Goal: Information Seeking & Learning: Check status

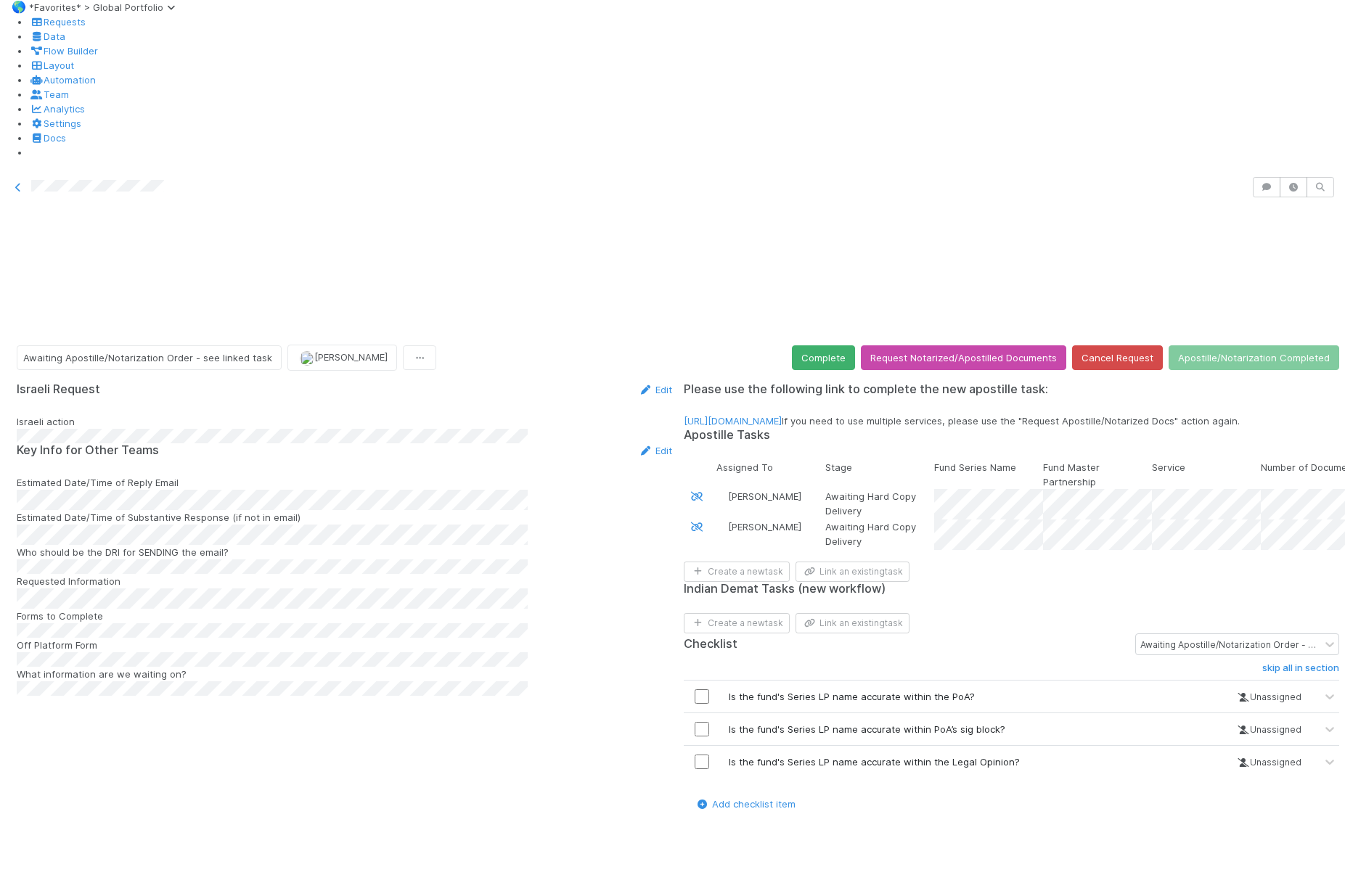
scroll to position [369, 0]
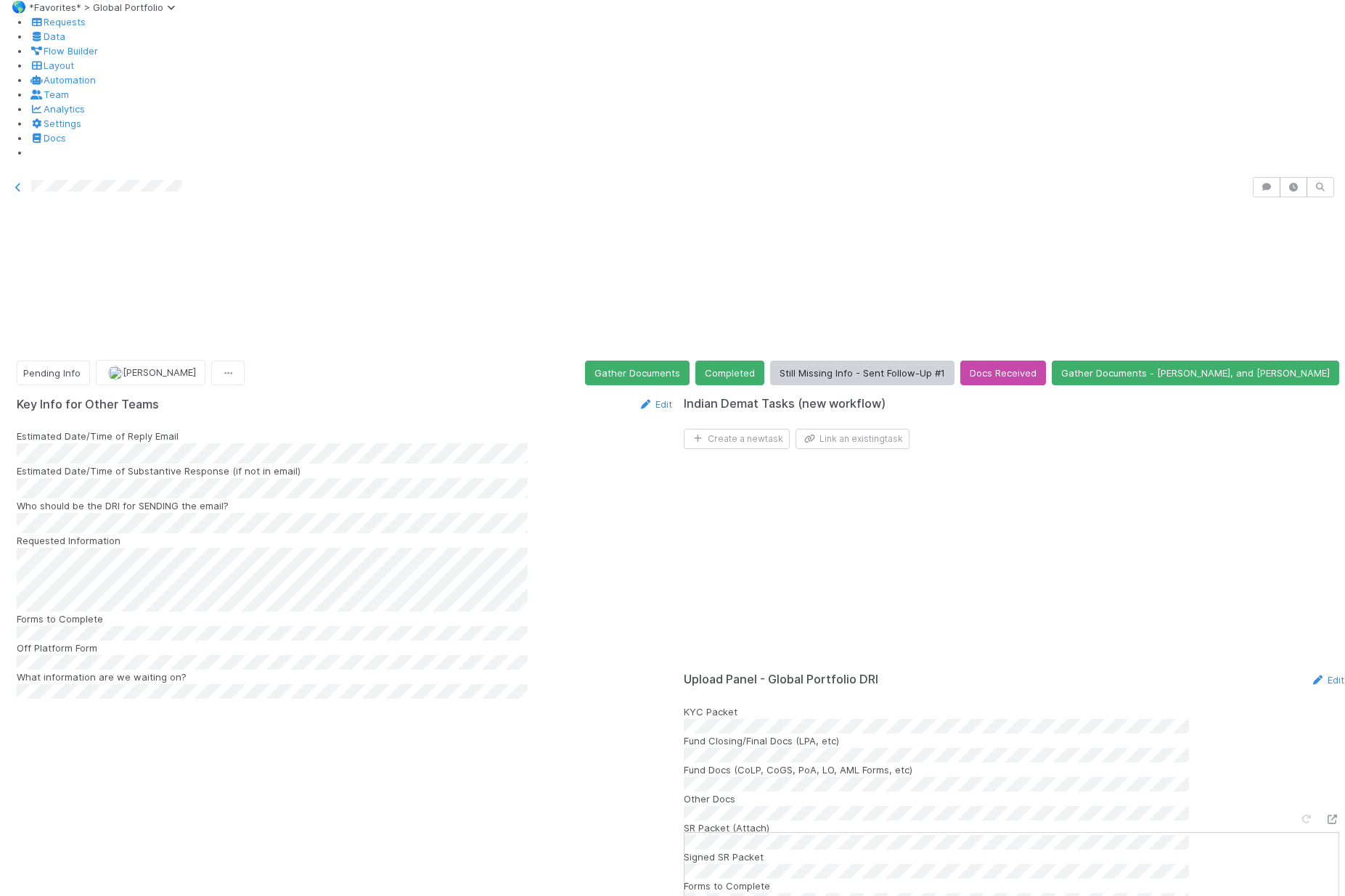
click at [770, 360] on div "Pending Info Gabe Wieder Gather Documents Completed Still Missing Info - Sent F…" at bounding box center [678, 373] width 1322 height 25
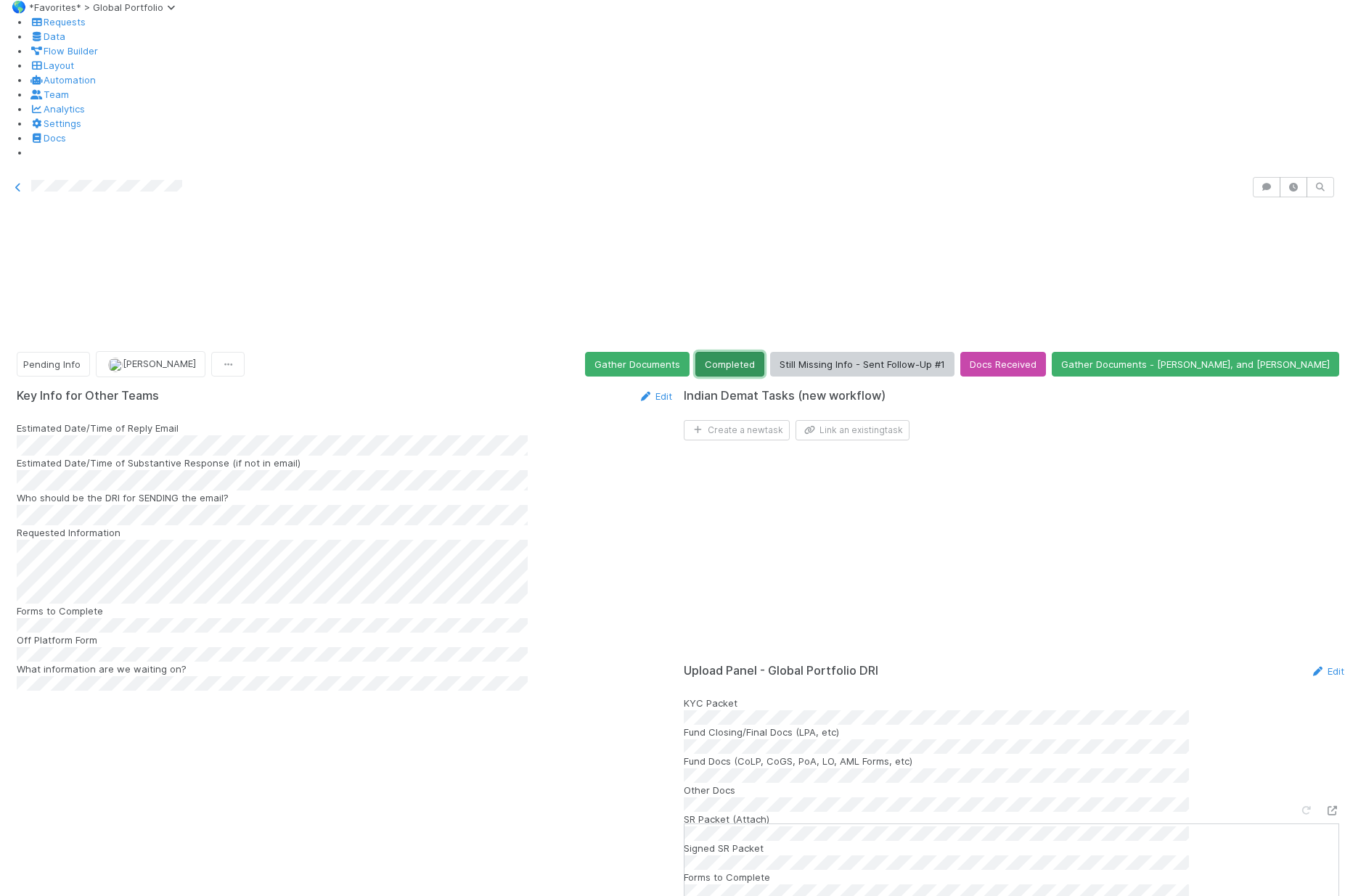
click at [762, 352] on button "Completed" at bounding box center [729, 364] width 69 height 25
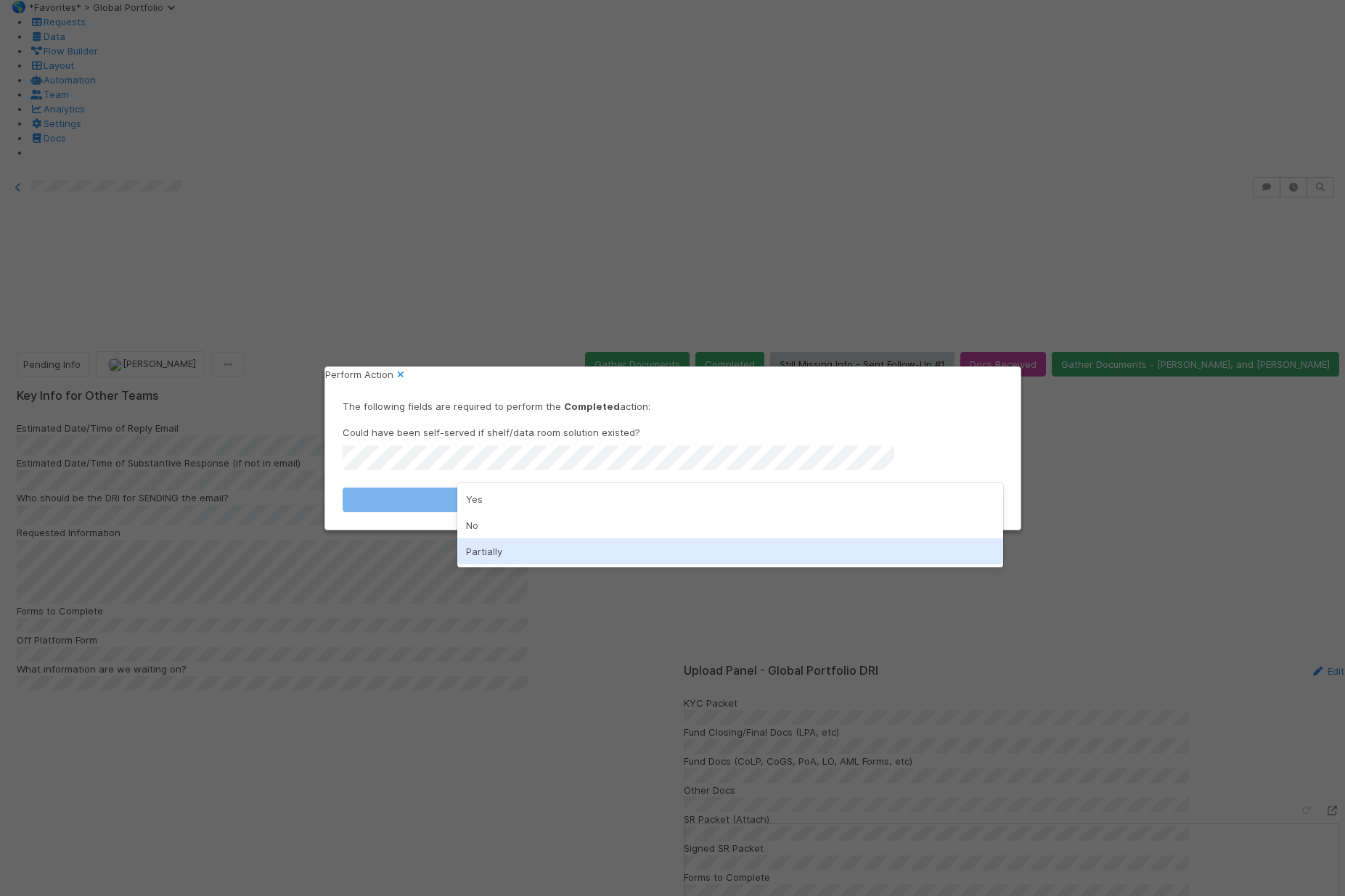
click at [606, 542] on div "Partially" at bounding box center [730, 551] width 546 height 26
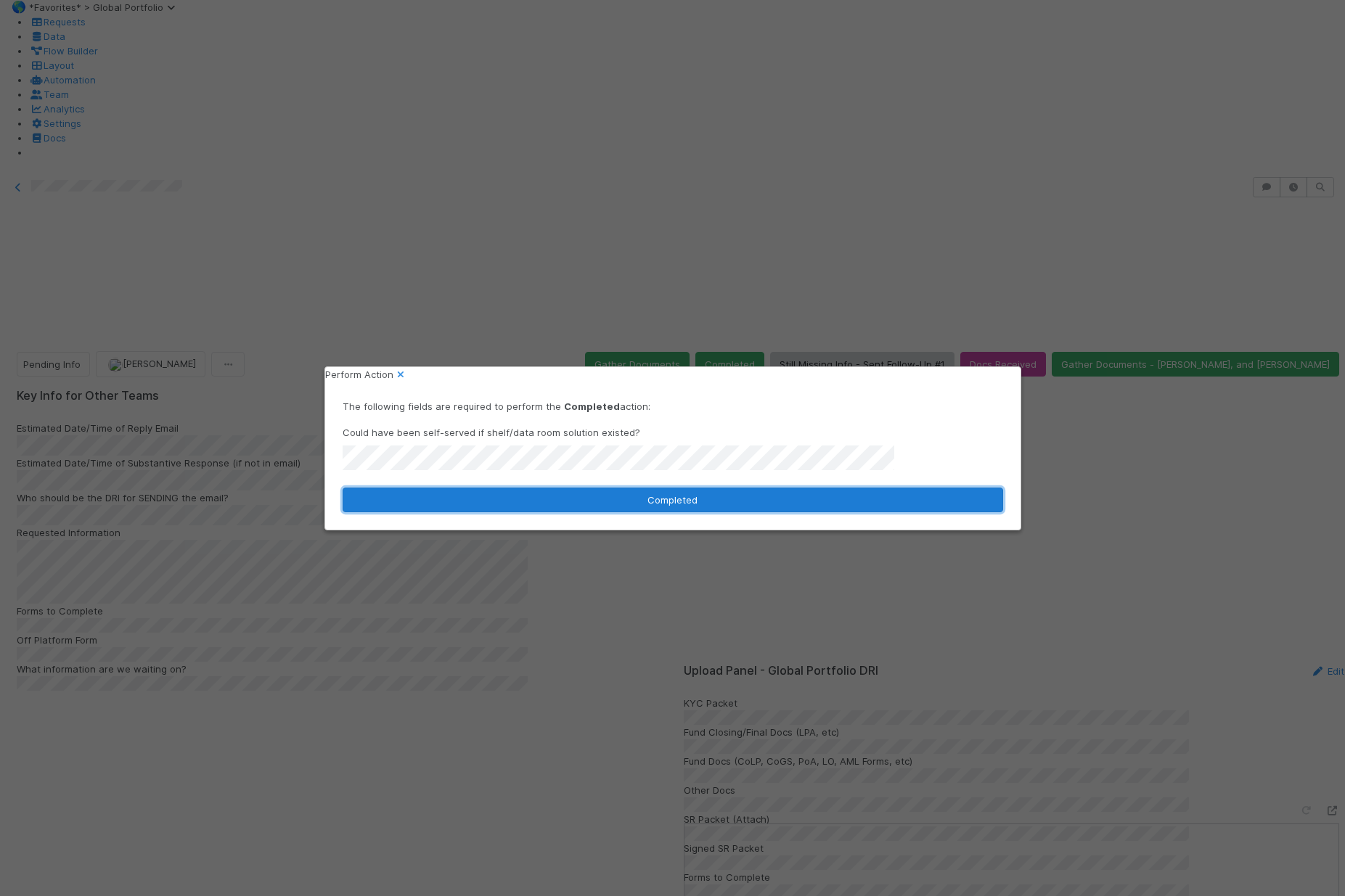
click at [599, 512] on button "Completed" at bounding box center [672, 499] width 661 height 25
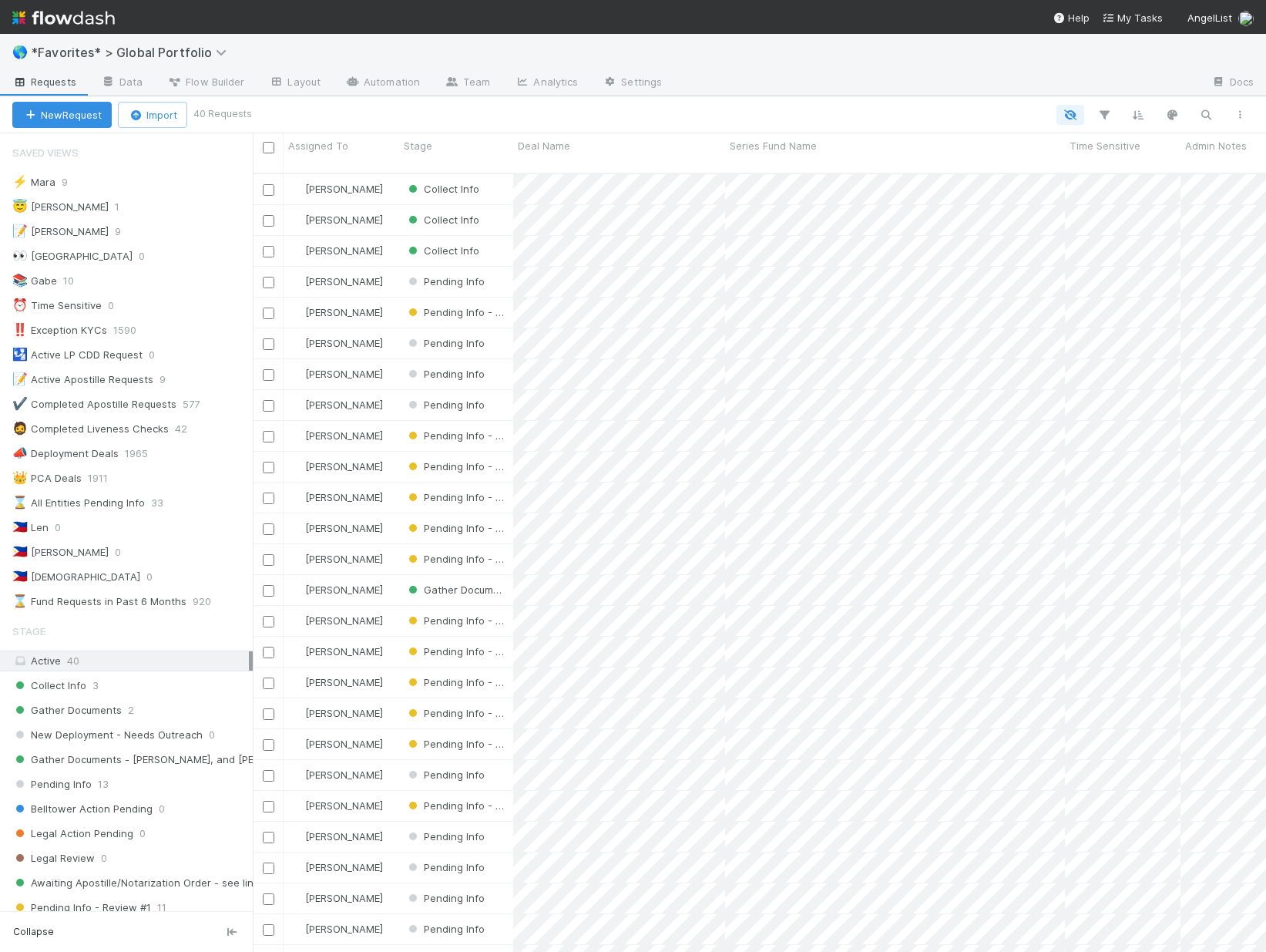
scroll to position [780, 1002]
click at [570, 77] on link "Analytics" at bounding box center [547, 83] width 88 height 24
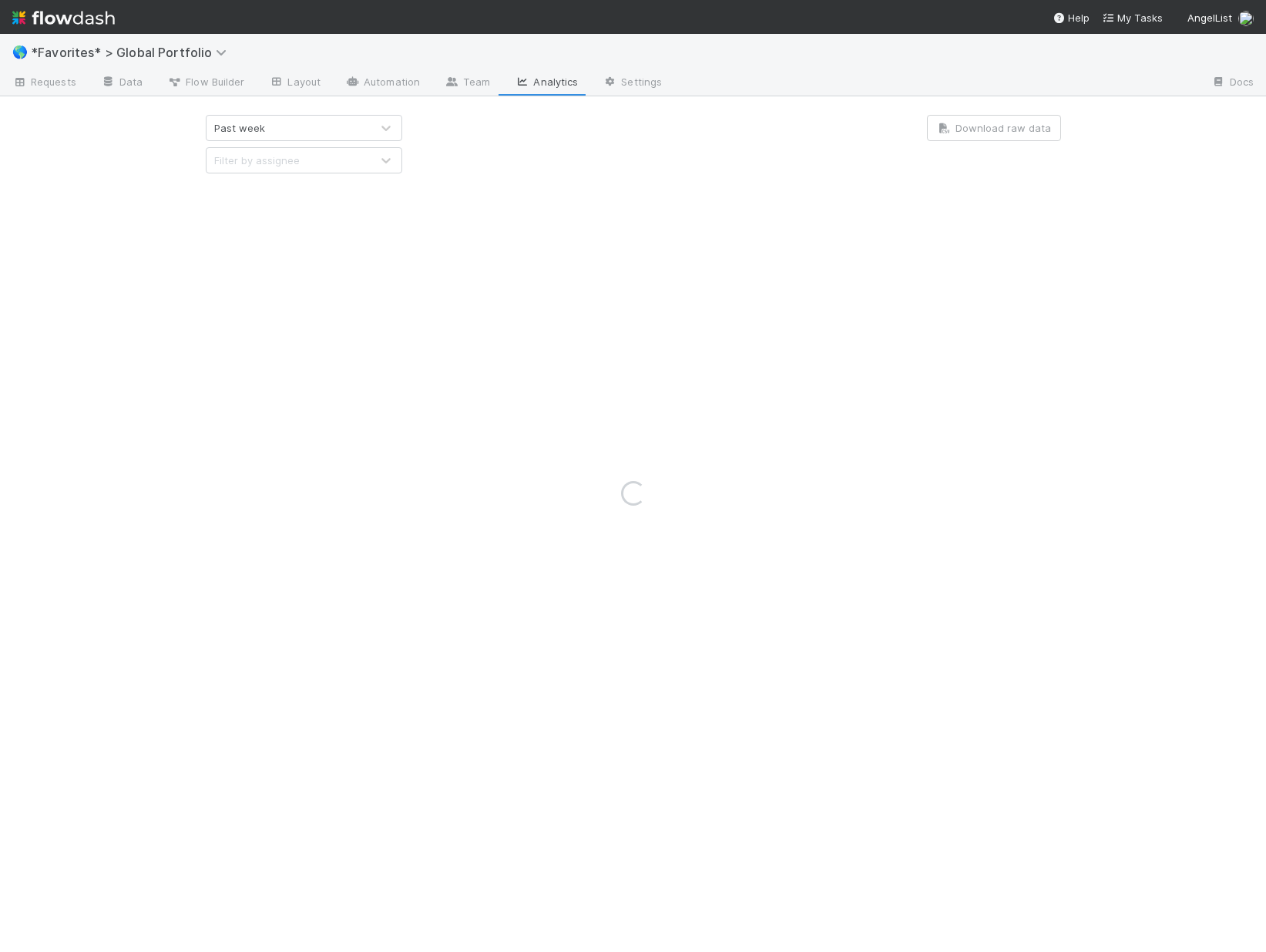
click at [292, 129] on div "Loading..." at bounding box center [633, 493] width 1266 height 918
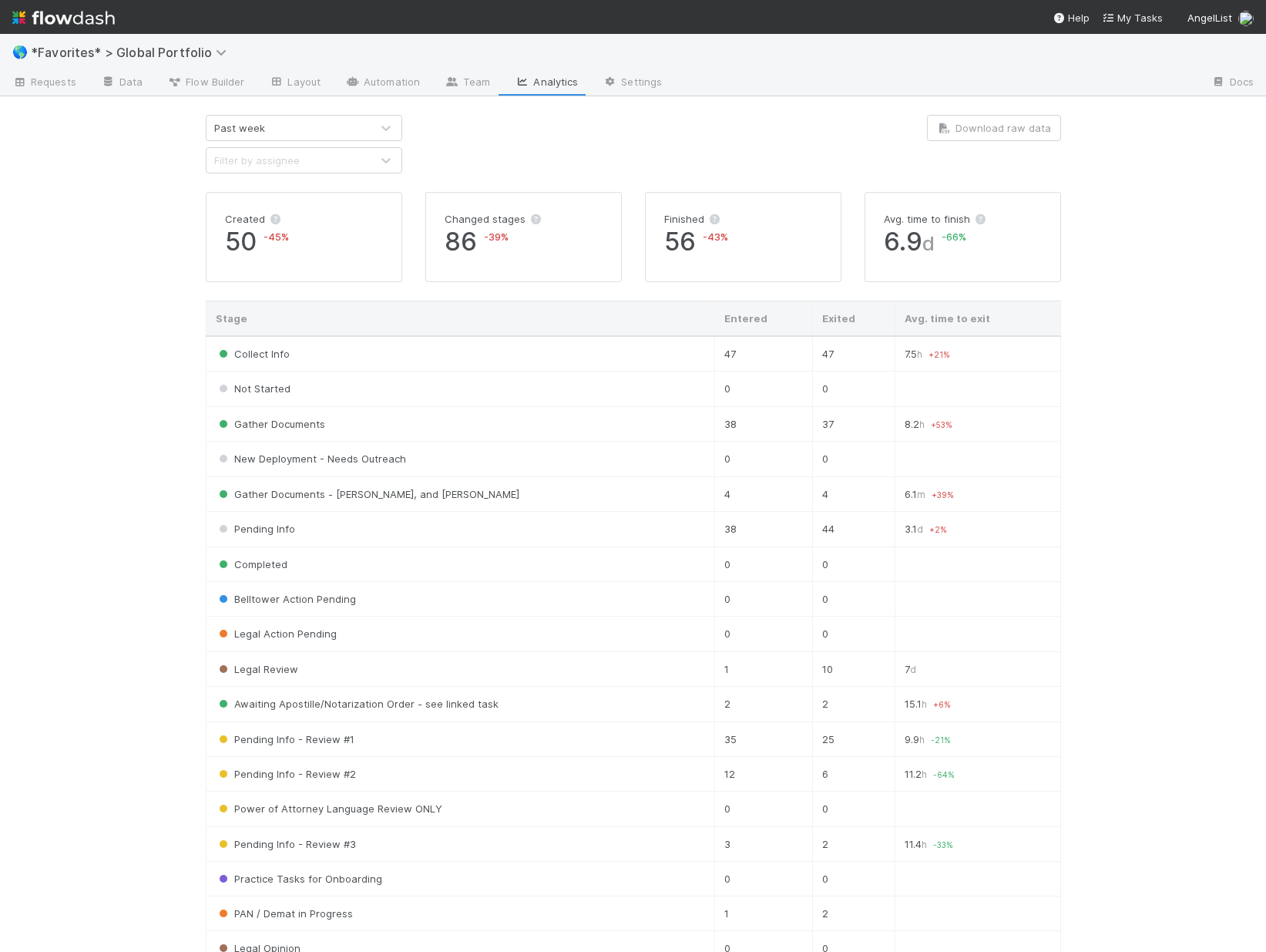
click at [343, 129] on div "Past week" at bounding box center [288, 127] width 164 height 24
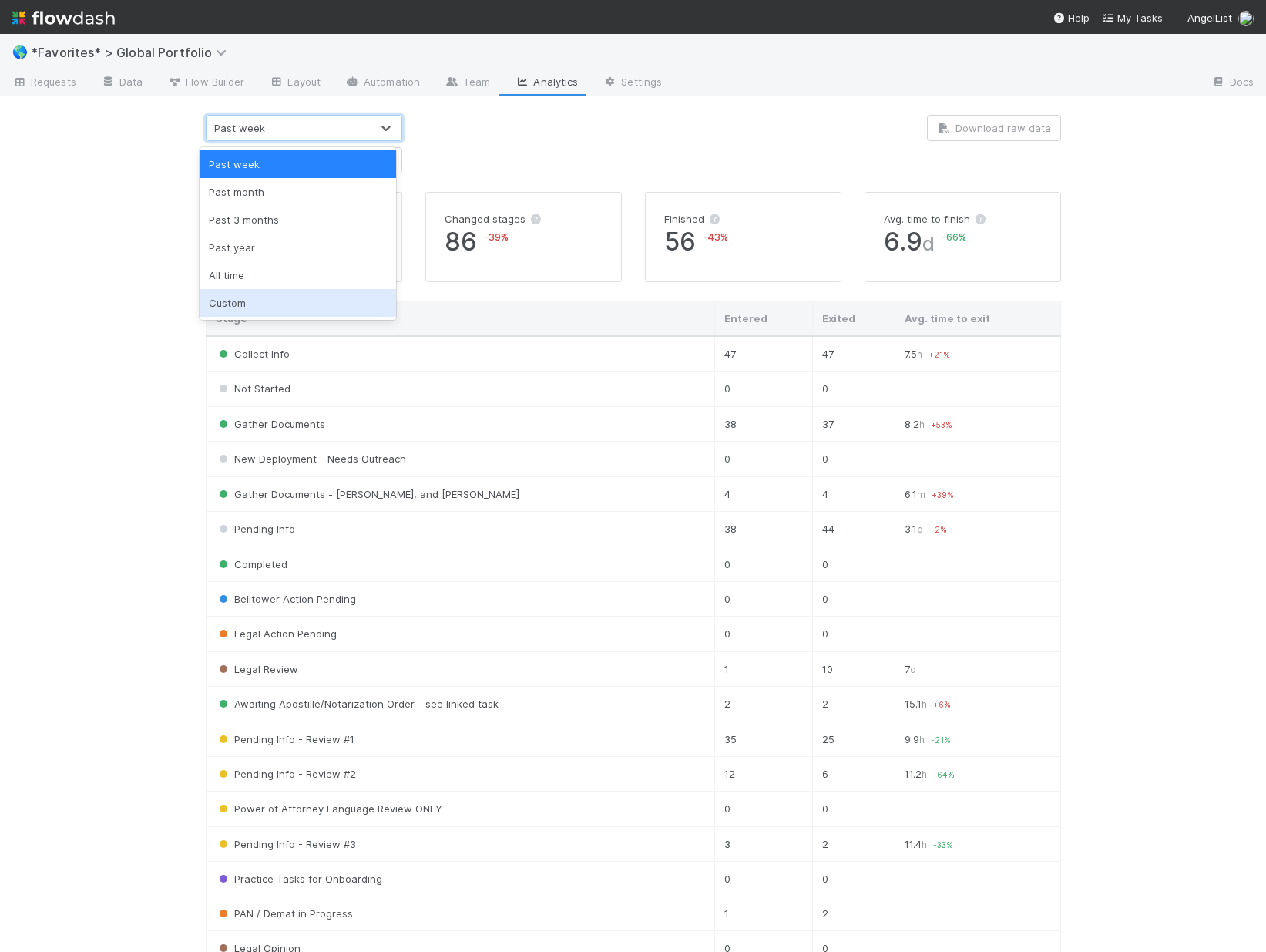
click at [257, 300] on div "Custom" at bounding box center [298, 303] width 196 height 28
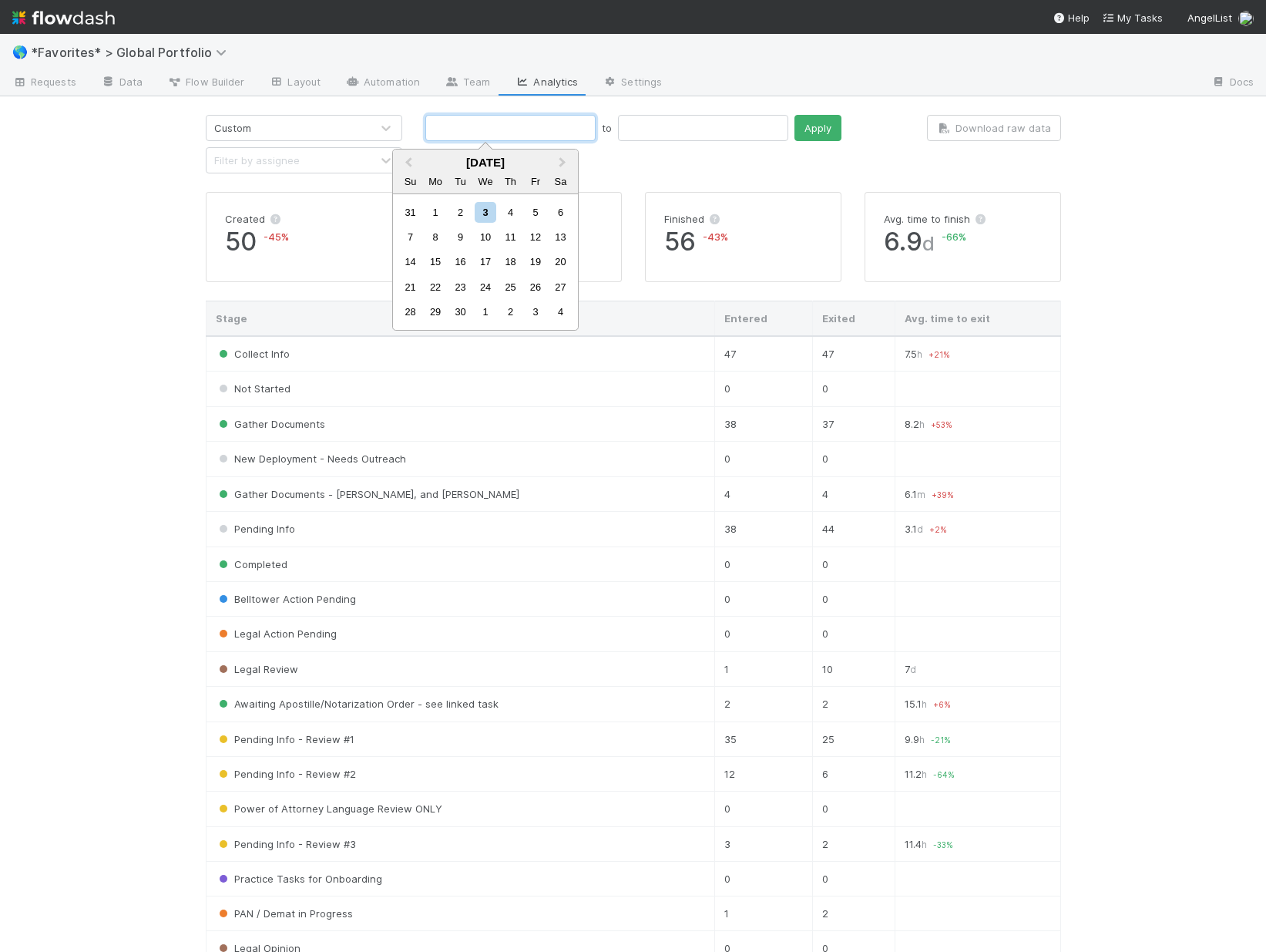
click at [489, 122] on input "text" at bounding box center [510, 128] width 170 height 26
type input "01/01/2024"
click at [618, 119] on input "text" at bounding box center [702, 128] width 170 height 26
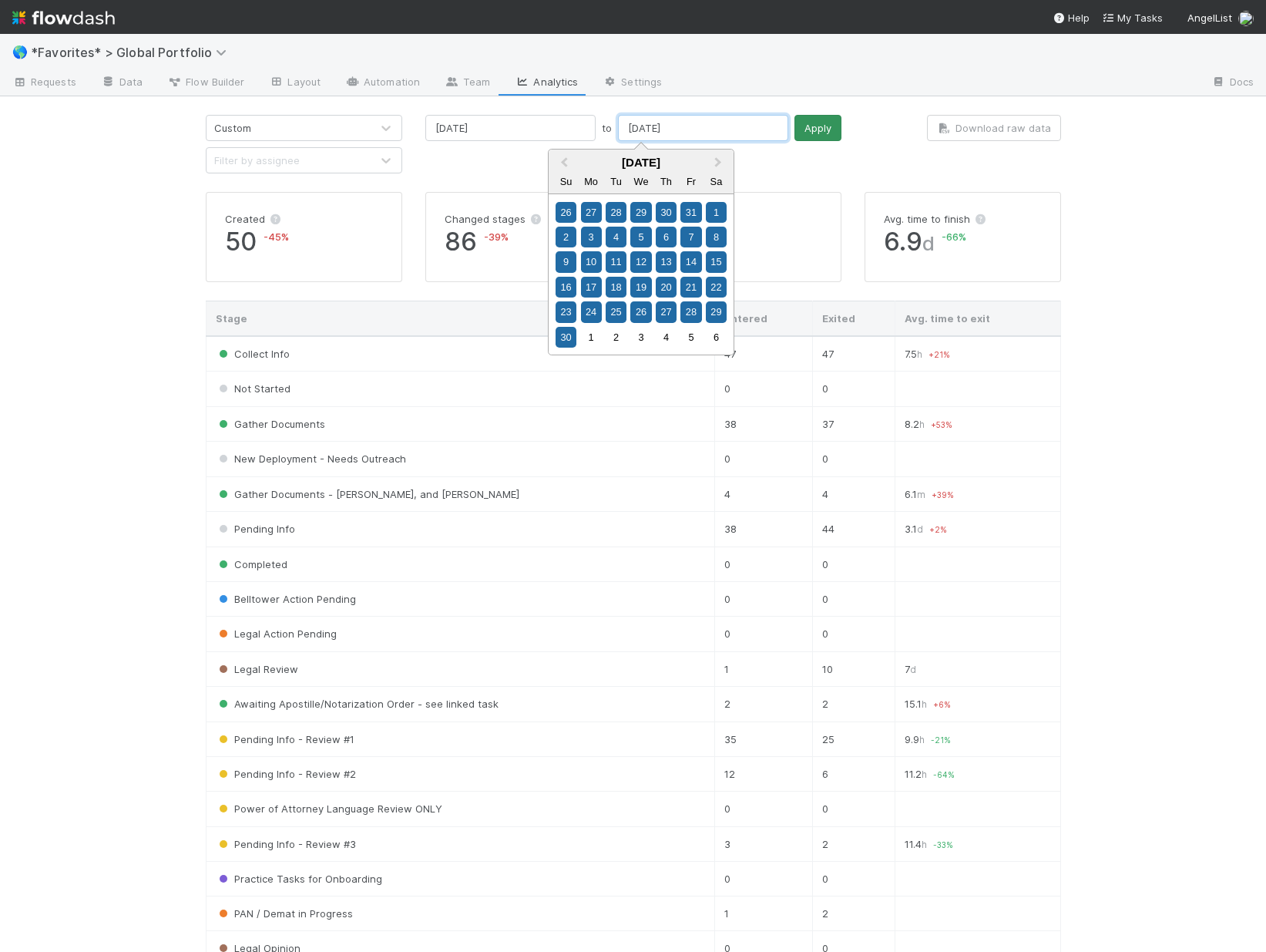
type input "06/30/2024"
click at [794, 131] on button "Apply" at bounding box center [818, 128] width 47 height 26
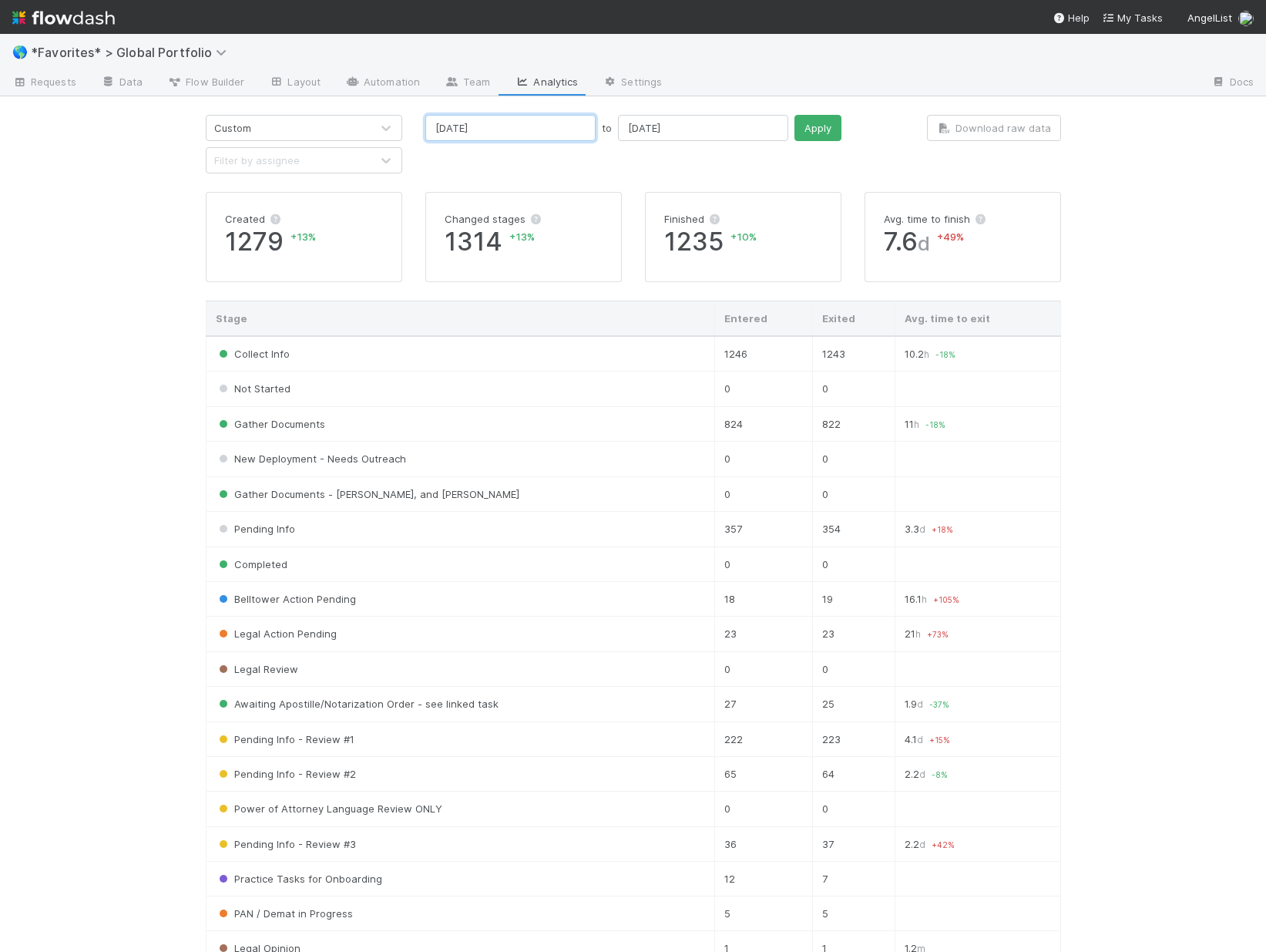
click at [508, 126] on input "01/01/2024" at bounding box center [510, 128] width 170 height 26
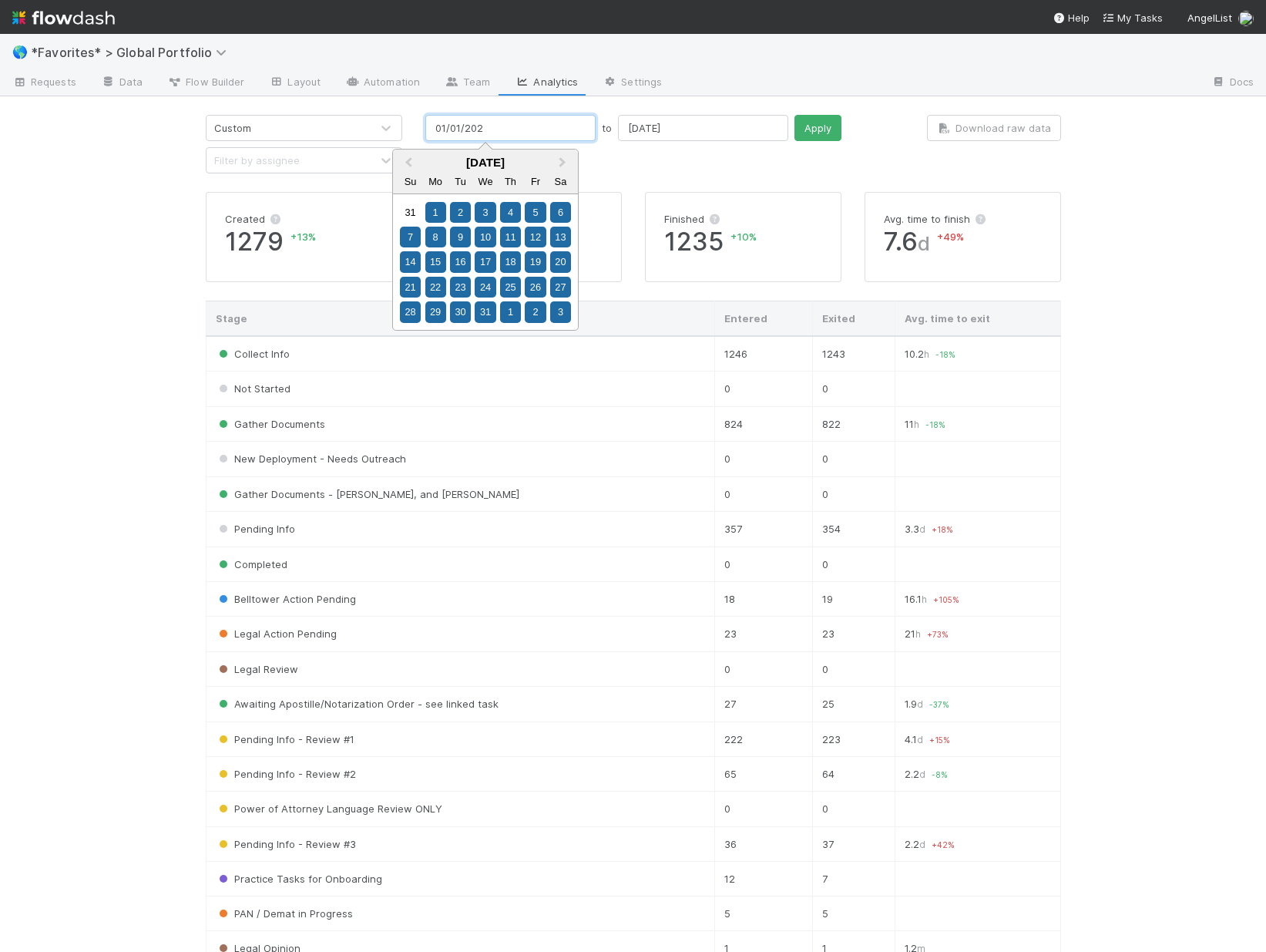
type input "01/01/2025"
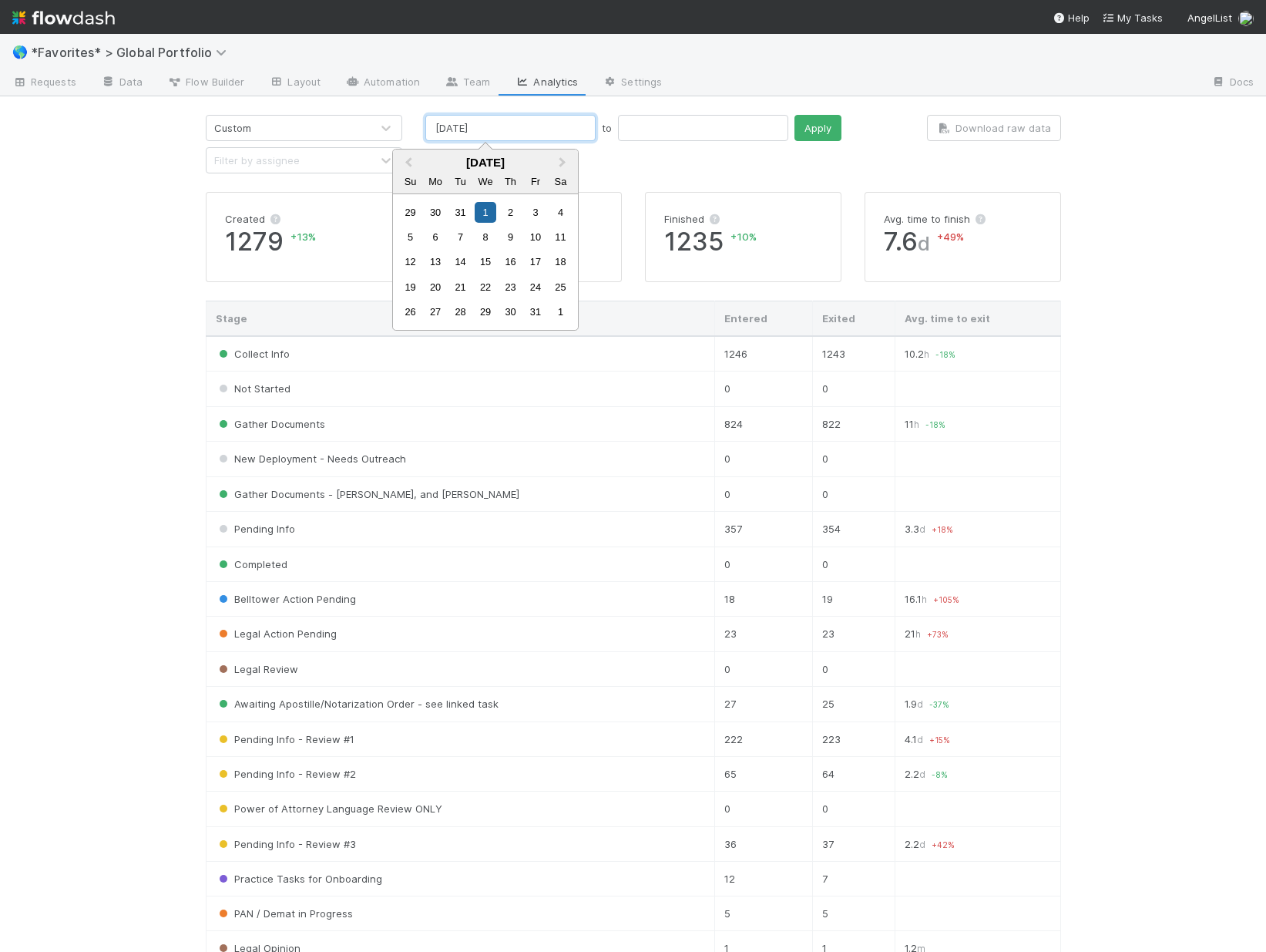
type input "01/01/2025"
click at [656, 123] on input "text" at bounding box center [702, 128] width 170 height 26
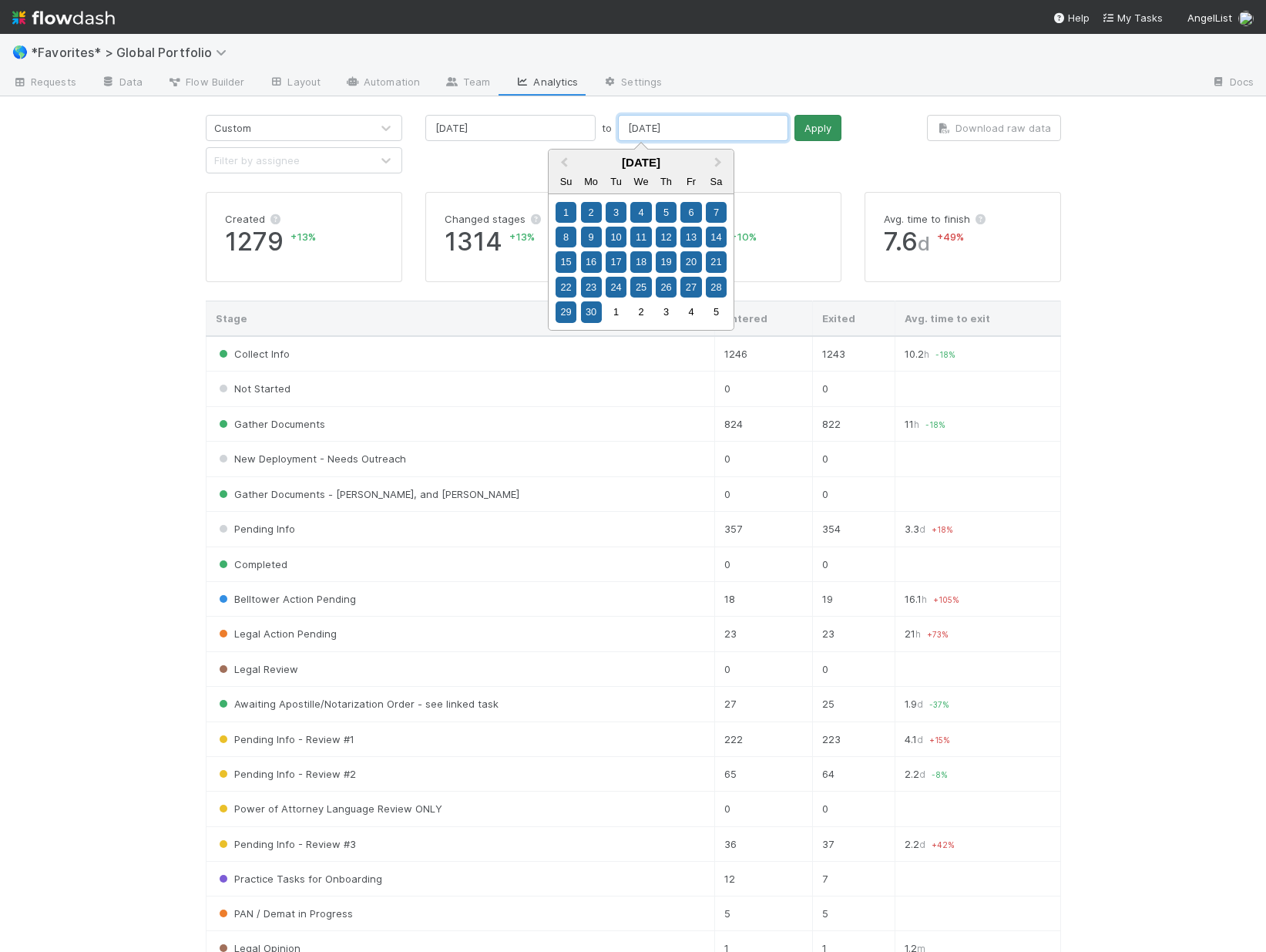
type input "06/30/2025"
click at [794, 132] on button "Apply" at bounding box center [818, 128] width 47 height 26
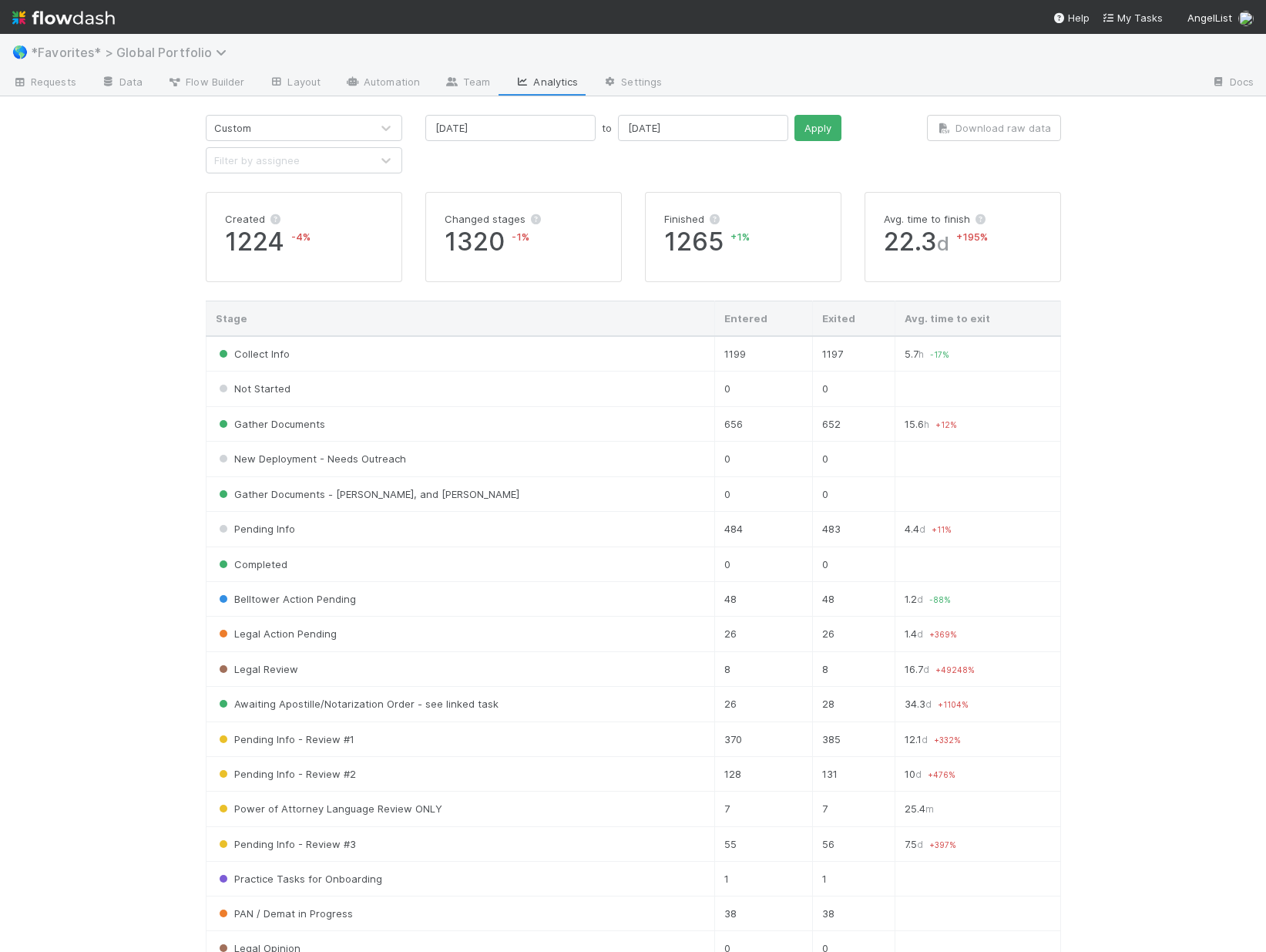
click at [171, 45] on span "*Favorites* > Global Portfolio" at bounding box center [132, 52] width 203 height 15
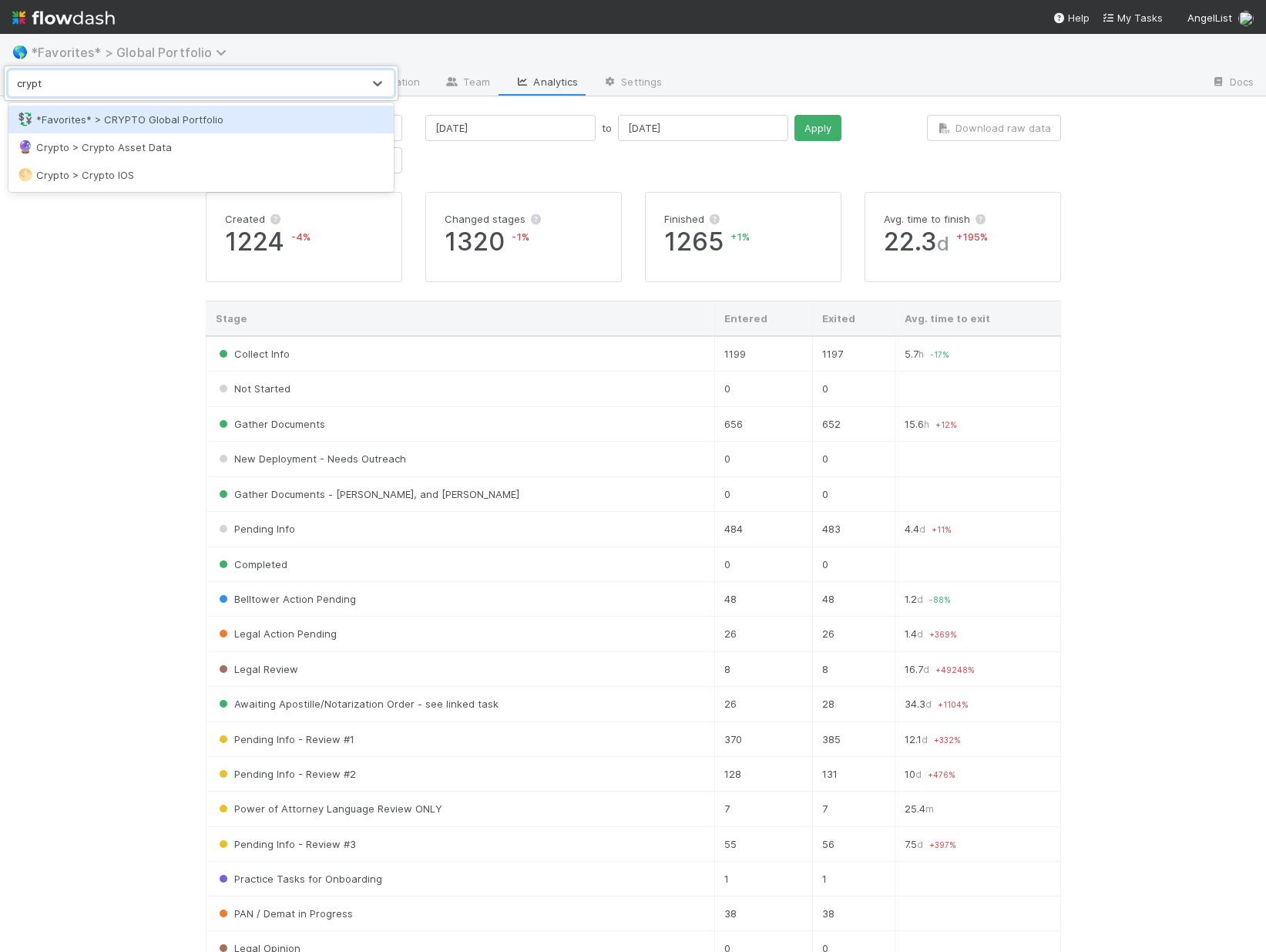
type input "crypto"
click at [186, 122] on div "💱 *Favorites* > CRYPTO Global Portfolio" at bounding box center [201, 119] width 366 height 15
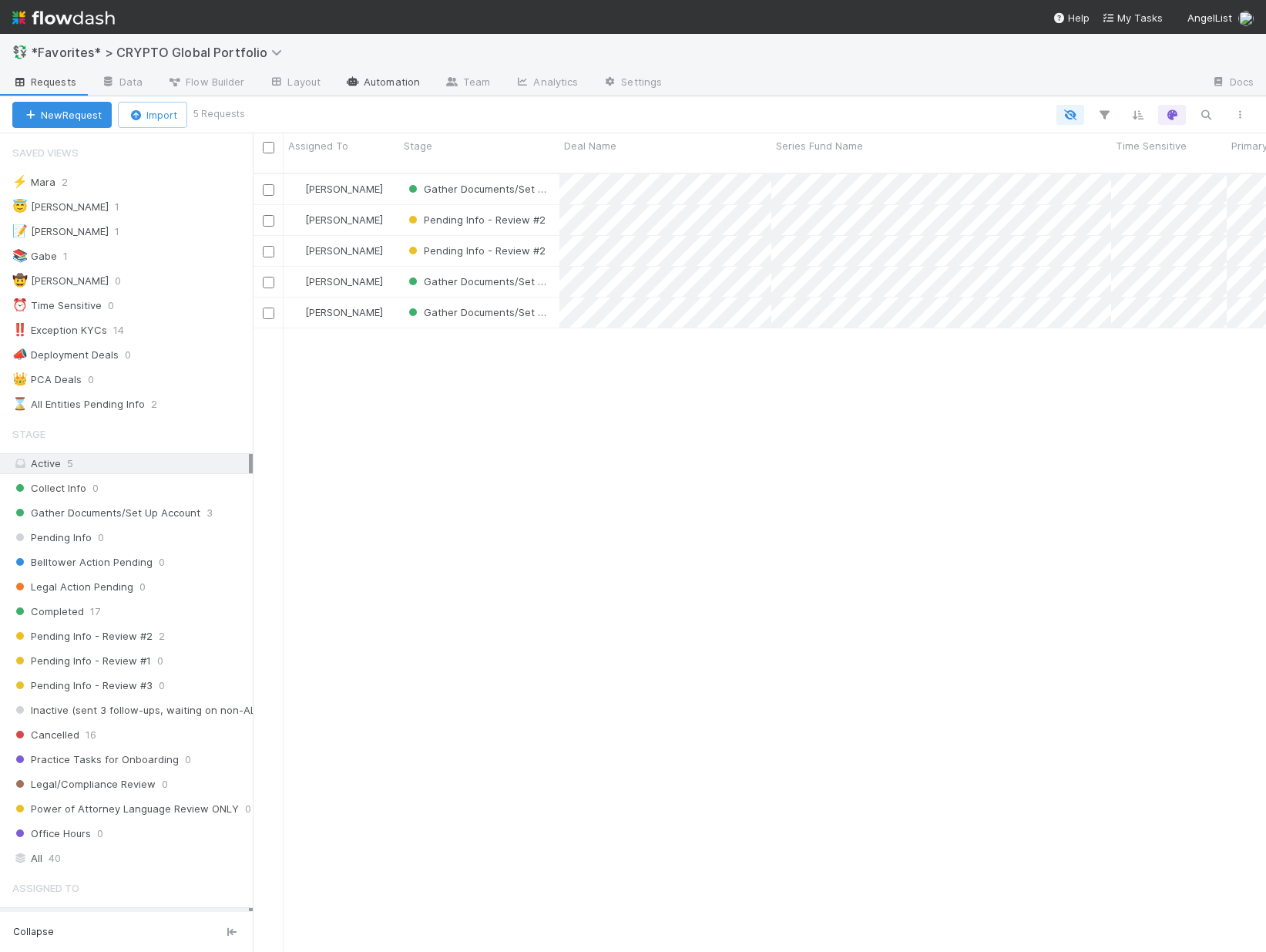
scroll to position [780, 1002]
click at [528, 80] on link "Analytics" at bounding box center [547, 83] width 88 height 24
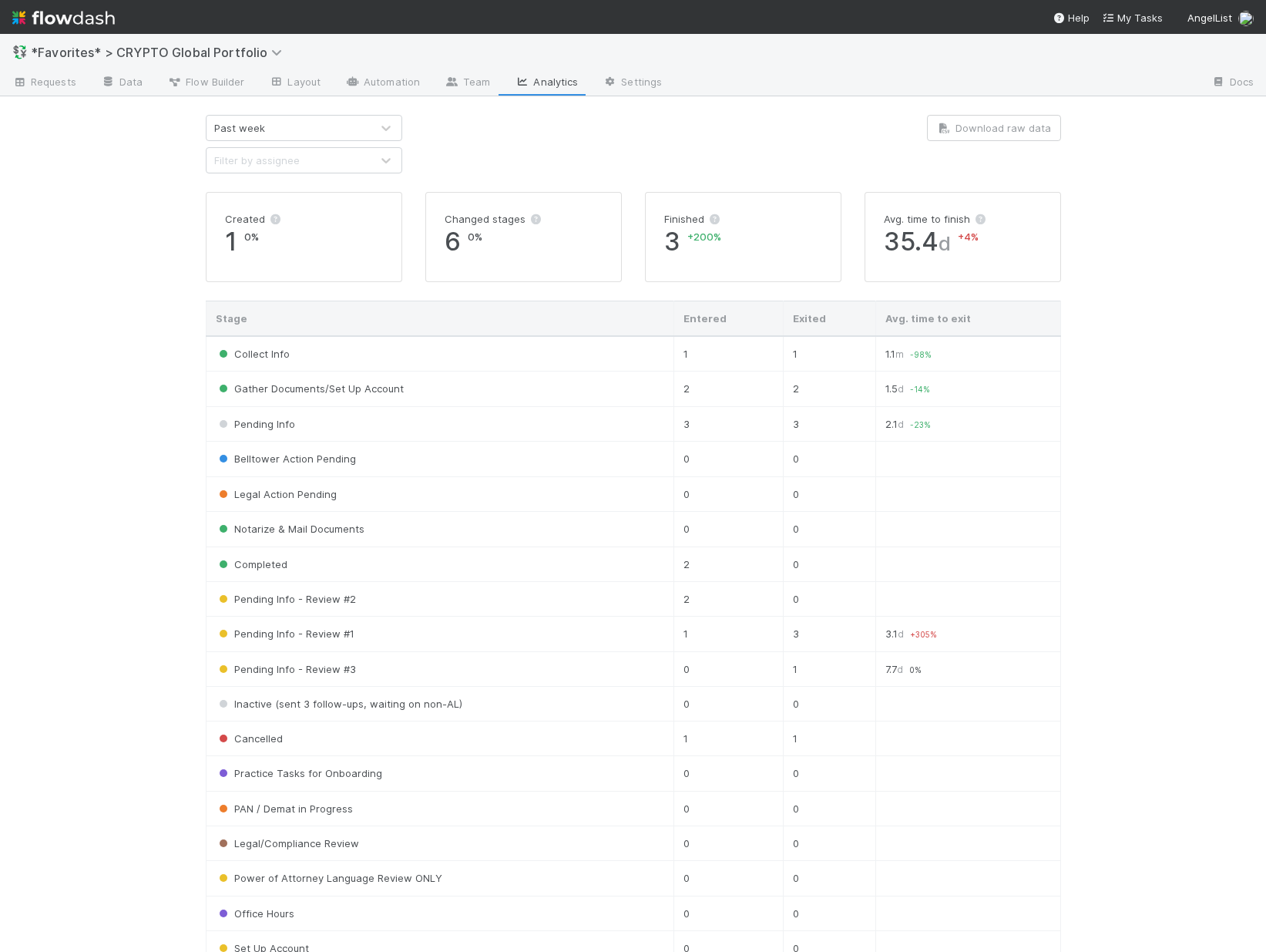
click at [298, 131] on div "Past week" at bounding box center [288, 127] width 164 height 24
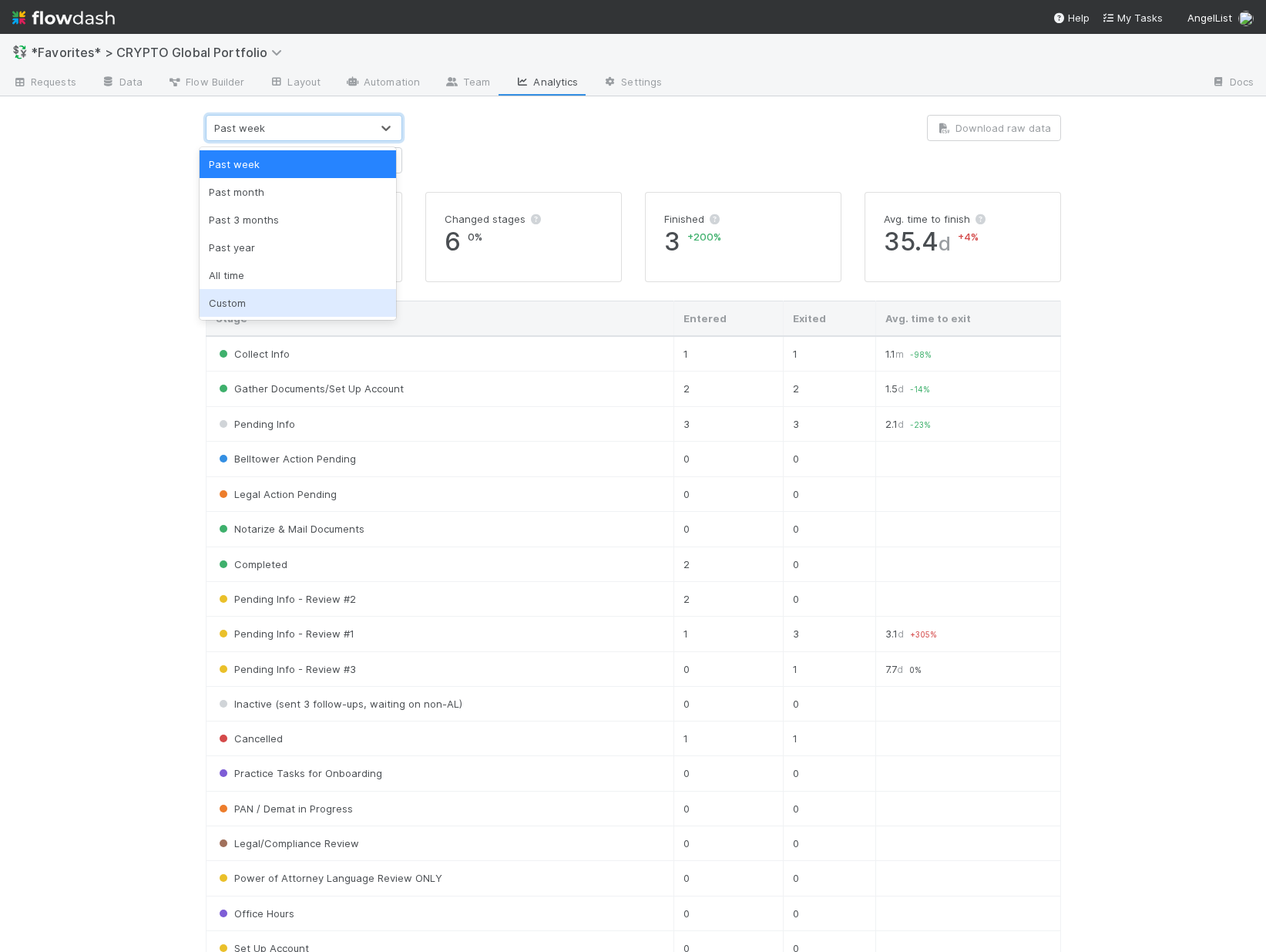
click at [288, 304] on div "Custom" at bounding box center [298, 303] width 196 height 28
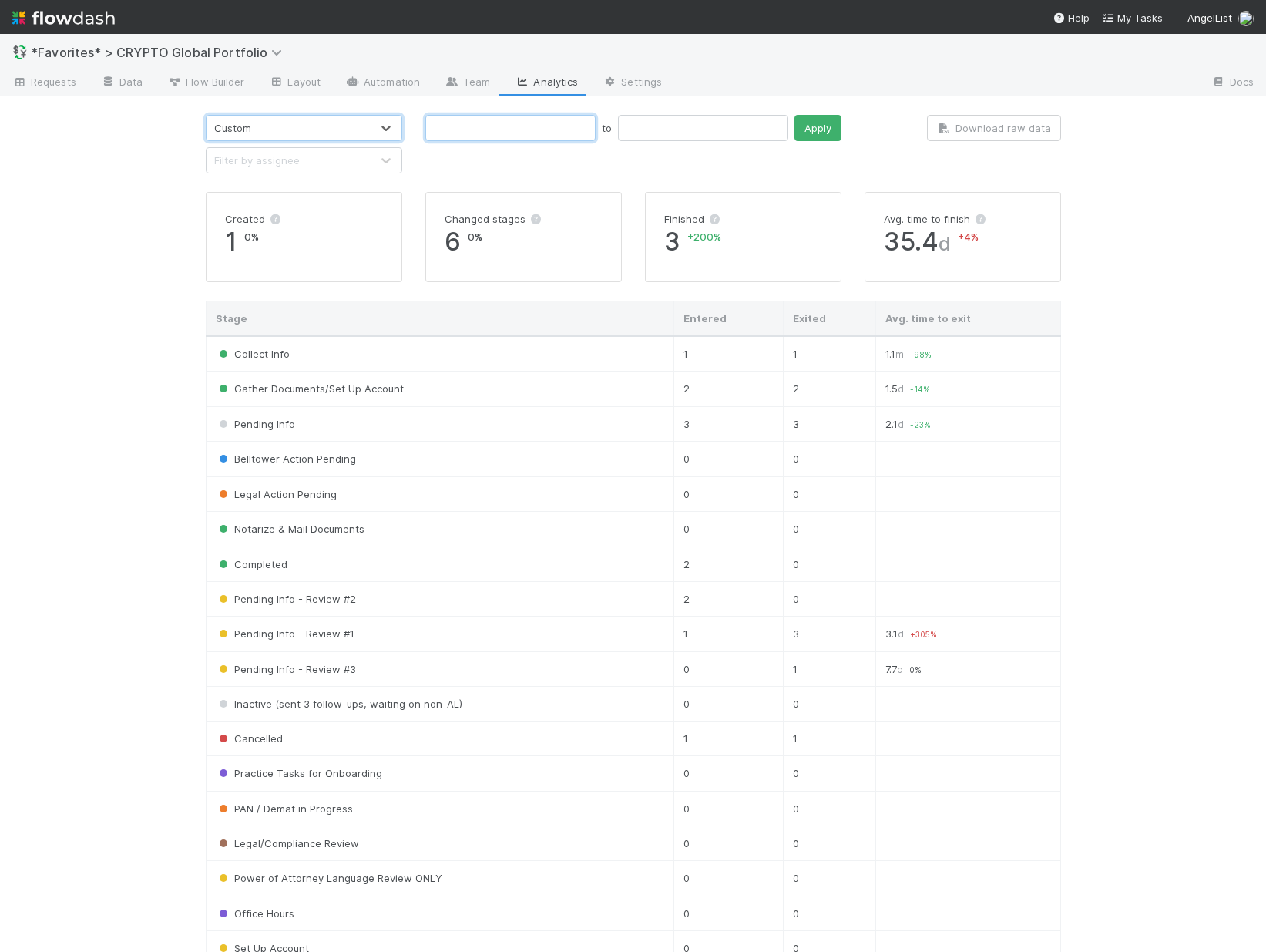
click at [475, 129] on input "text" at bounding box center [510, 128] width 170 height 26
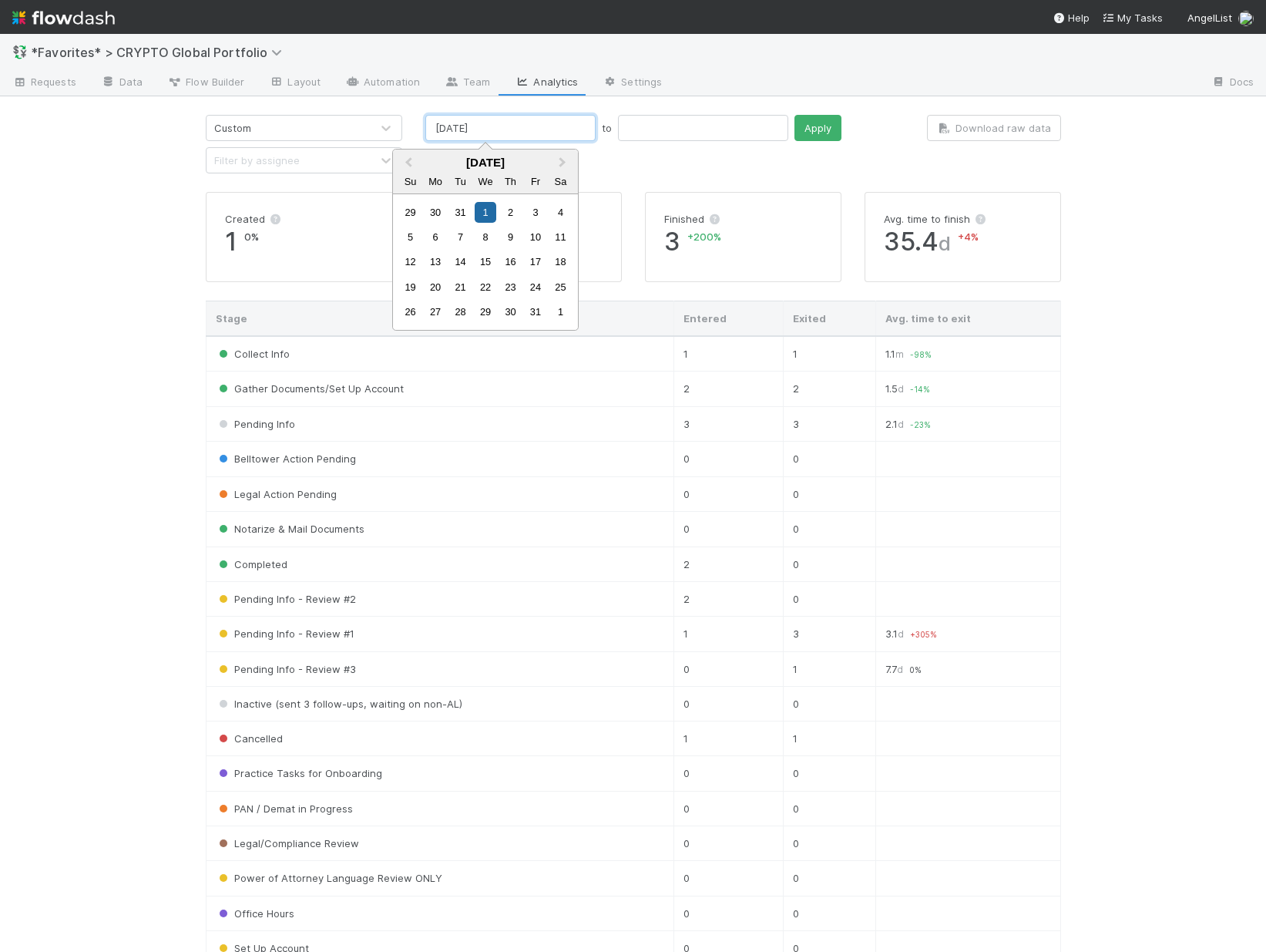
type input "01/01/2025"
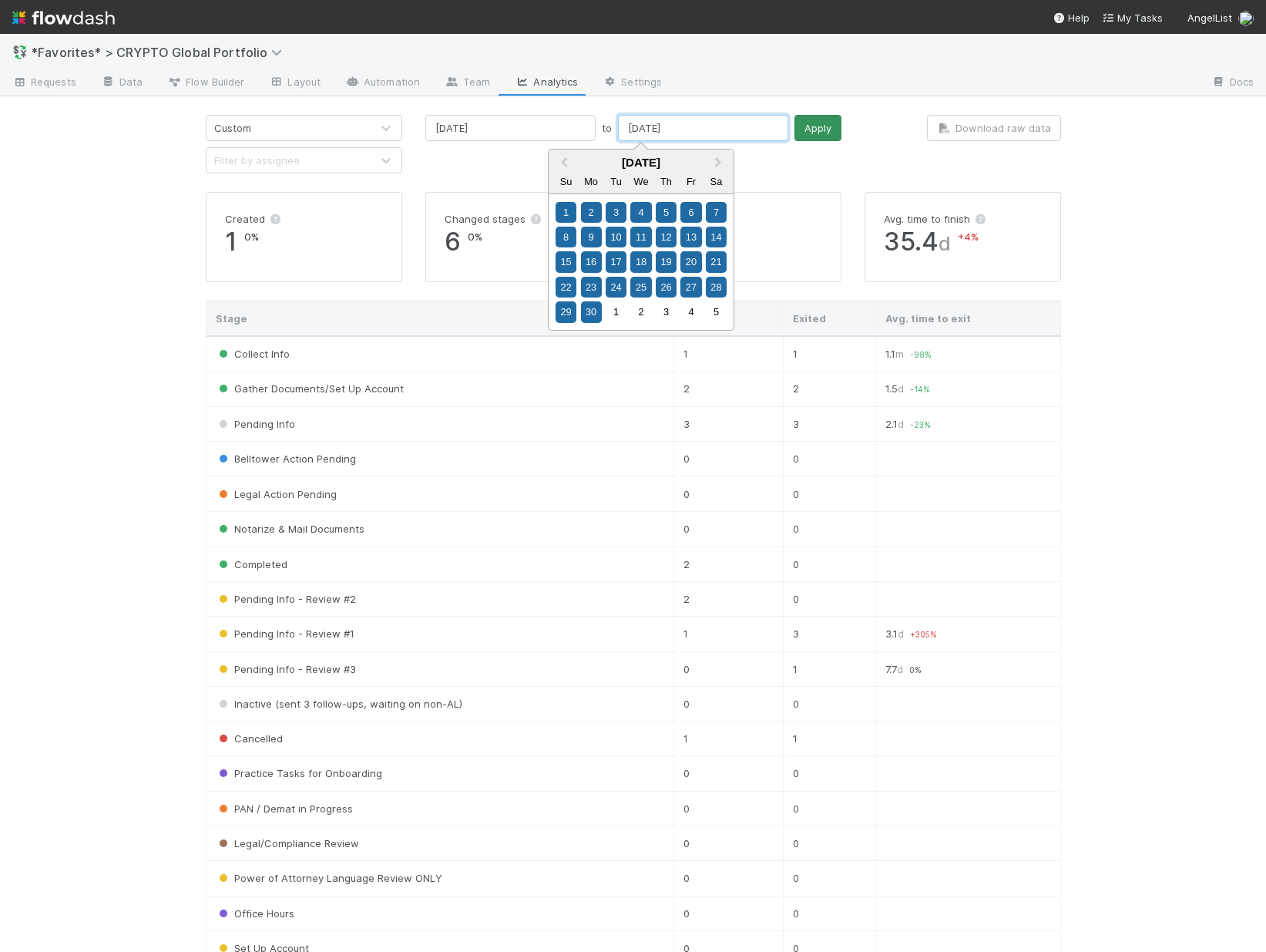
type input "06/30/2025"
click at [794, 122] on button "Apply" at bounding box center [818, 128] width 47 height 26
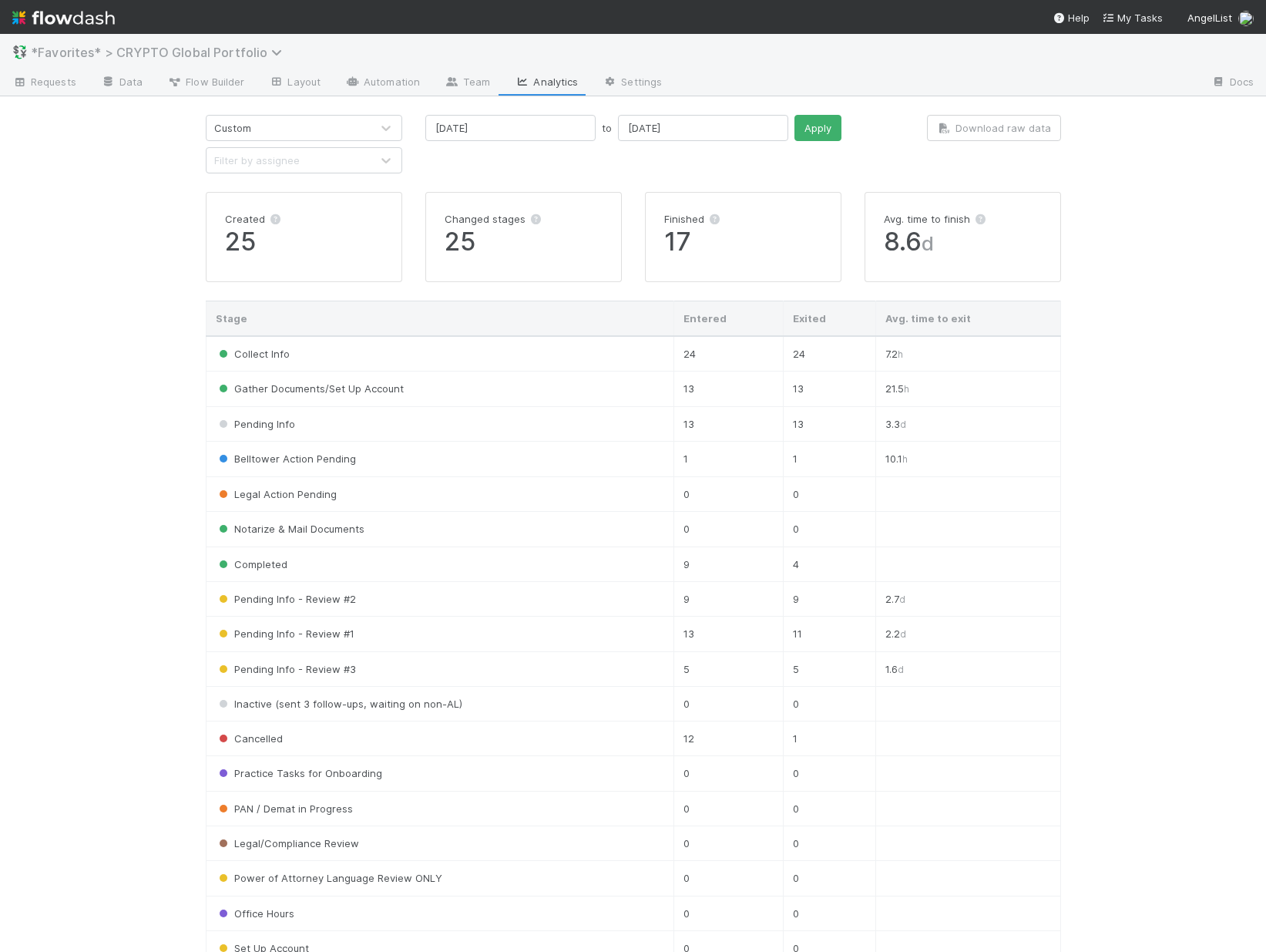
click at [206, 52] on span "*Favorites* > CRYPTO Global Portfolio" at bounding box center [160, 52] width 259 height 15
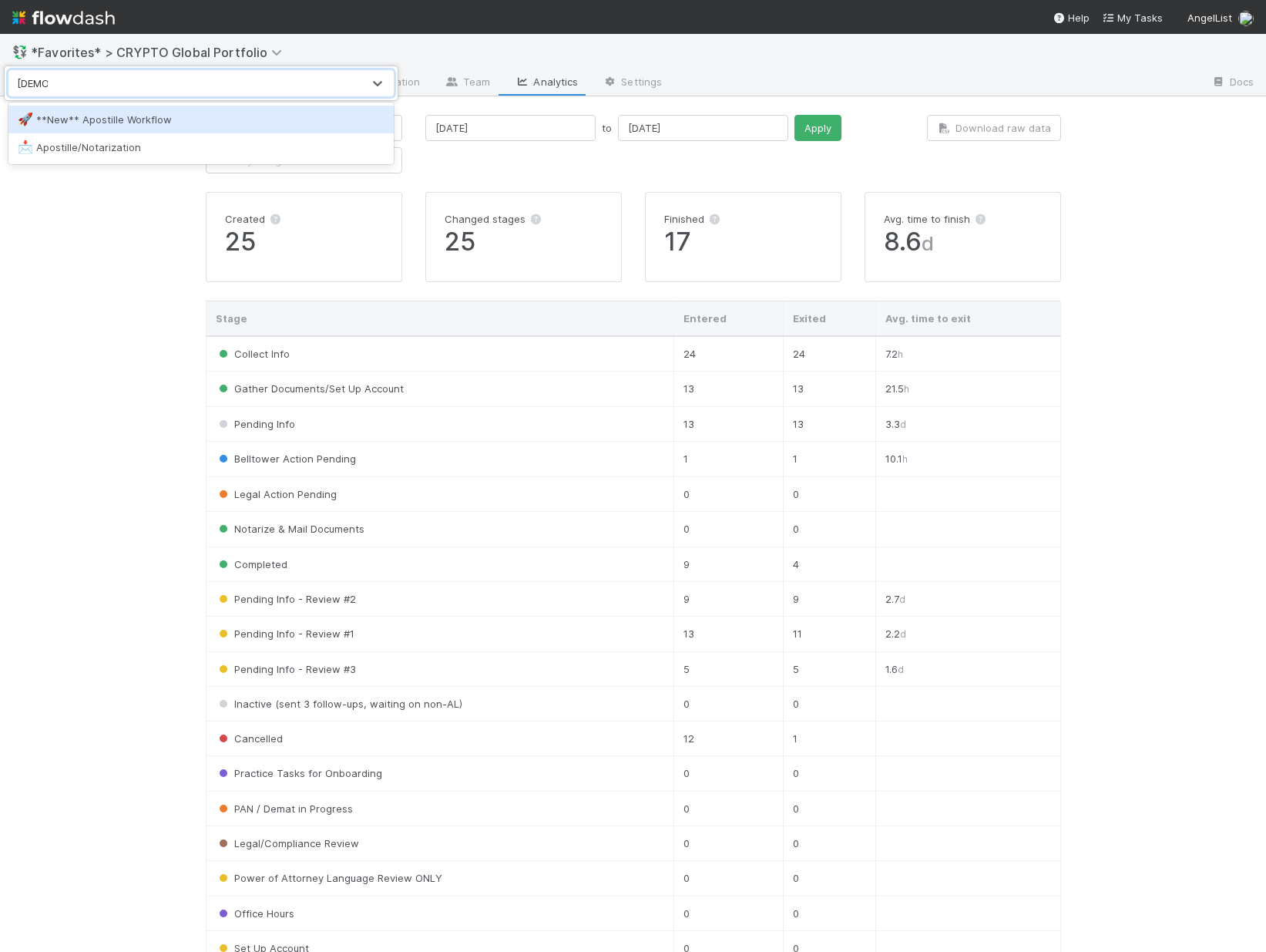
type input "apostil"
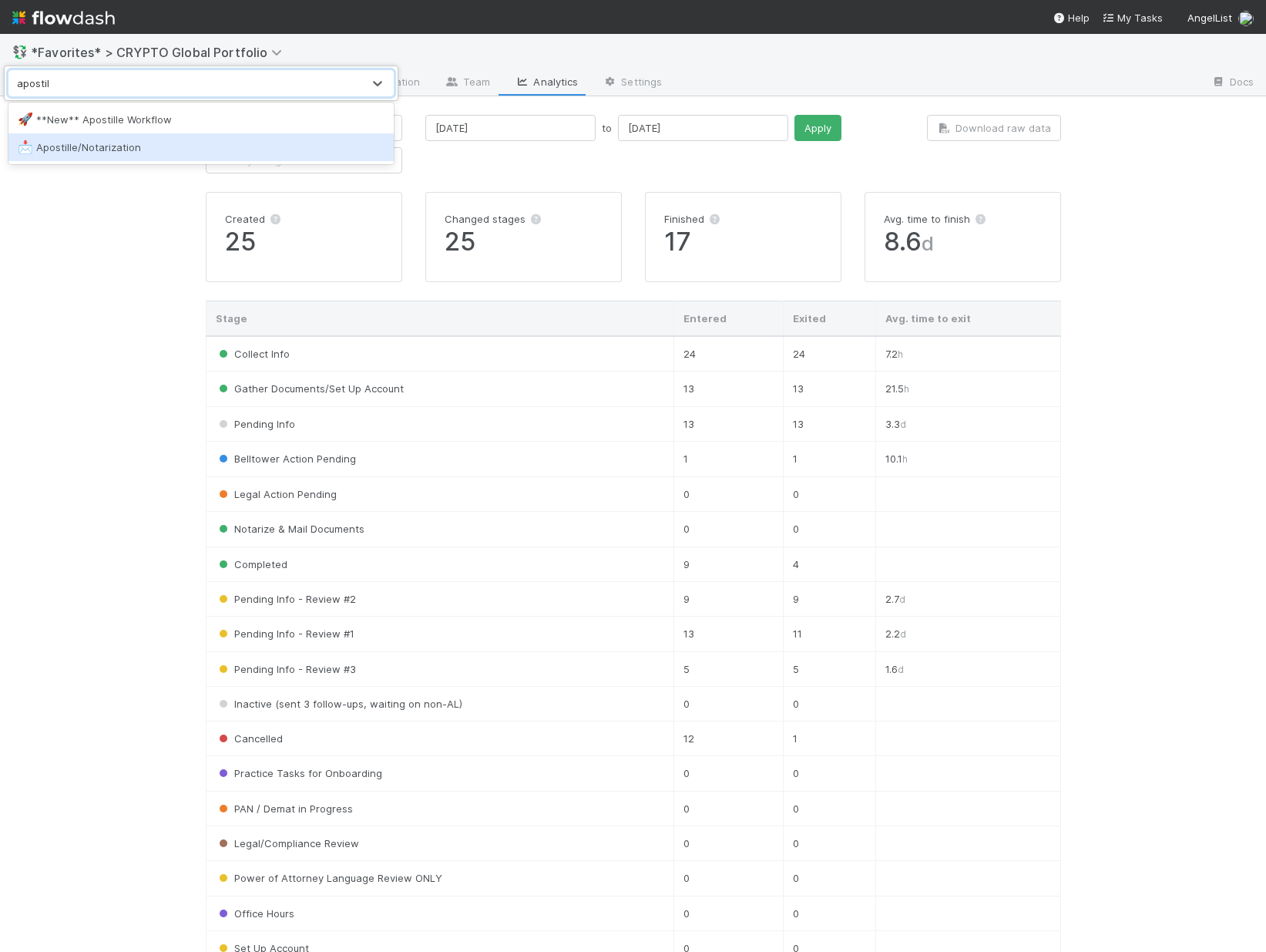
click at [237, 143] on div "📩 Apostille/Notarization" at bounding box center [201, 147] width 366 height 15
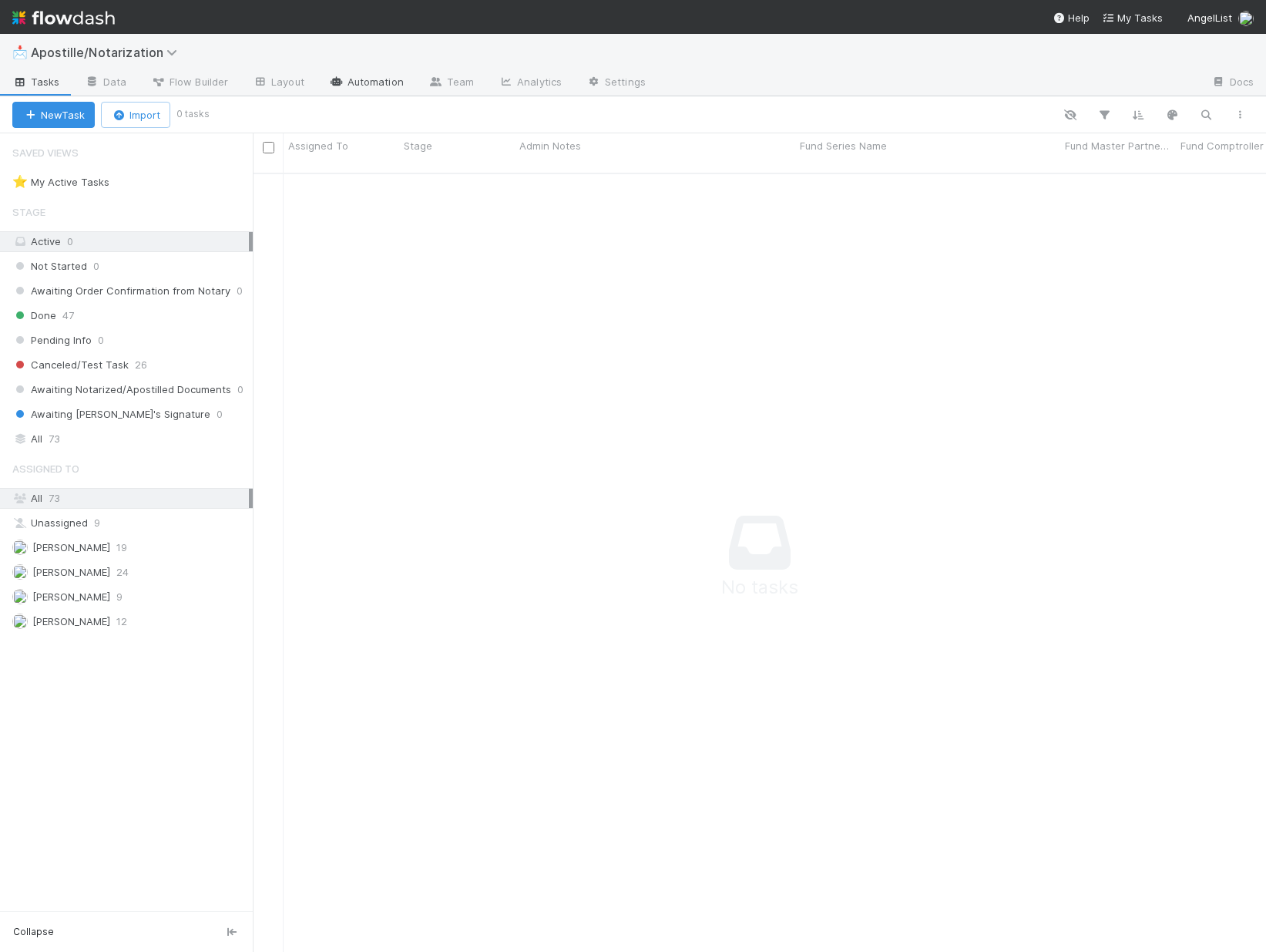
scroll to position [768, 1002]
click at [513, 77] on link "Analytics" at bounding box center [530, 83] width 88 height 24
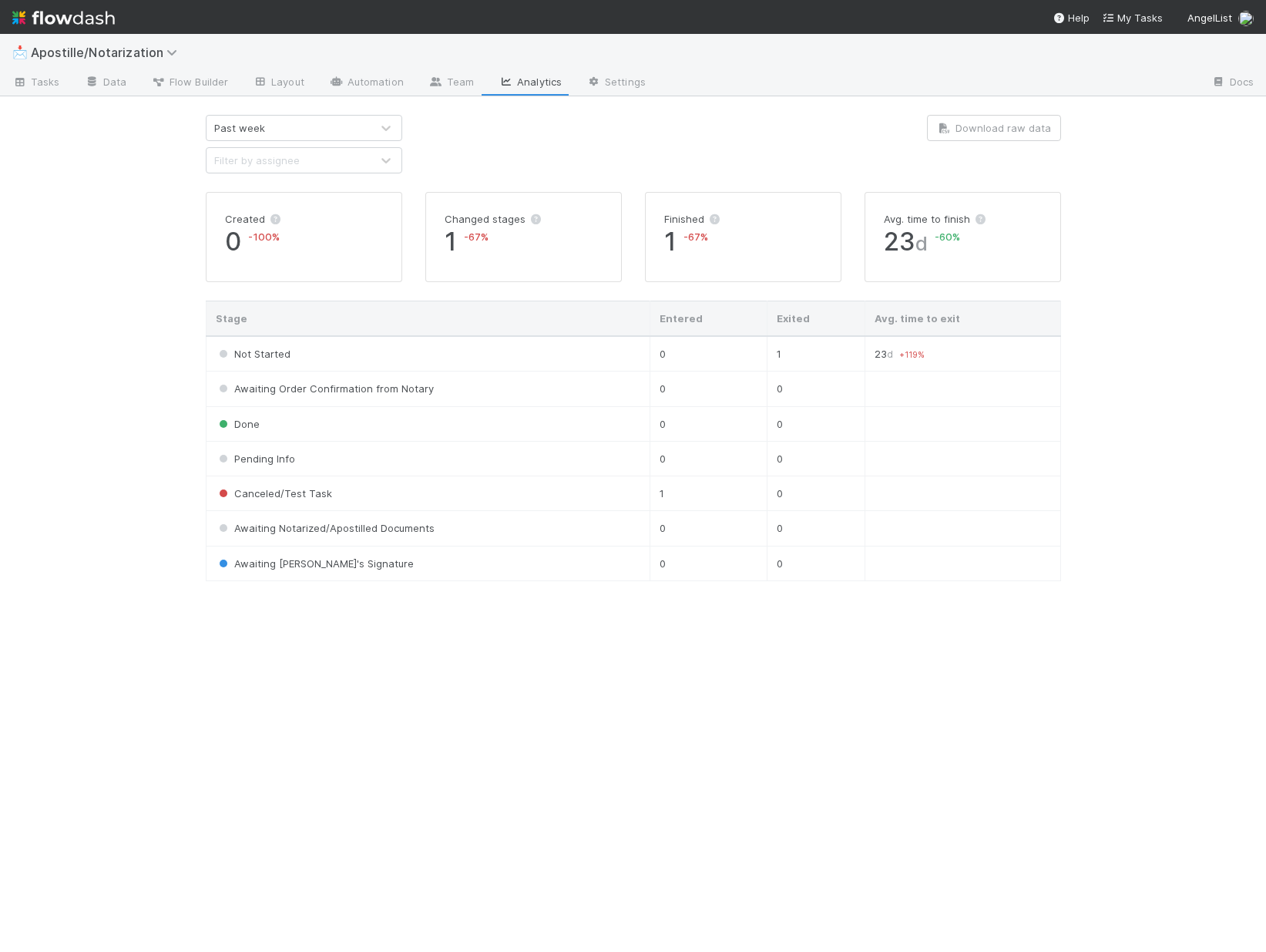
click at [283, 118] on div "Past week" at bounding box center [288, 127] width 164 height 24
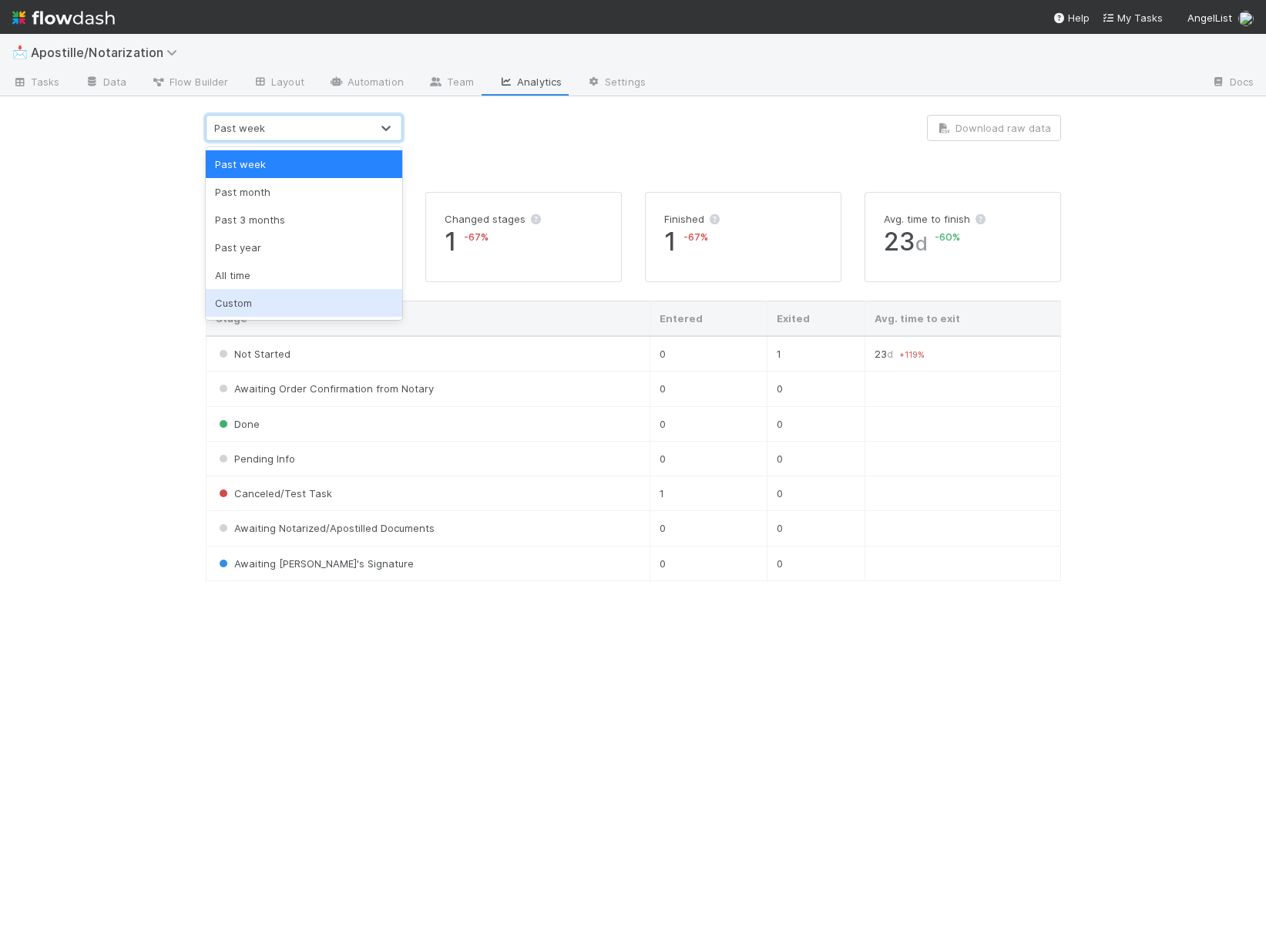
click at [267, 297] on div "Custom" at bounding box center [304, 303] width 196 height 28
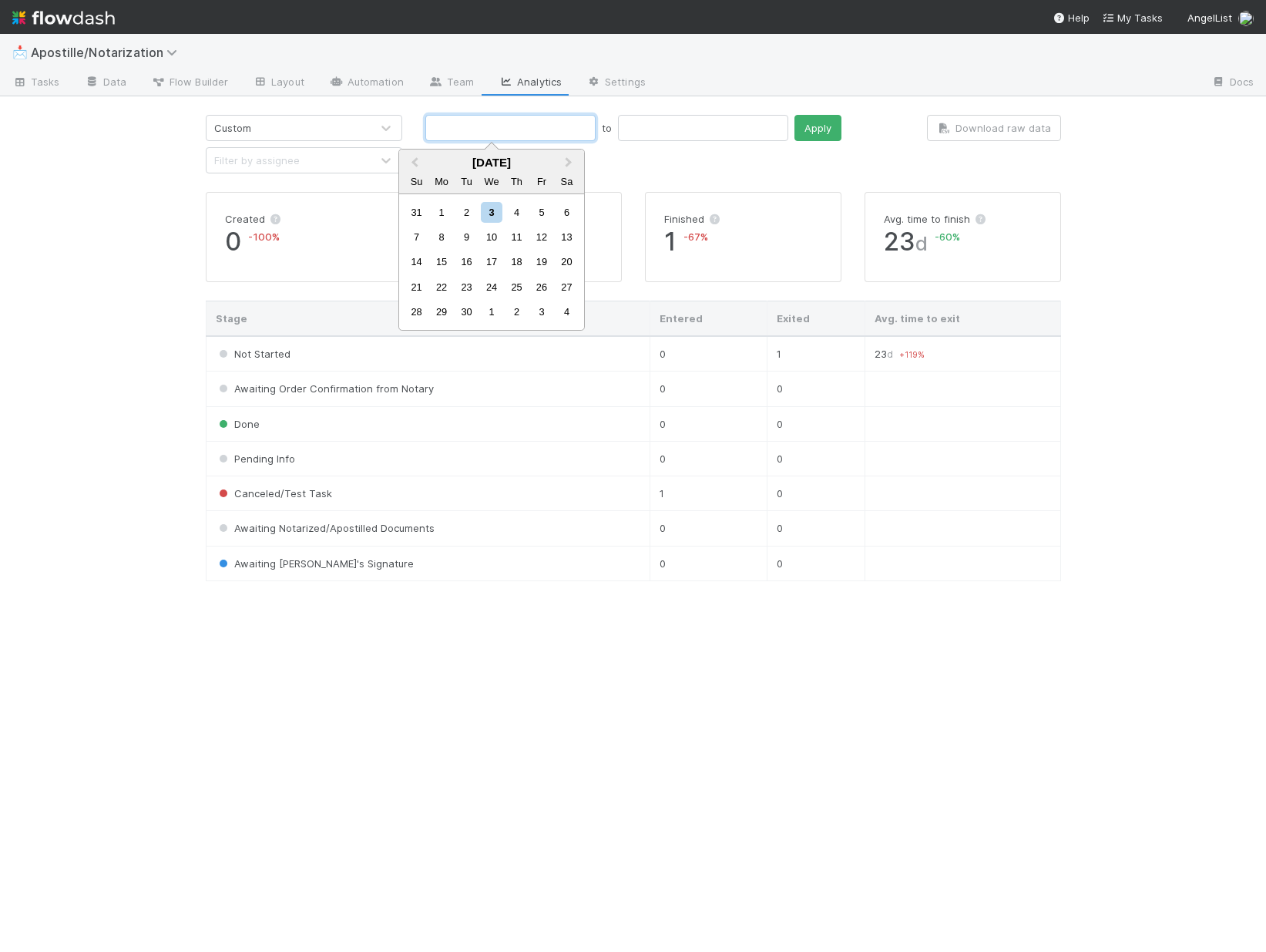
click at [508, 135] on input "text" at bounding box center [510, 128] width 170 height 26
type input "01/01/2025"
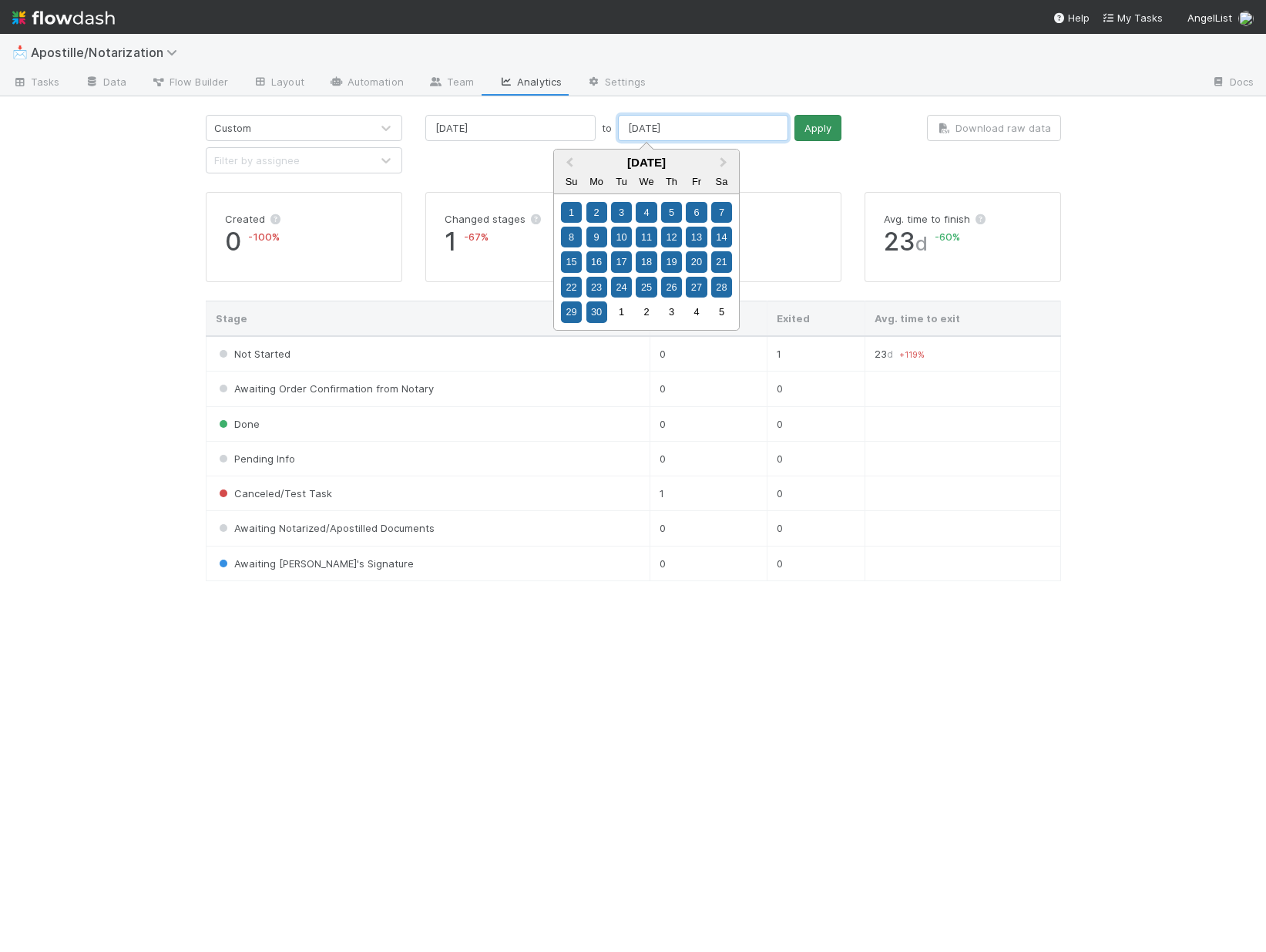
type input "06/30/2025"
click at [794, 131] on button "Apply" at bounding box center [818, 128] width 47 height 26
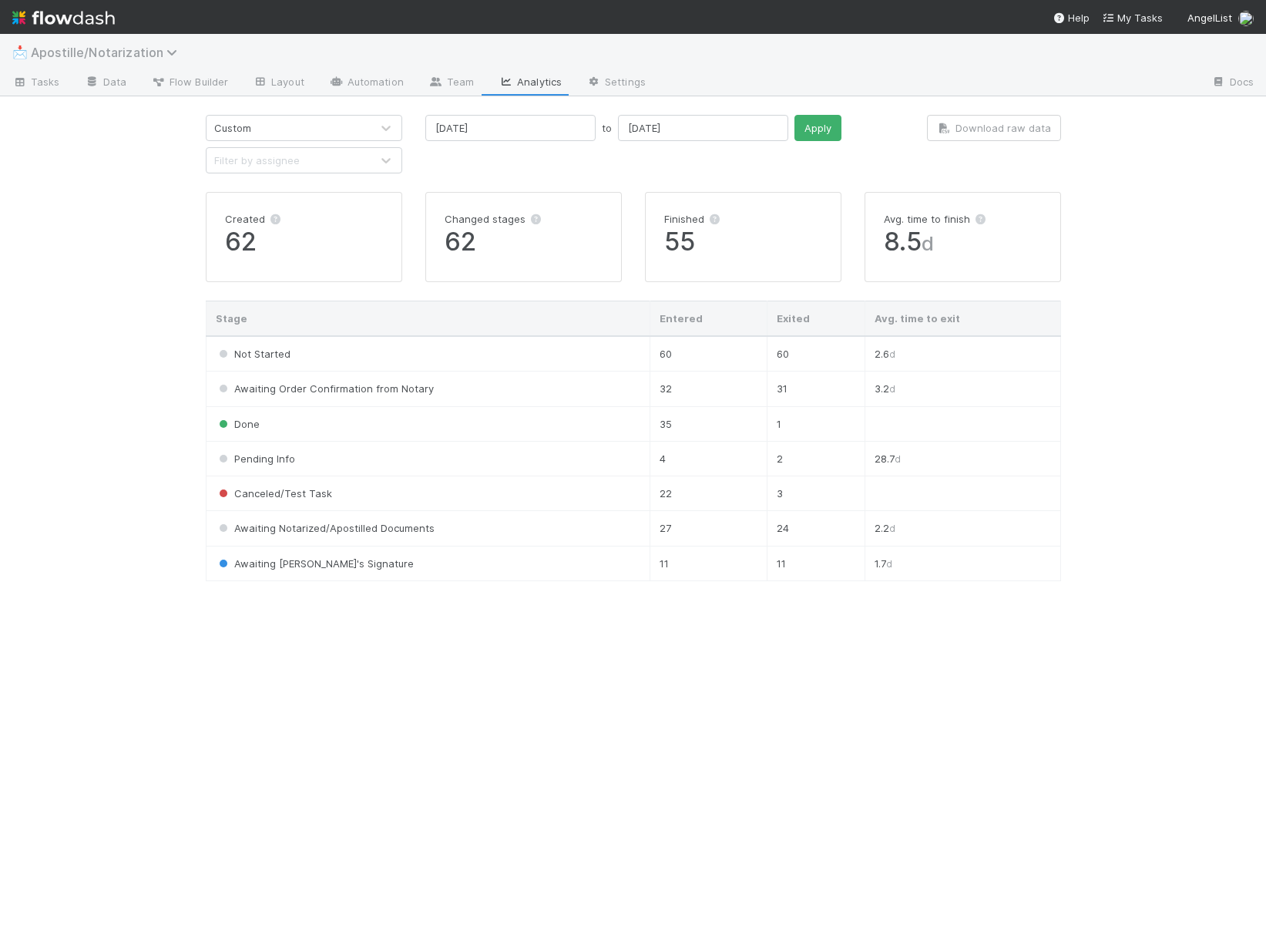
click at [110, 47] on span "Apostille/Notarization" at bounding box center [107, 52] width 154 height 15
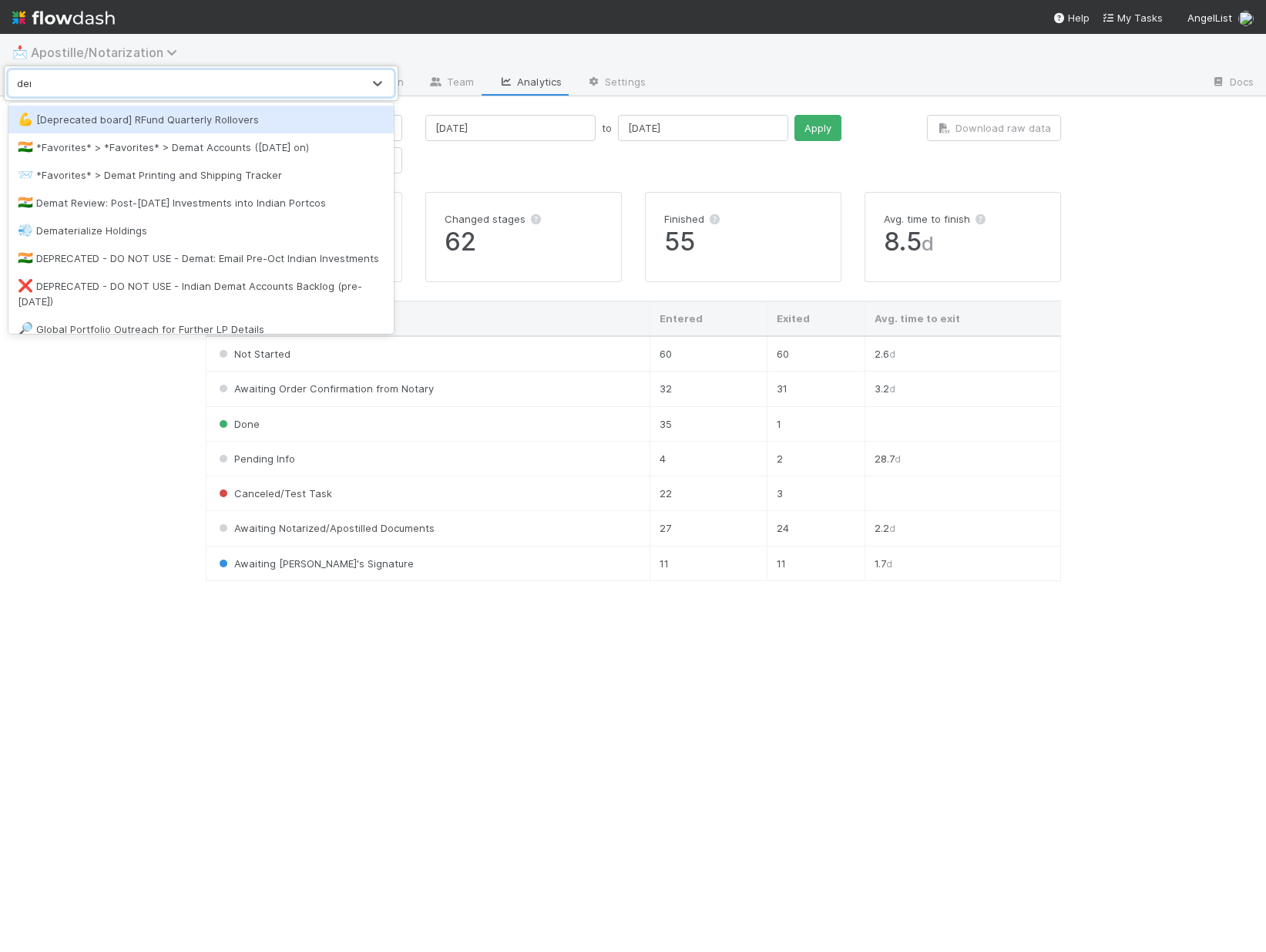
type input "demat"
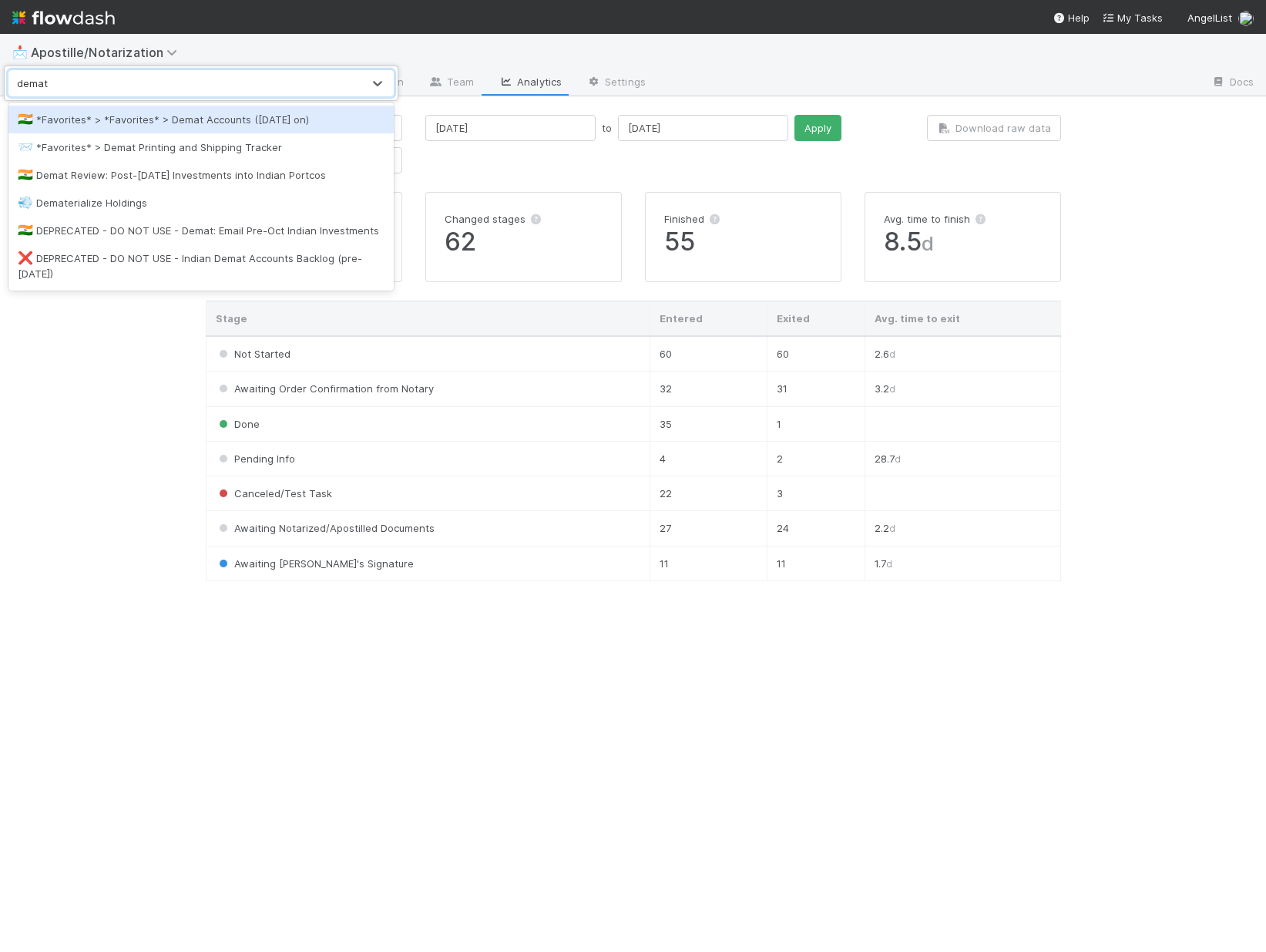
click at [194, 124] on div "🇮🇳 *Favorites* > *Favorites* > Demat Accounts (April 2025 on)" at bounding box center [201, 119] width 366 height 15
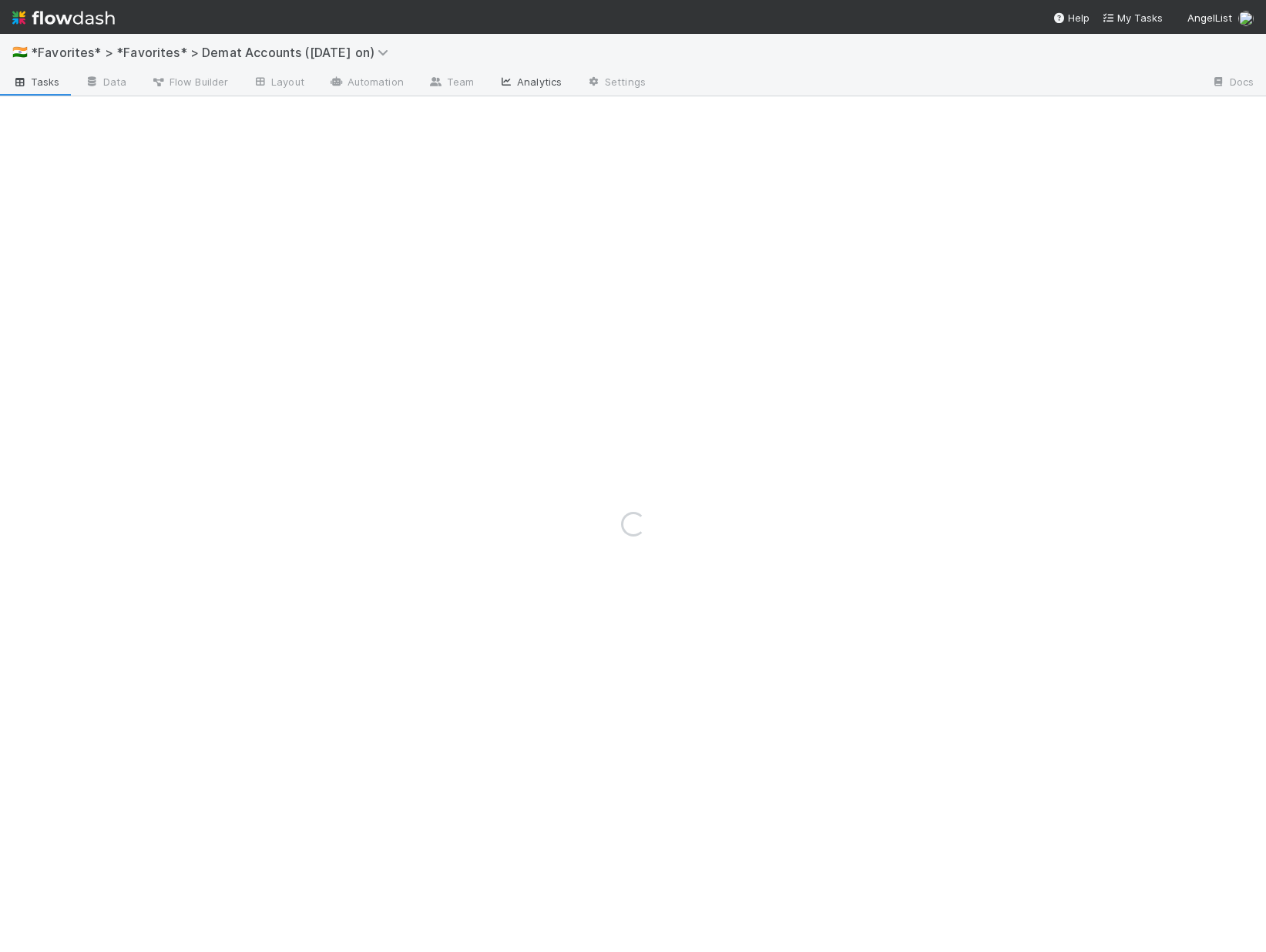
click at [530, 77] on link "Analytics" at bounding box center [530, 83] width 88 height 24
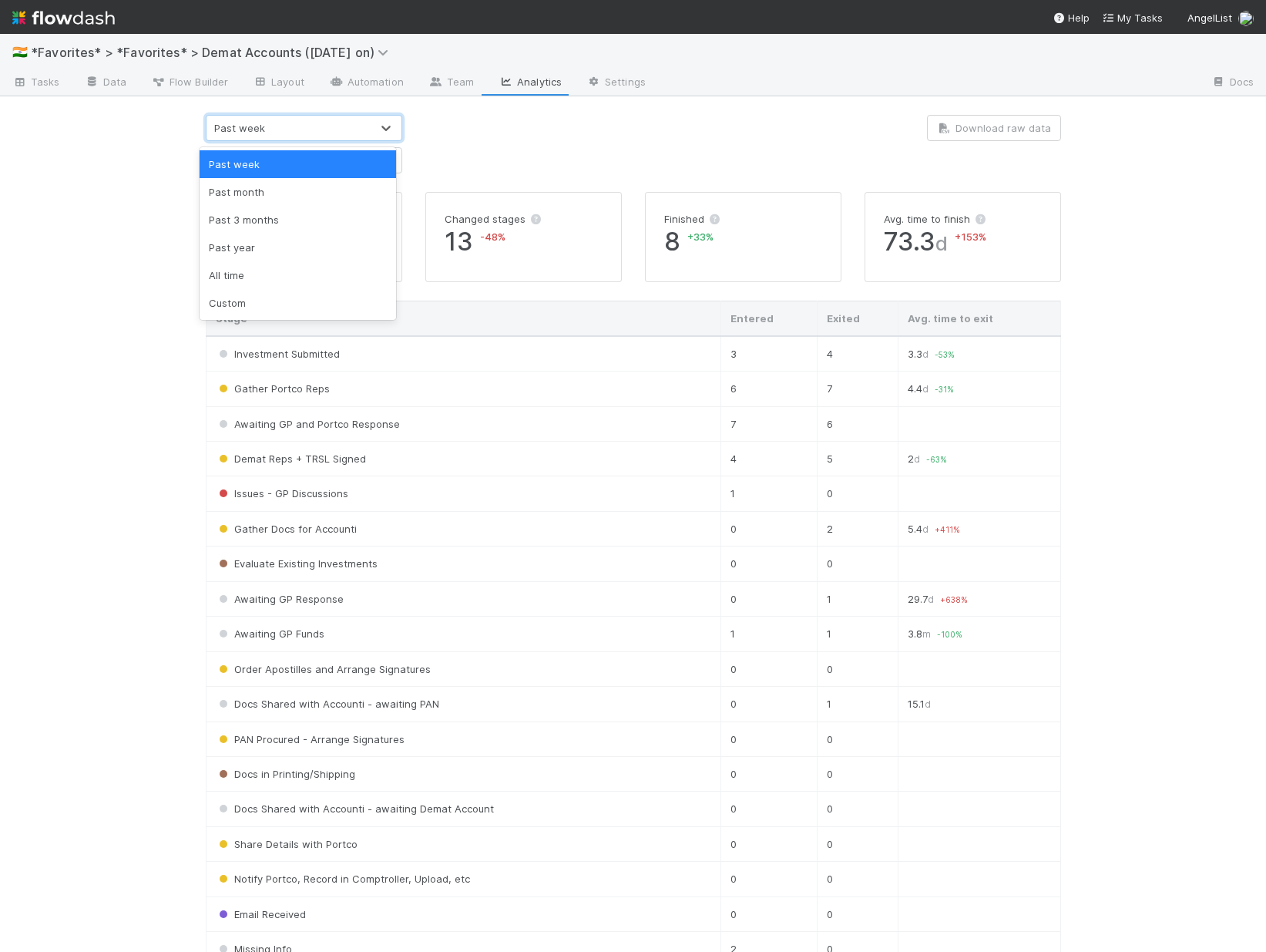
click at [287, 132] on div "Past week" at bounding box center [288, 127] width 164 height 24
click at [251, 298] on div "Custom" at bounding box center [298, 303] width 196 height 28
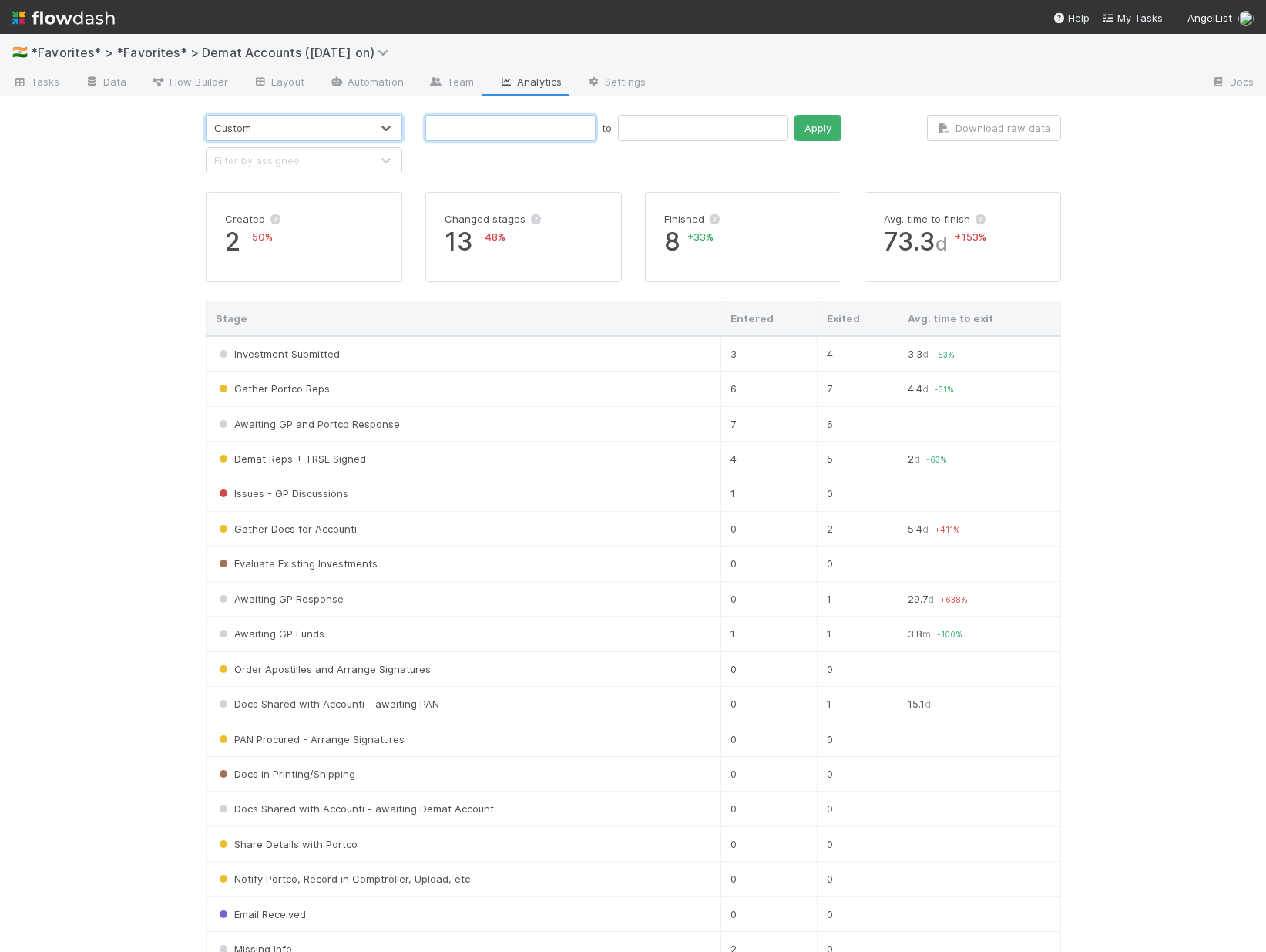
click at [468, 126] on input "text" at bounding box center [510, 128] width 170 height 26
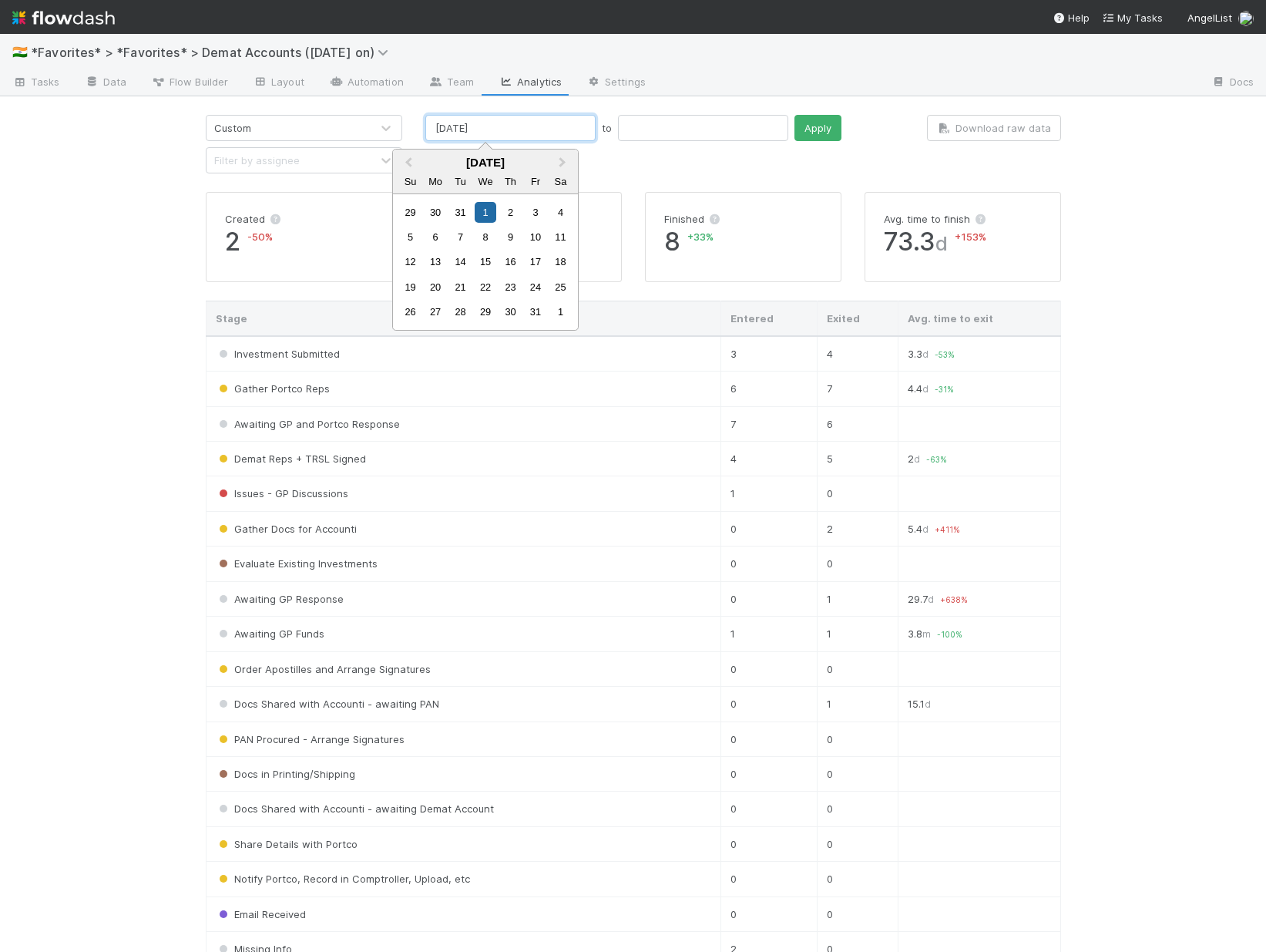
type input "01/01/2025"
click at [619, 123] on input "text" at bounding box center [702, 128] width 170 height 26
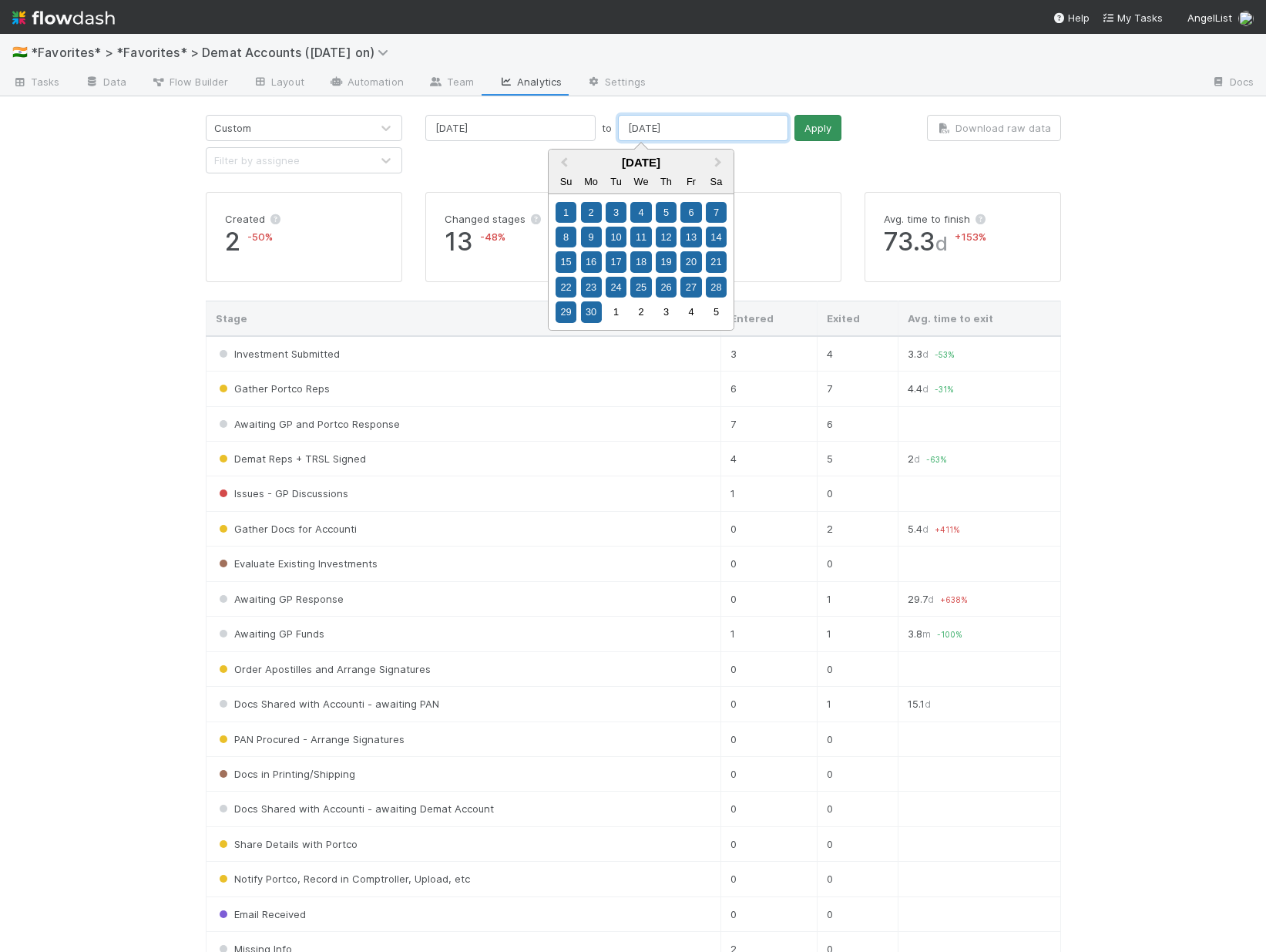
type input "06/30/2025"
click at [794, 120] on button "Apply" at bounding box center [818, 128] width 47 height 26
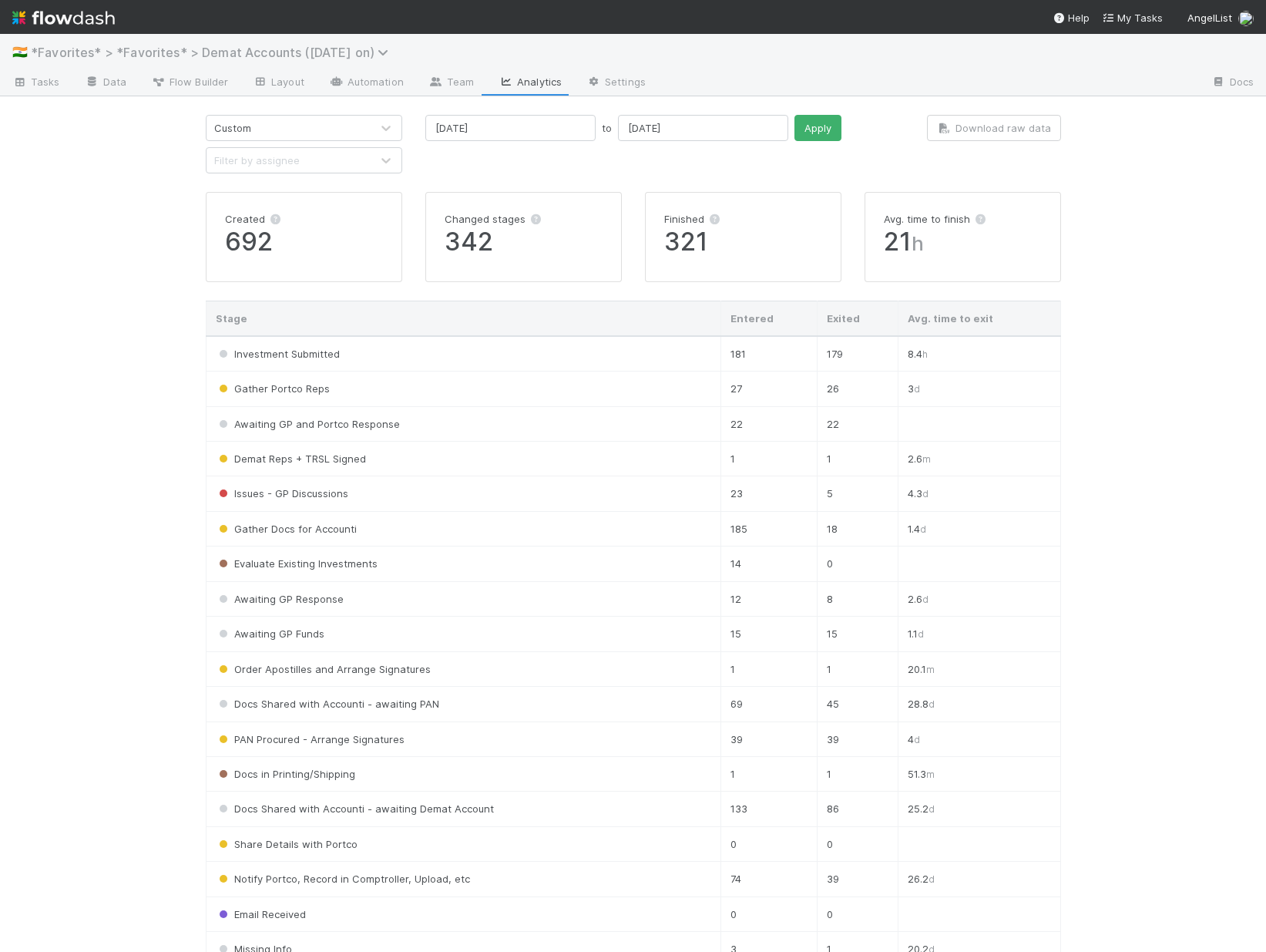
click at [238, 45] on span "*Favorites* > *Favorites* > Demat Accounts (April 2025 on)" at bounding box center [213, 52] width 366 height 15
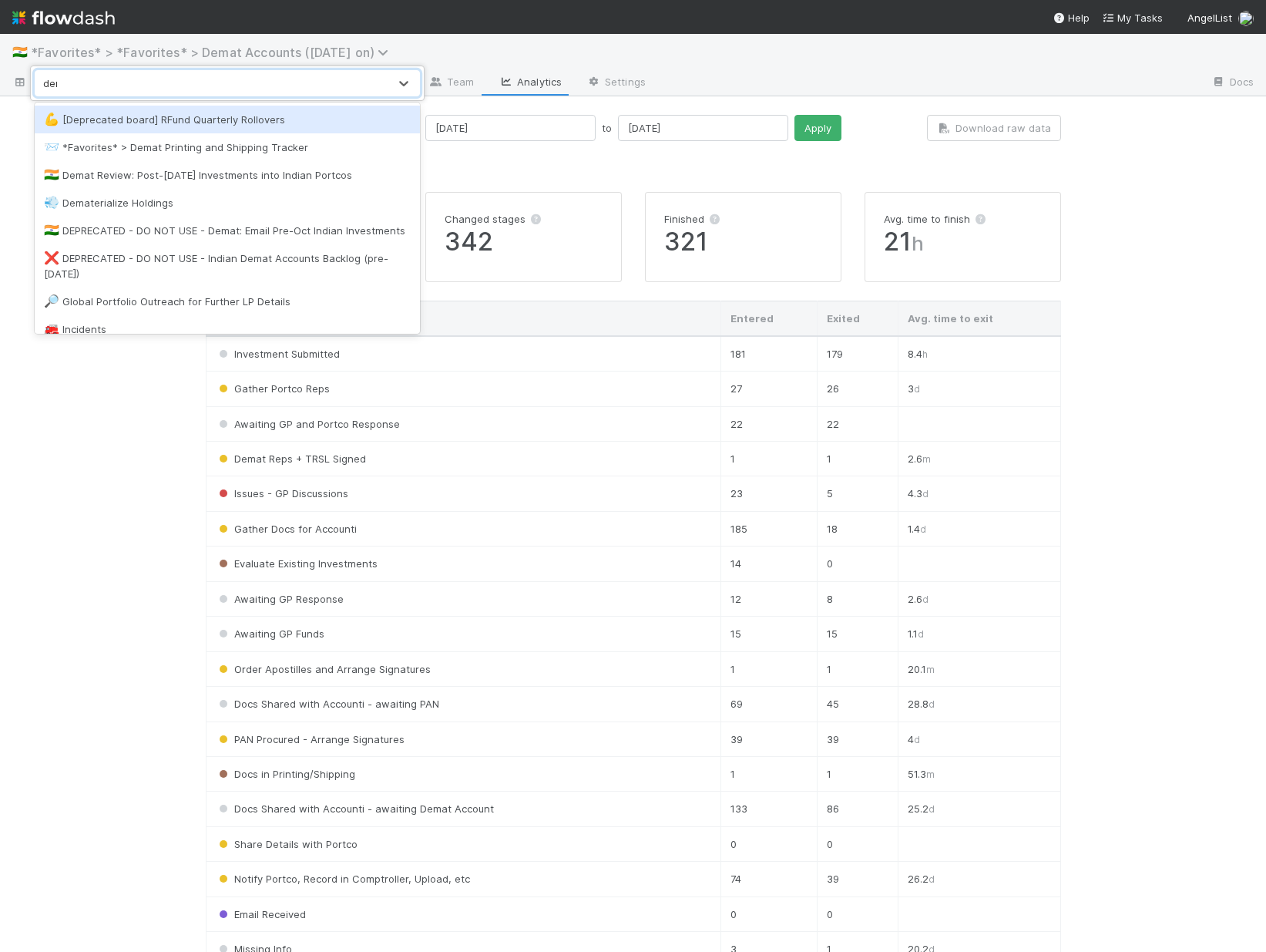
type input "demat"
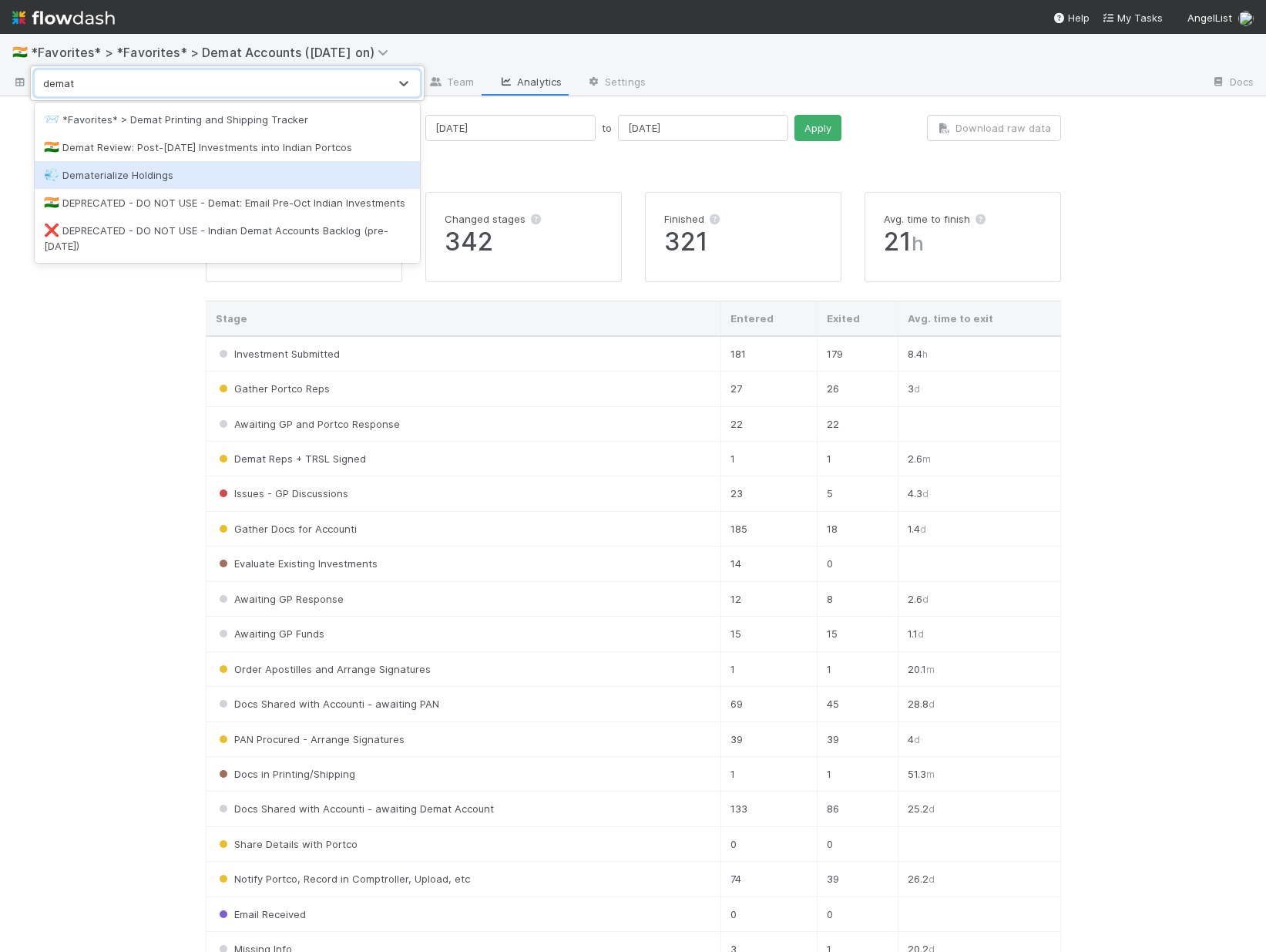
click at [168, 171] on div "💨 Dematerialize Holdings" at bounding box center [227, 175] width 366 height 15
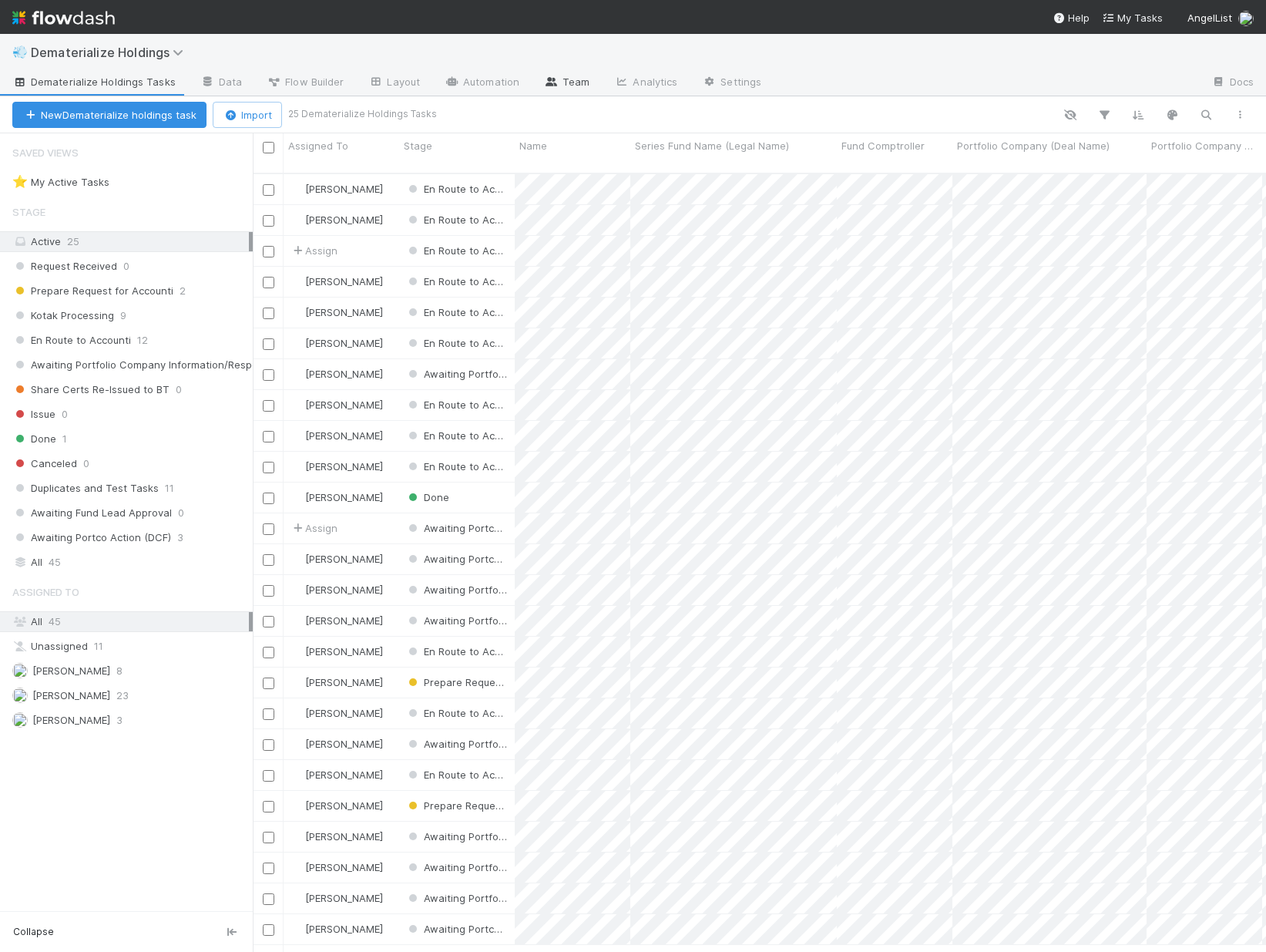
scroll to position [780, 1002]
click at [628, 78] on link "Analytics" at bounding box center [646, 83] width 88 height 24
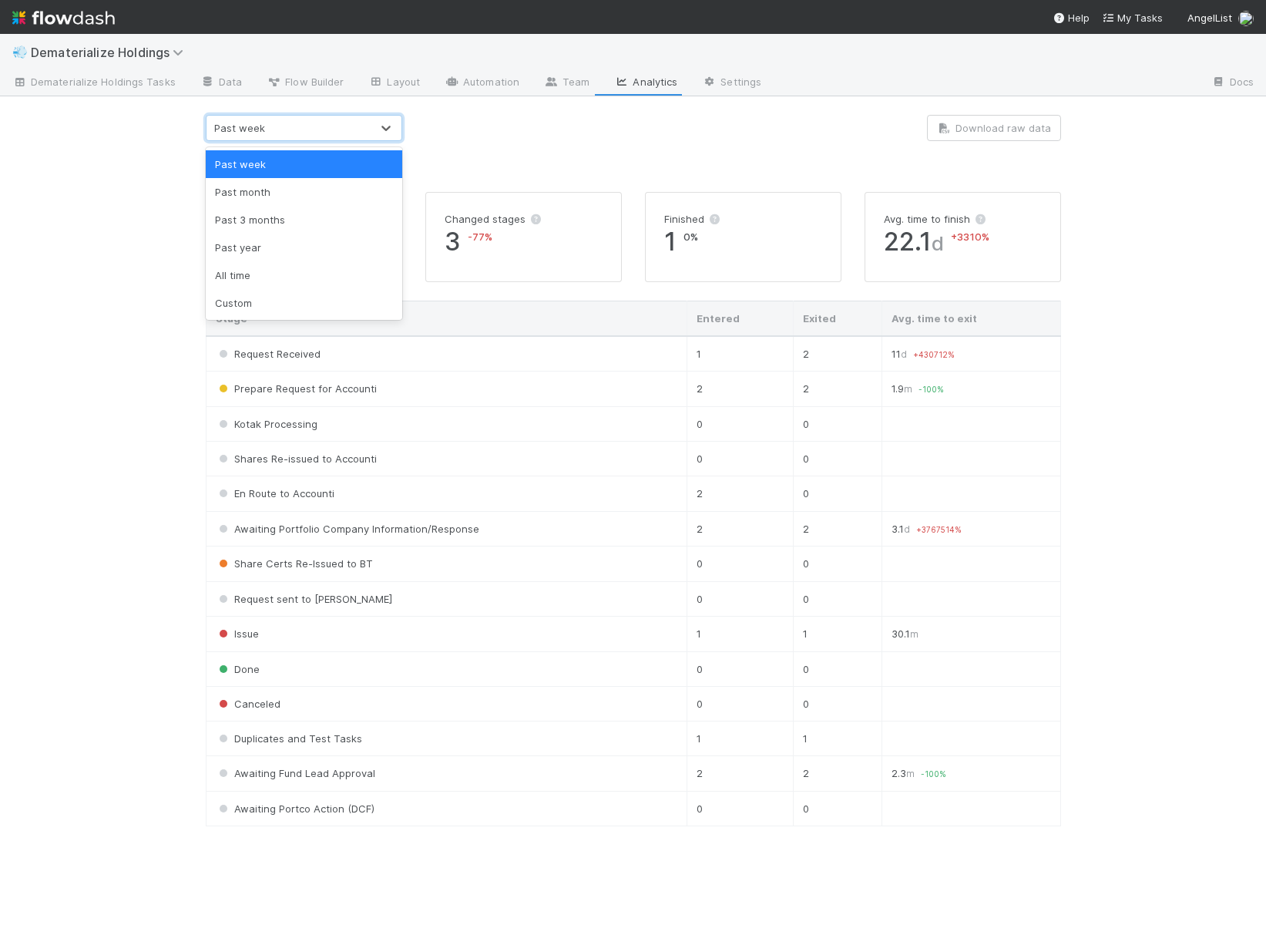
click at [292, 127] on div "Past week" at bounding box center [288, 127] width 164 height 24
click at [249, 292] on div "Custom" at bounding box center [304, 303] width 196 height 28
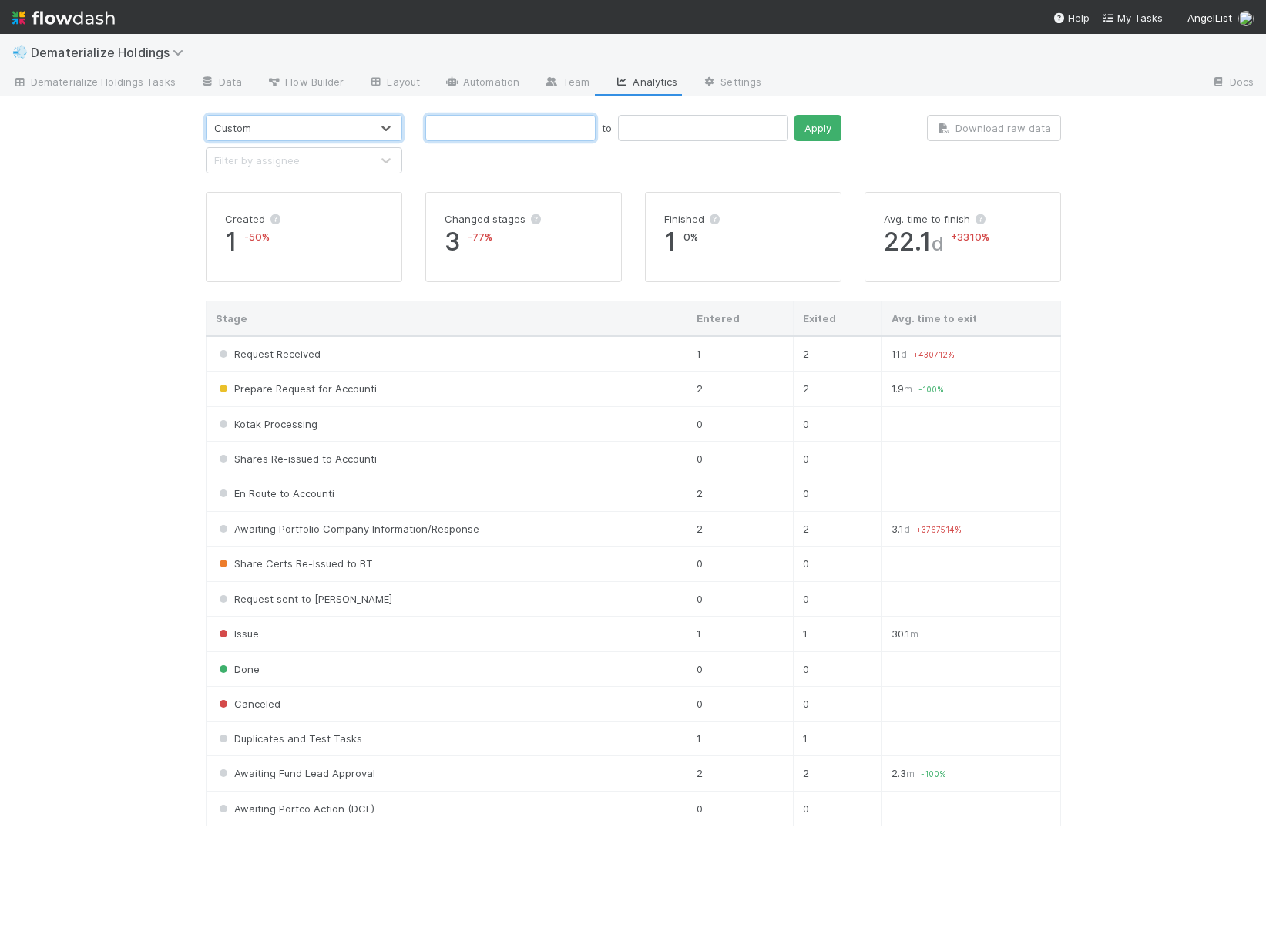
click at [468, 136] on input "text" at bounding box center [510, 128] width 170 height 26
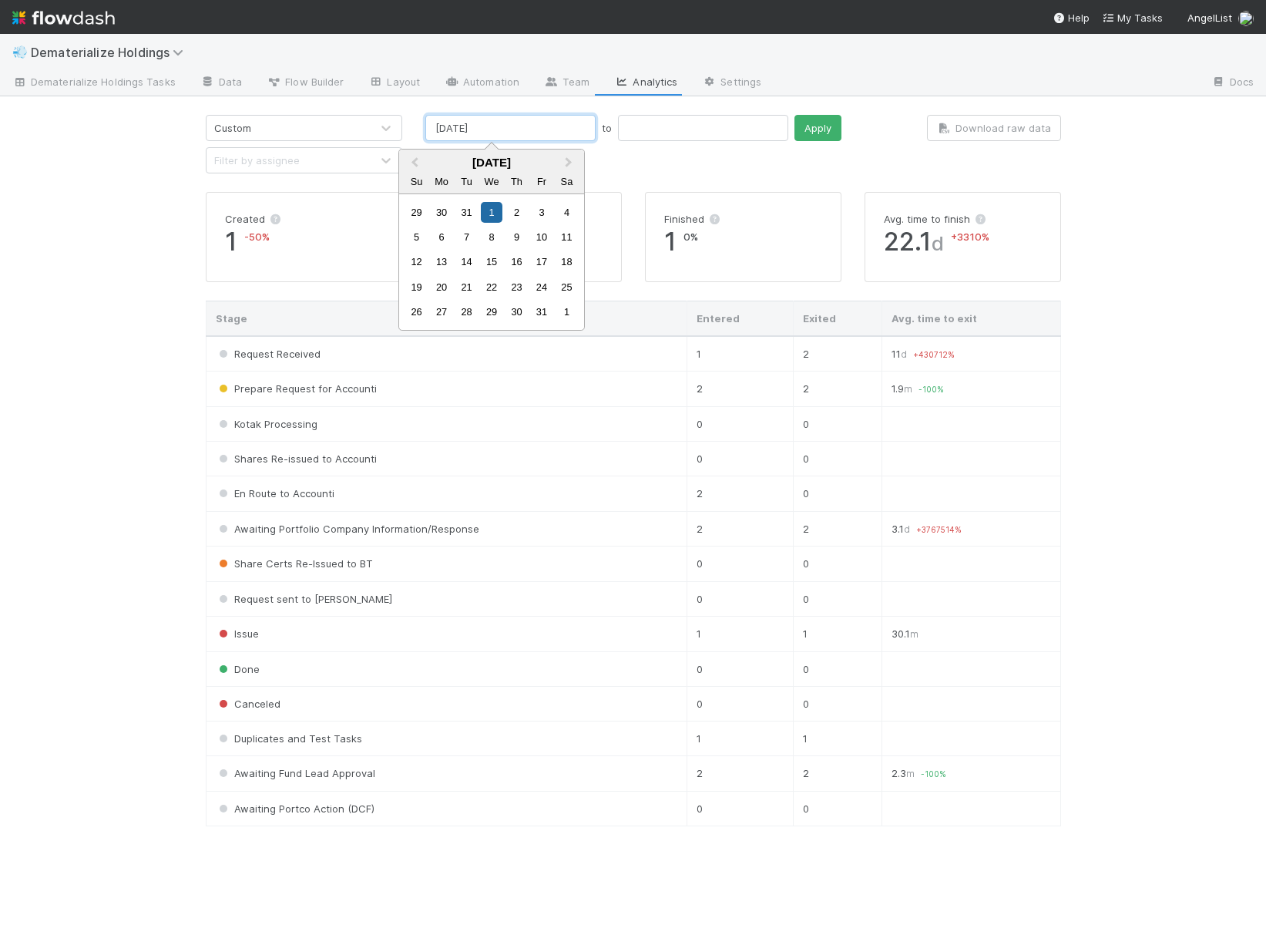
type input "01/01/2025"
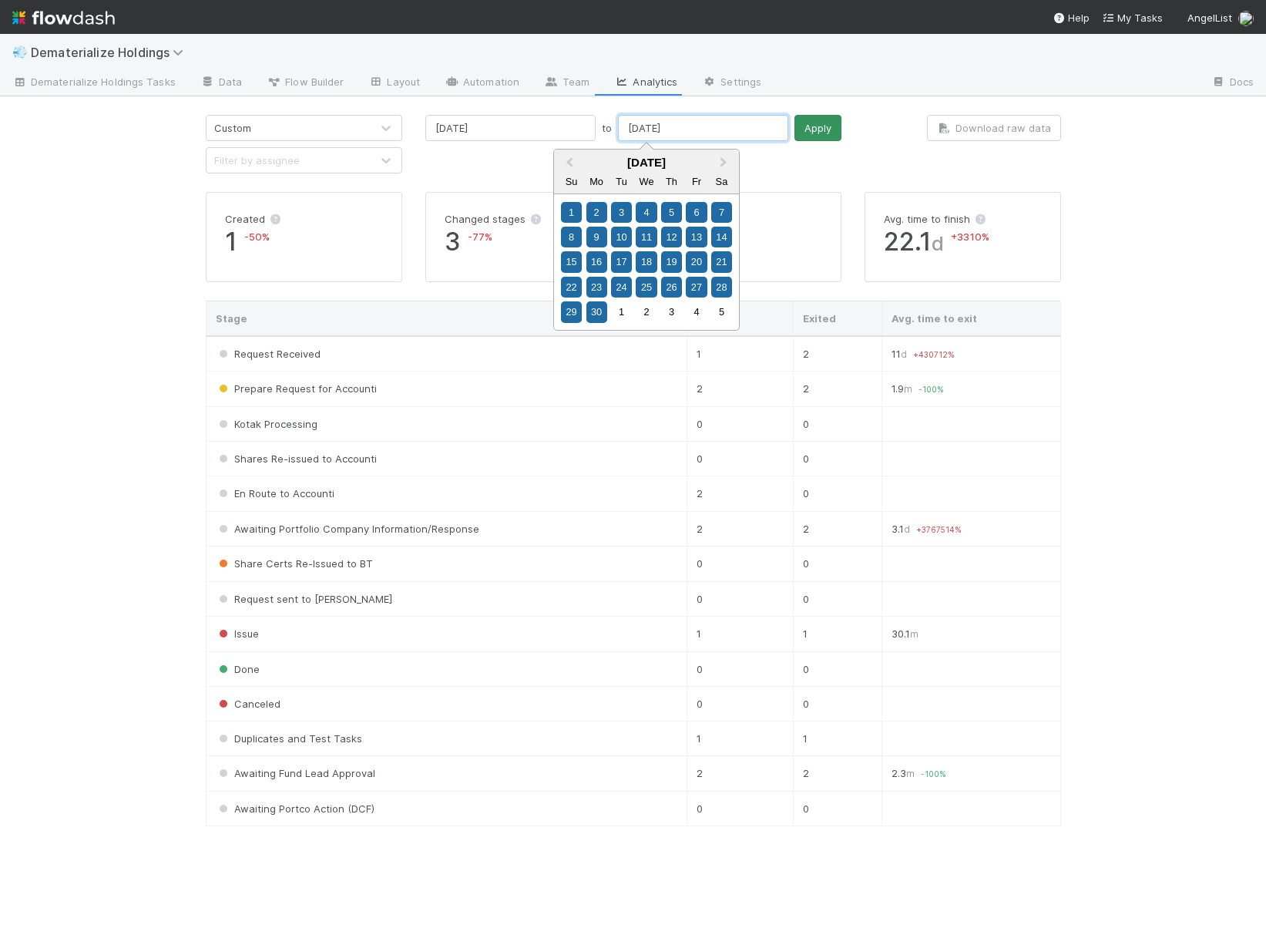
type input "06/30/2025"
click at [794, 126] on button "Apply" at bounding box center [818, 128] width 47 height 26
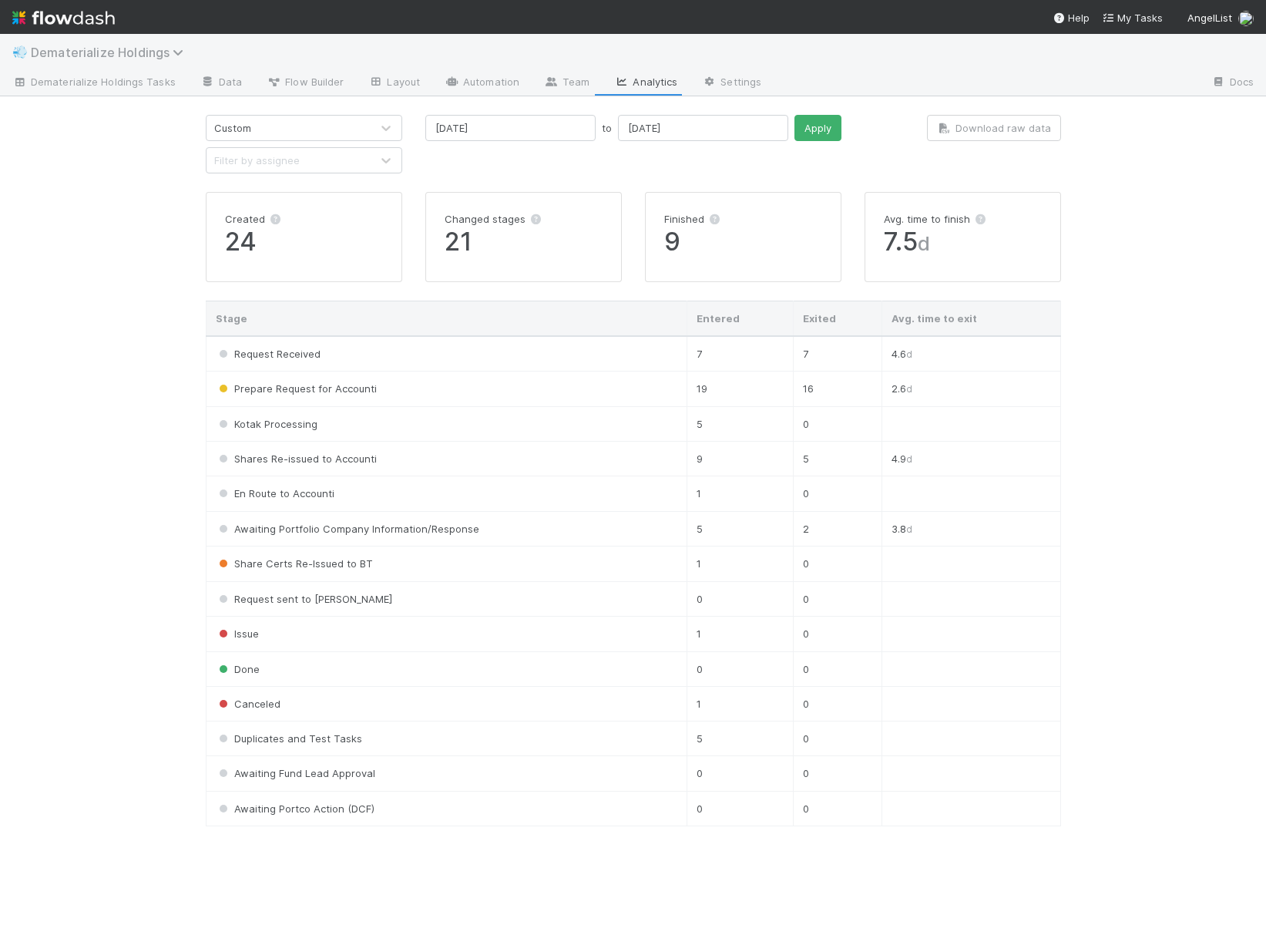
click at [54, 54] on span "Dematerialize Holdings" at bounding box center [111, 52] width 160 height 15
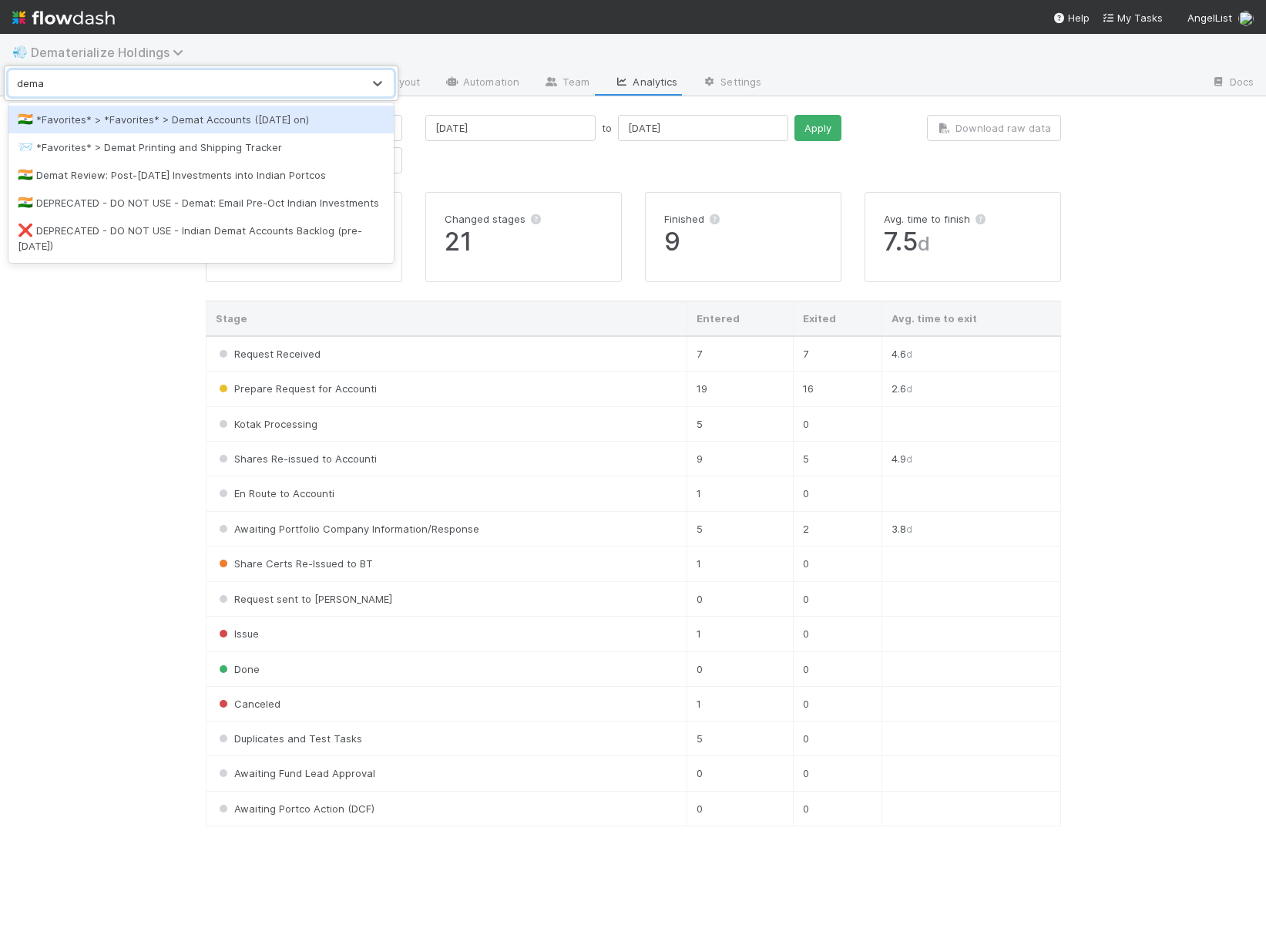
type input "demat"
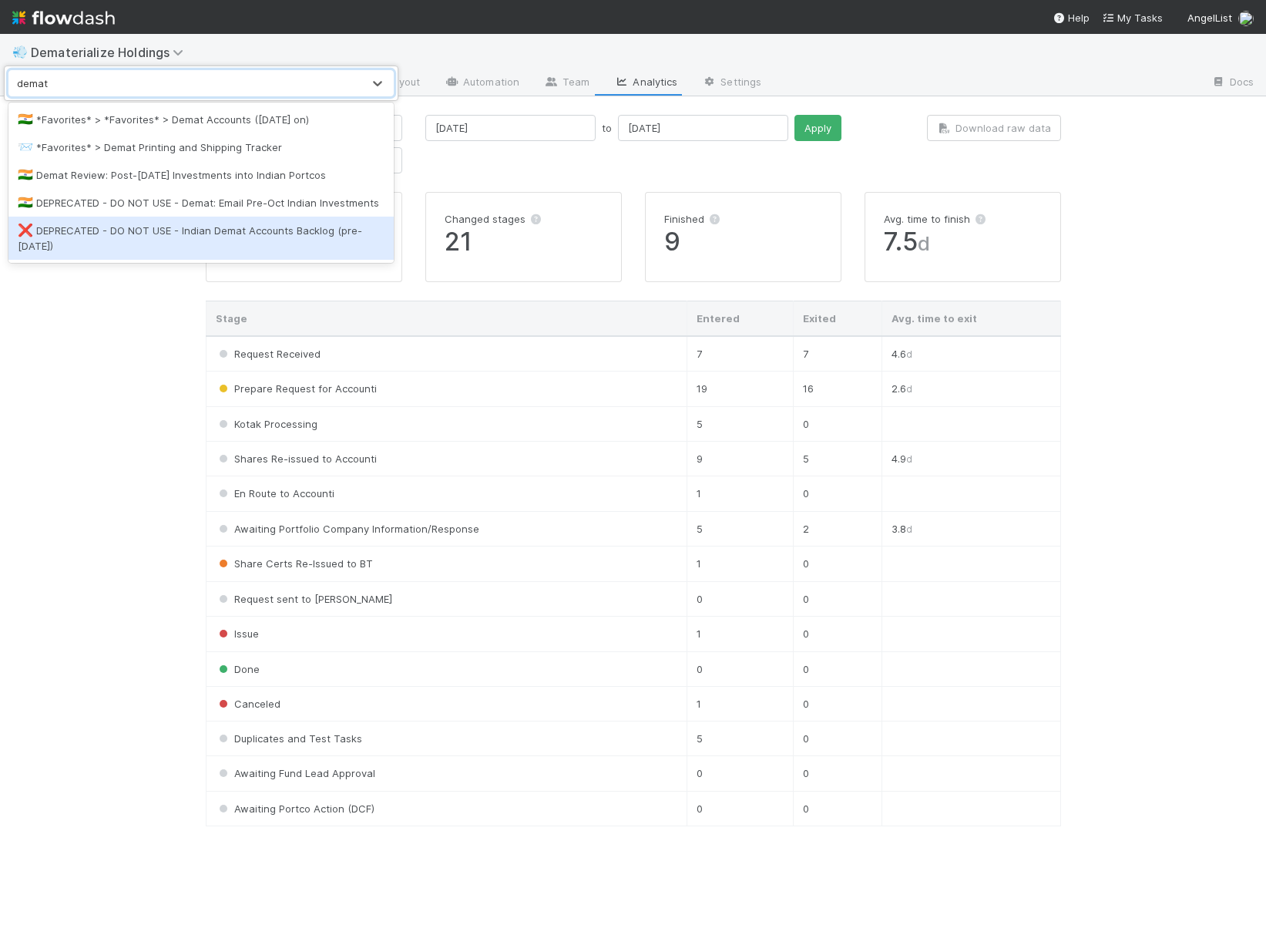
click at [244, 225] on div "❌ DEPRECATED - DO NOT USE - Indian Demat Accounts Backlog (pre-Oct. 2024)" at bounding box center [201, 238] width 366 height 31
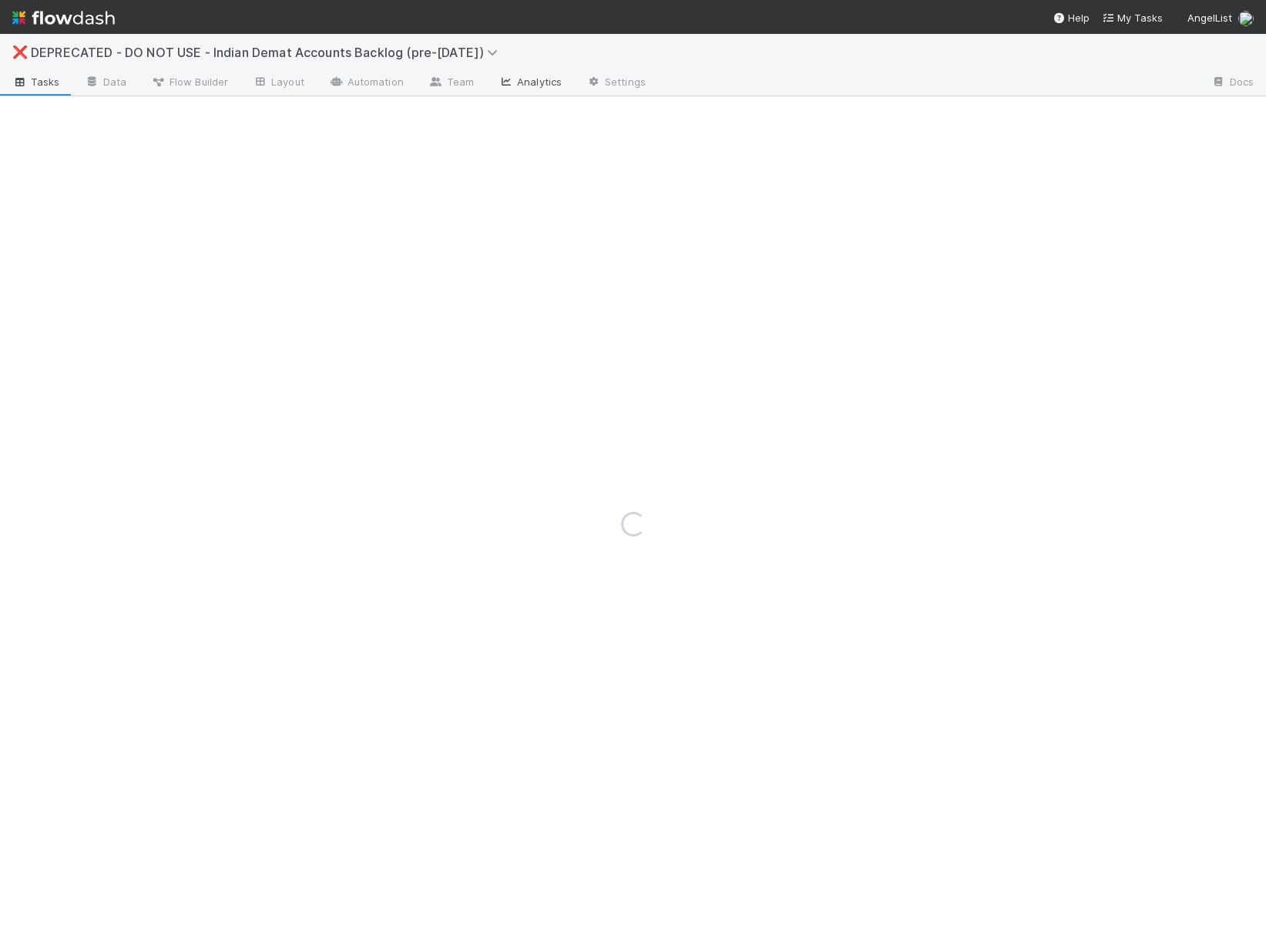
click at [542, 83] on link "Analytics" at bounding box center [530, 83] width 88 height 24
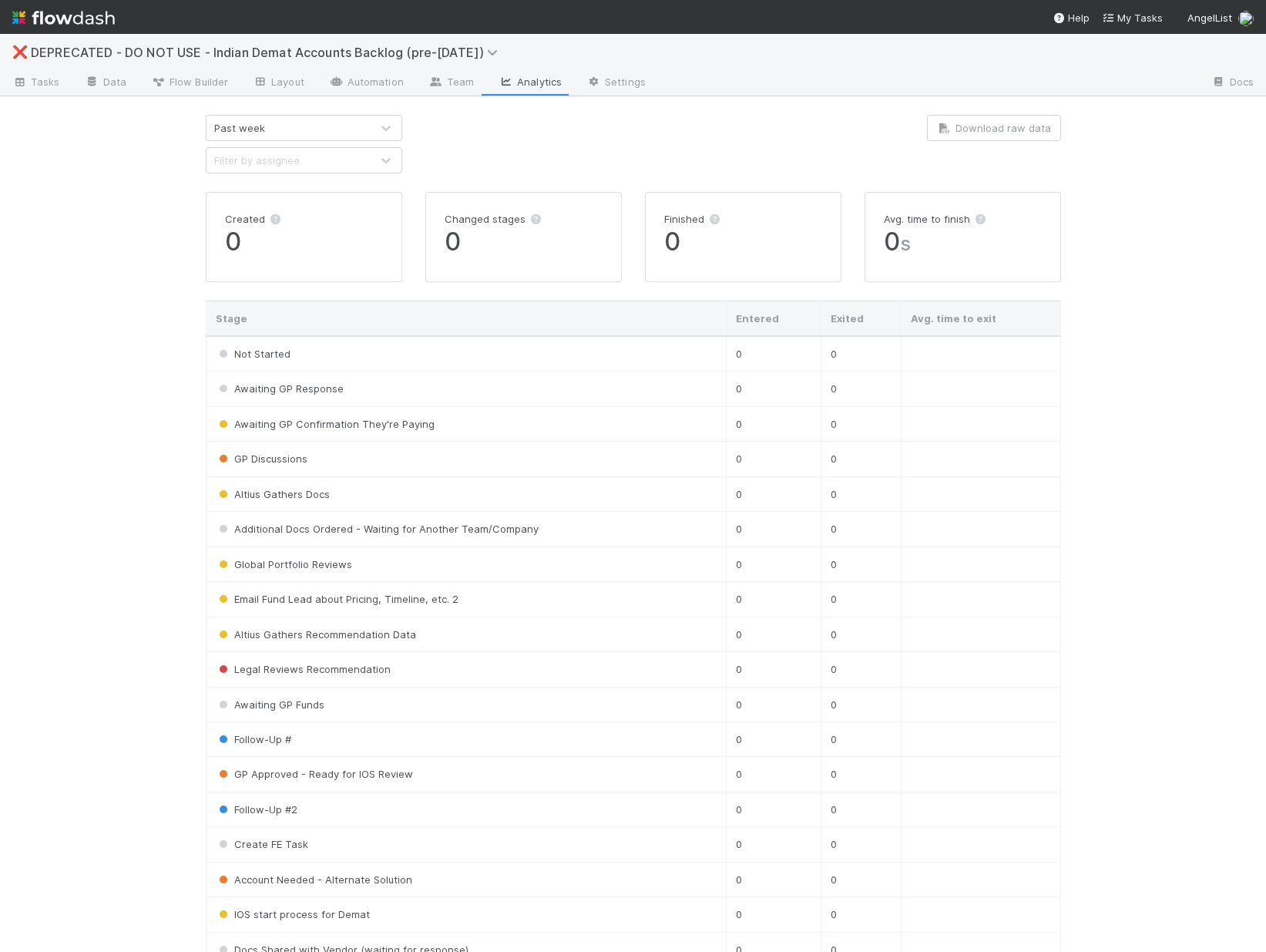
click at [331, 131] on div "Past week" at bounding box center [288, 127] width 164 height 24
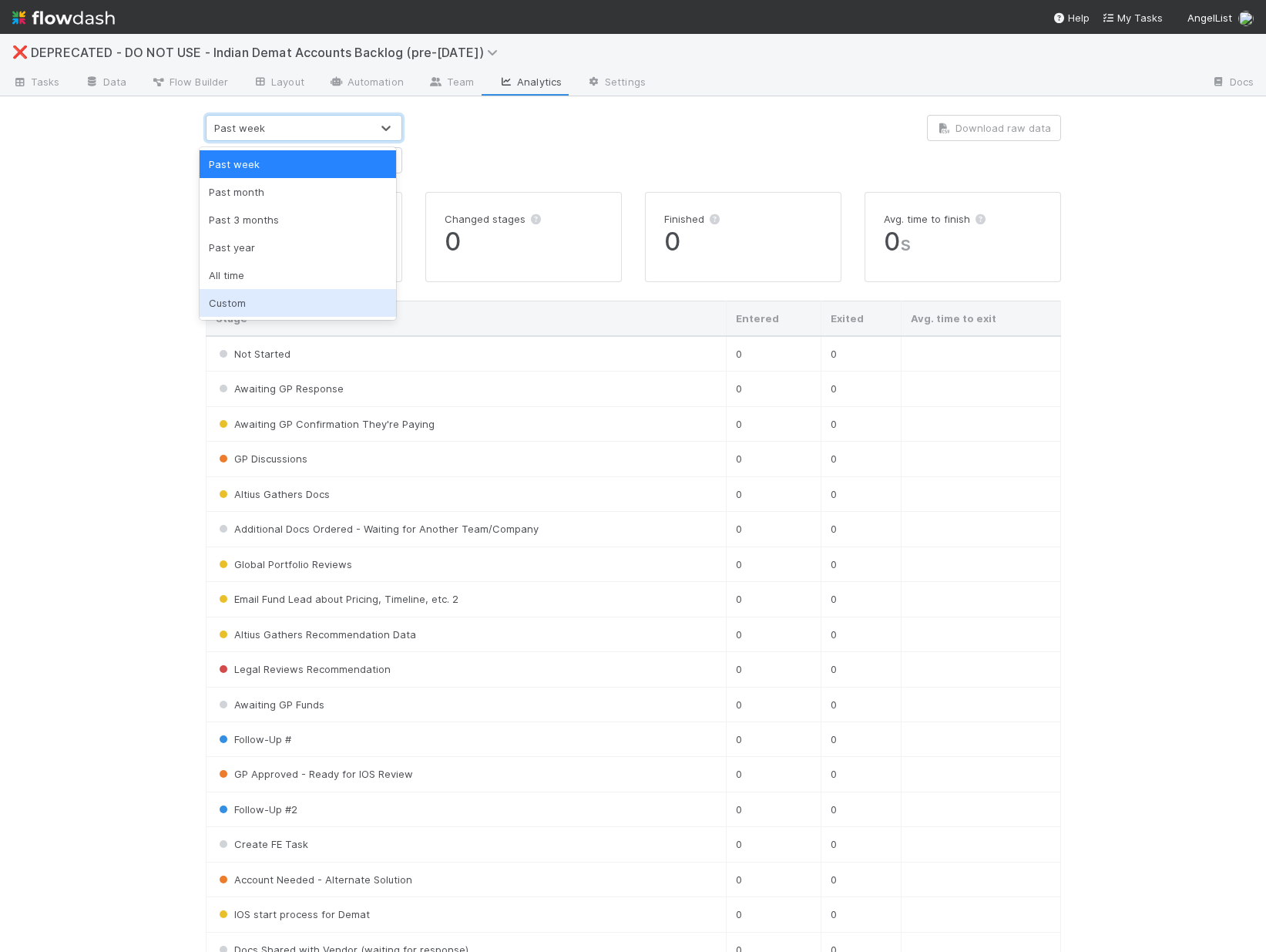
click at [240, 296] on div "Custom" at bounding box center [298, 303] width 196 height 28
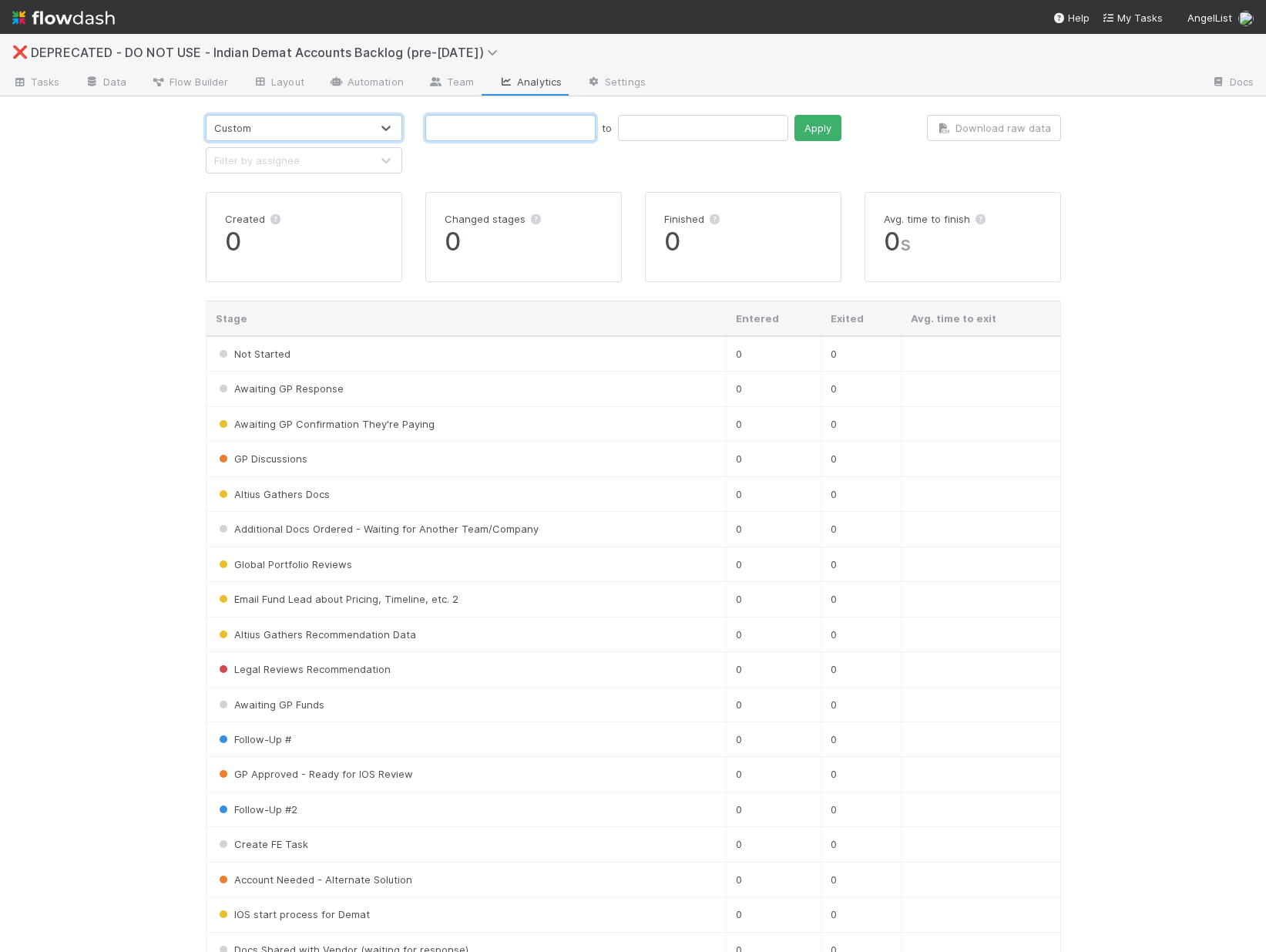
click at [481, 118] on input "text" at bounding box center [510, 128] width 170 height 26
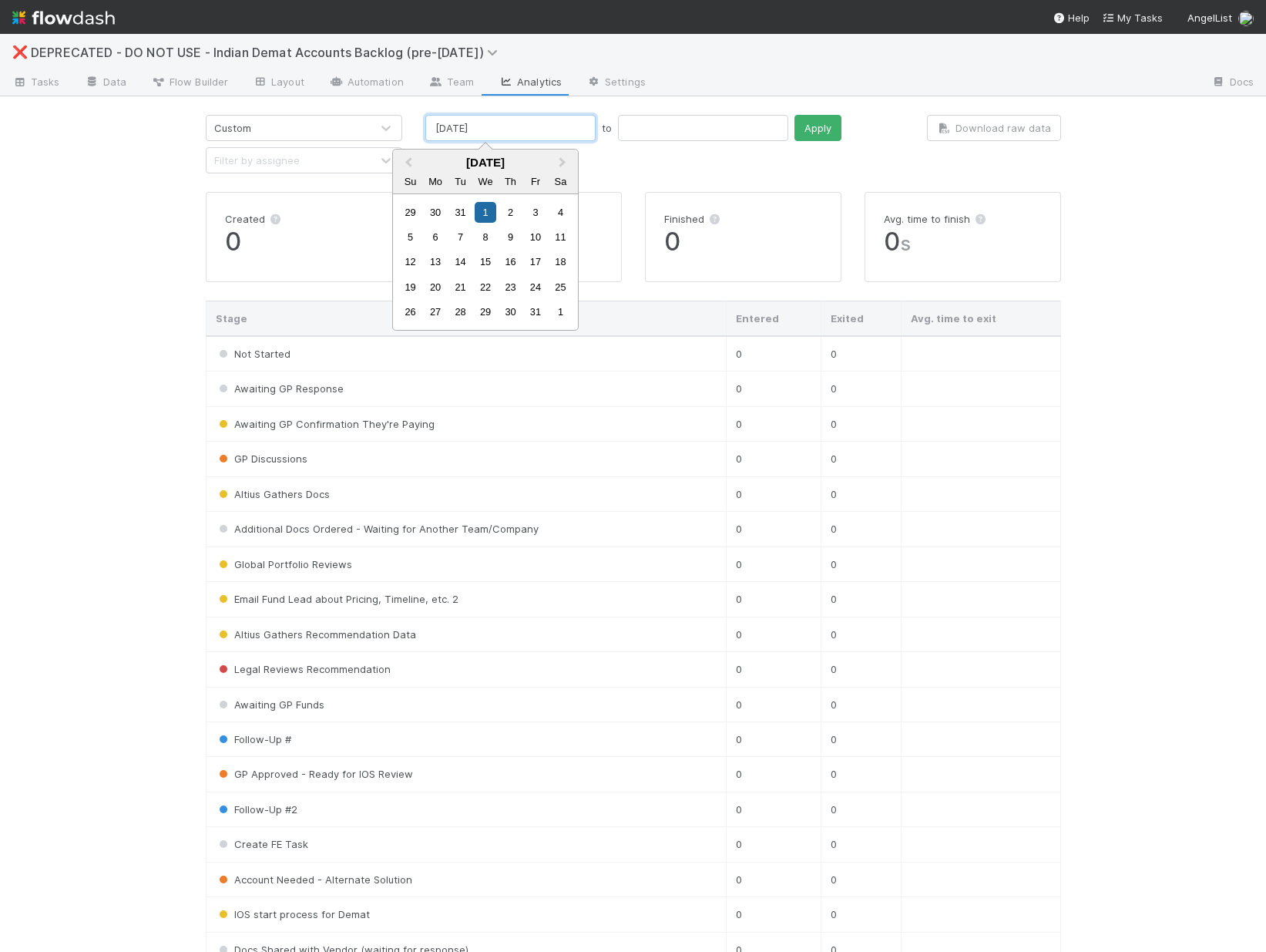
type input "01/01/2025"
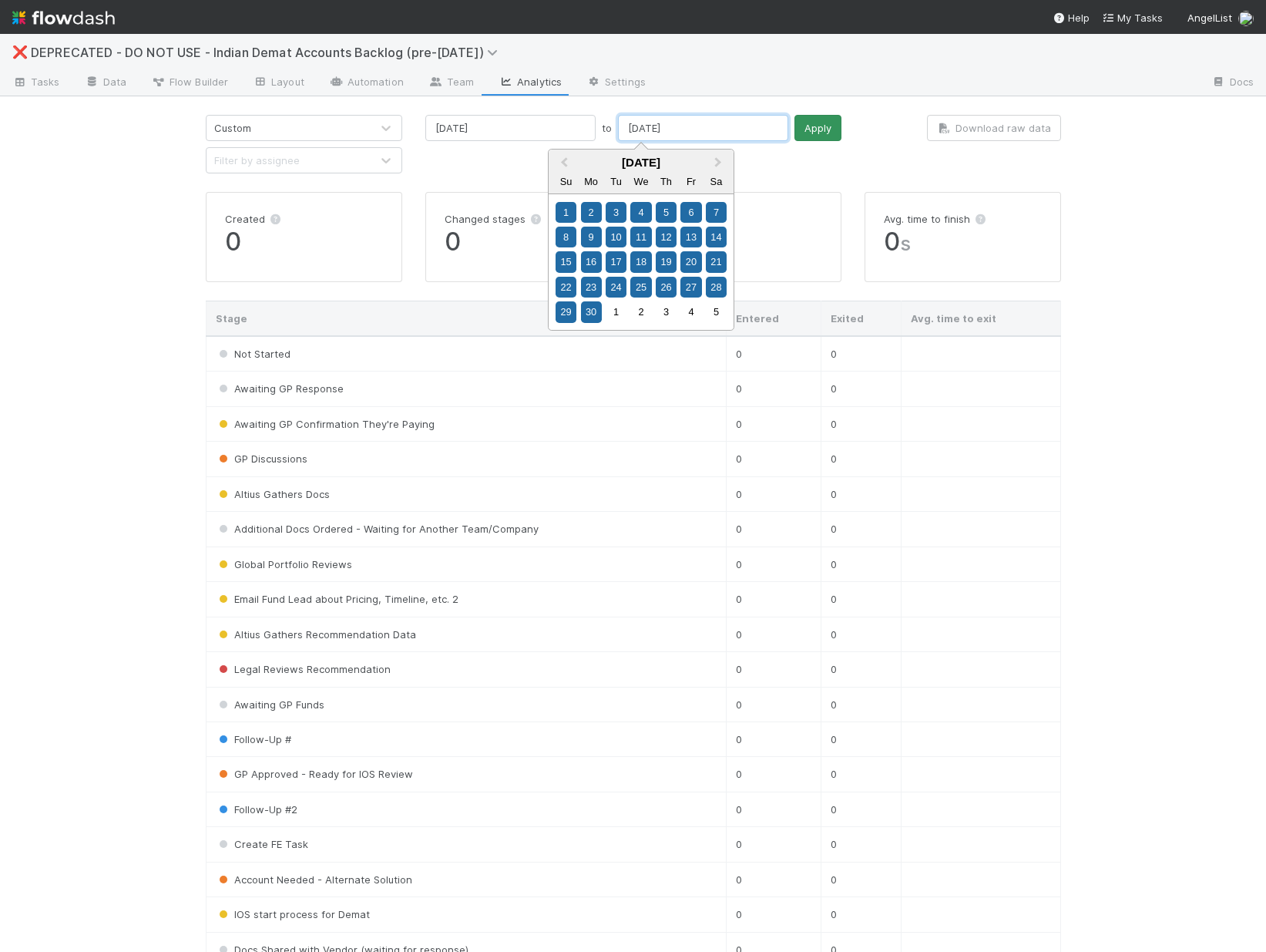
type input "06/30/2025"
click at [794, 131] on button "Apply" at bounding box center [818, 128] width 47 height 26
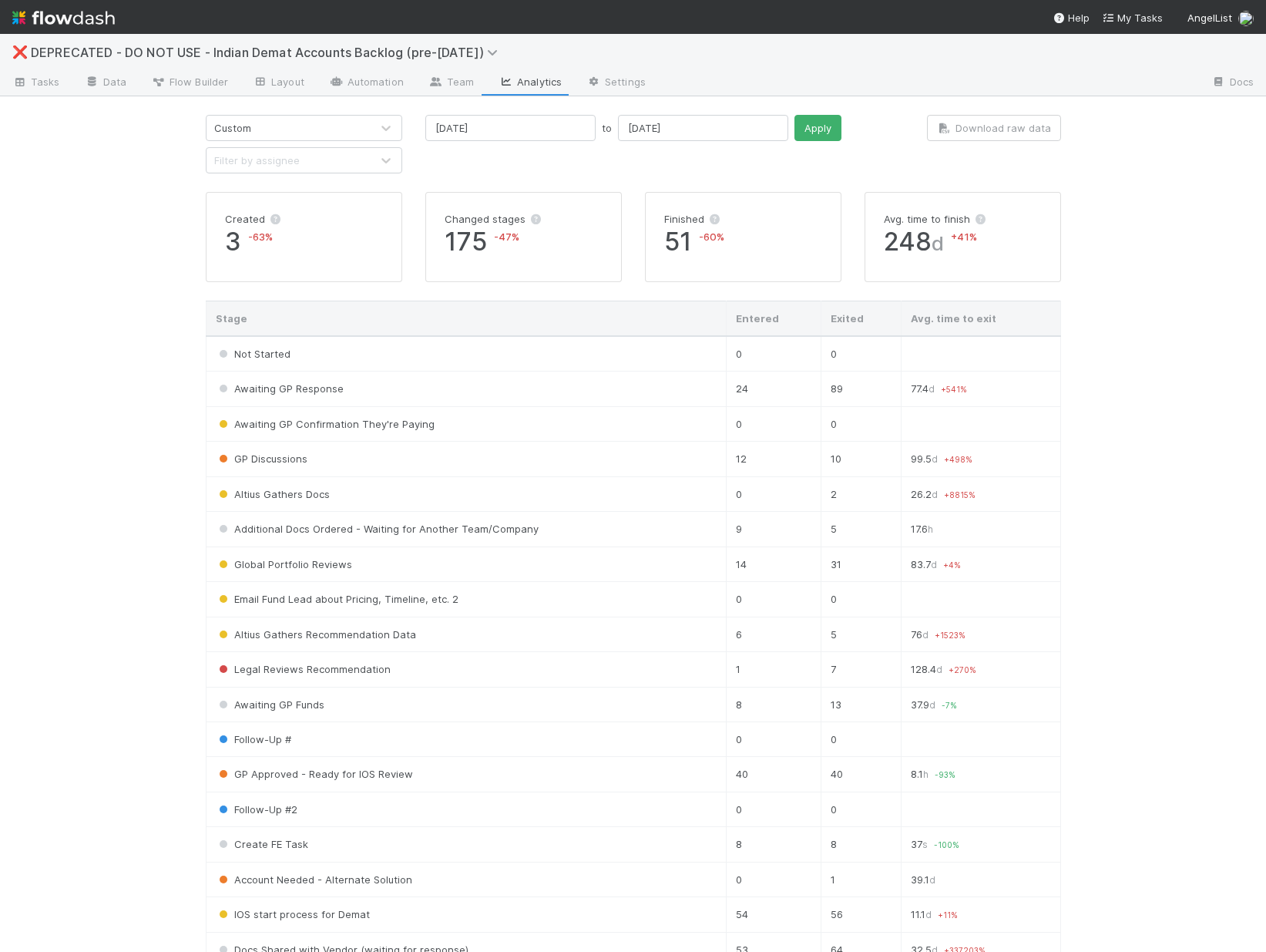
click at [275, 121] on div "Custom" at bounding box center [288, 127] width 164 height 24
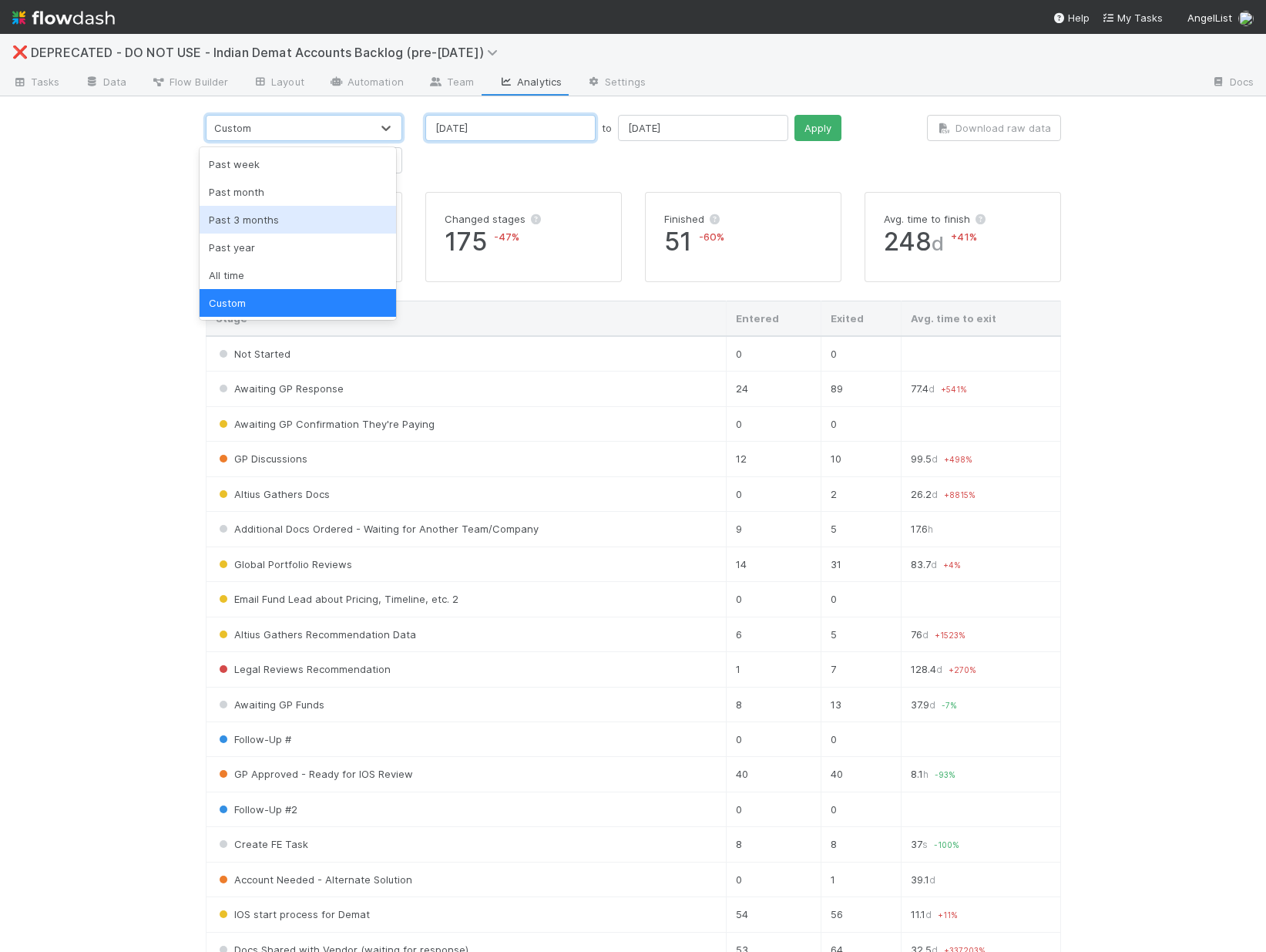
click at [490, 126] on input "01/01/2025" at bounding box center [510, 128] width 170 height 26
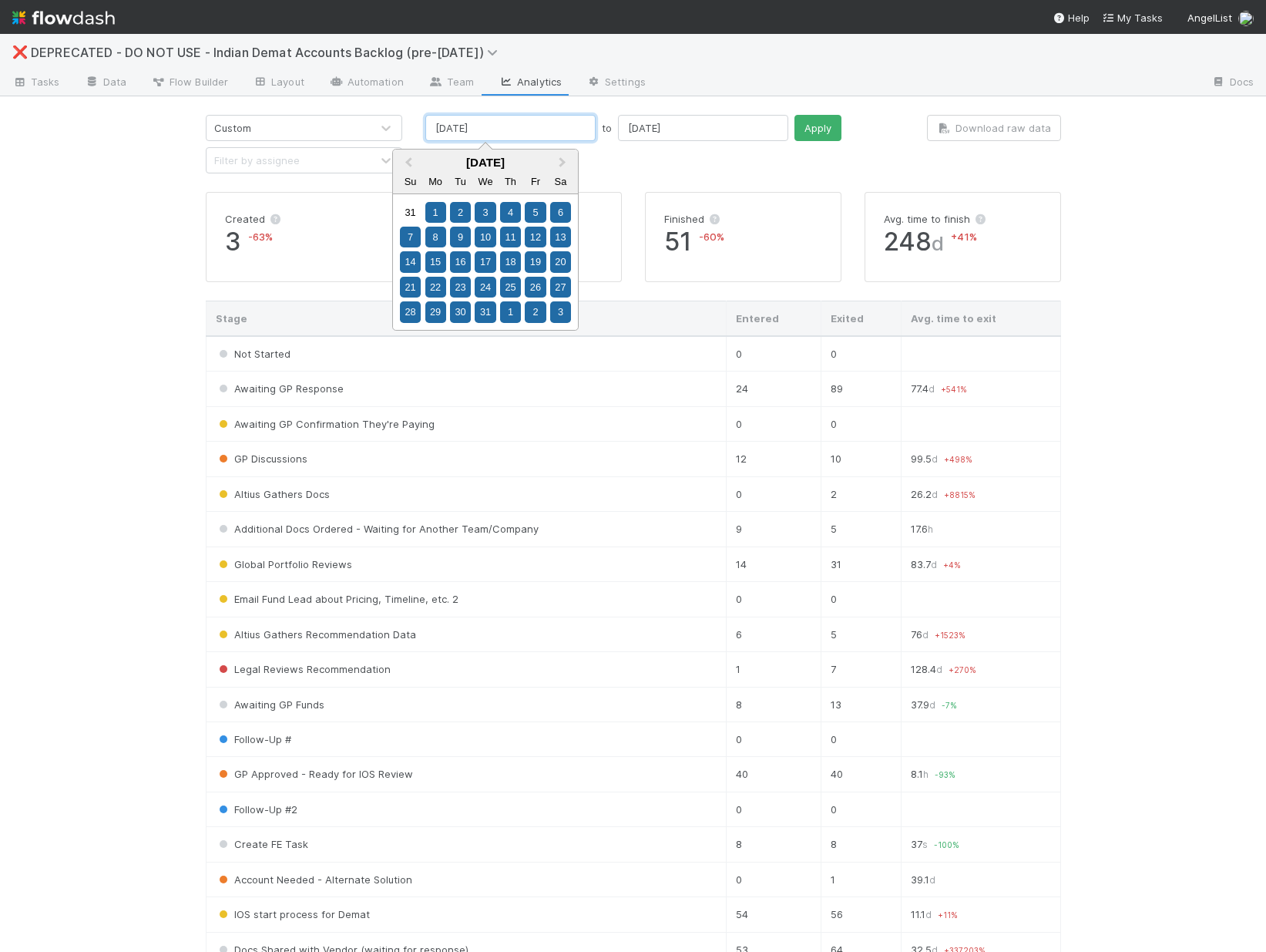
type input "01/01/2024"
click at [682, 131] on input "06/30/2025" at bounding box center [702, 128] width 170 height 26
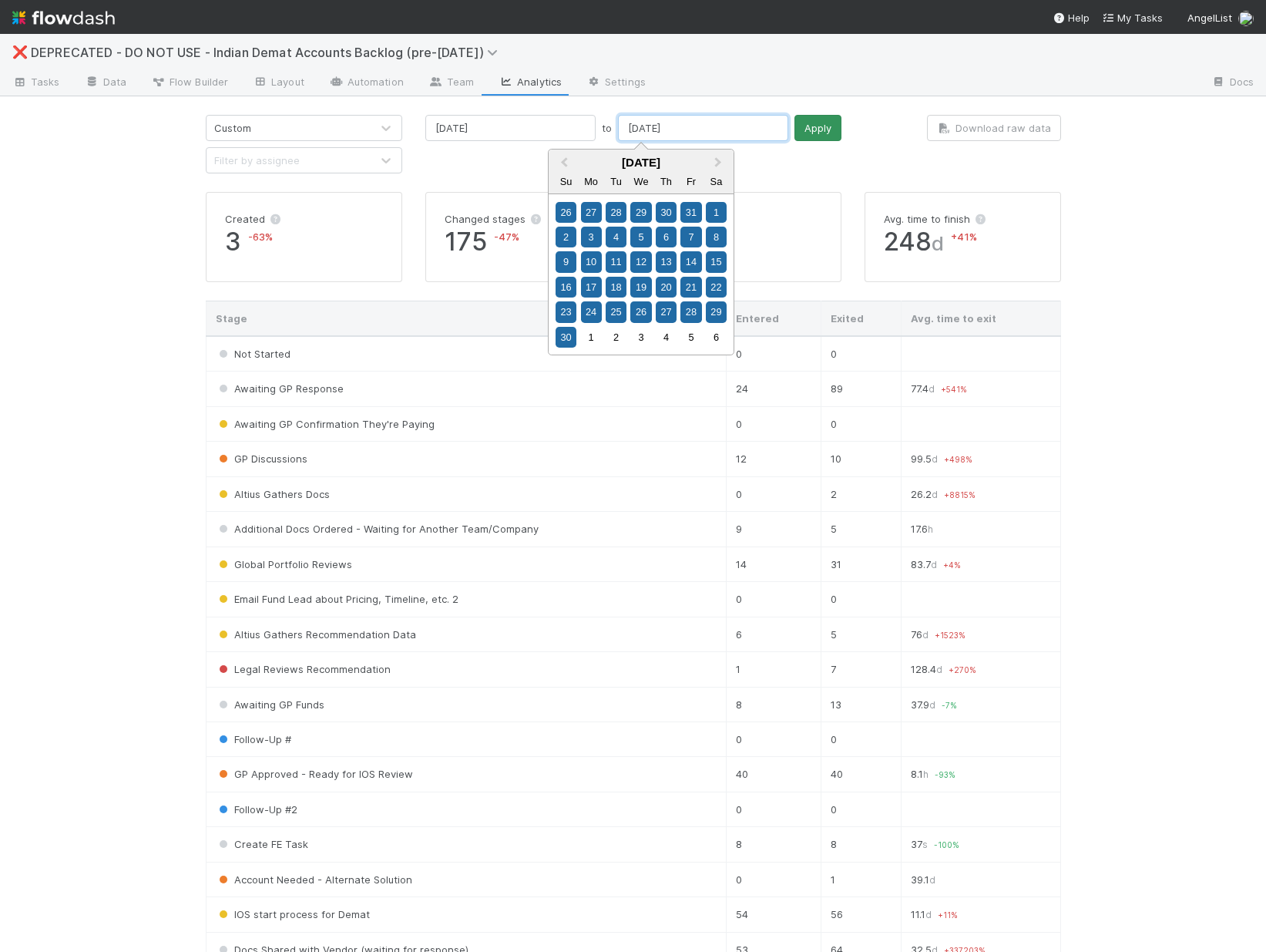
type input "06/30/2024"
click at [794, 130] on button "Apply" at bounding box center [818, 128] width 47 height 26
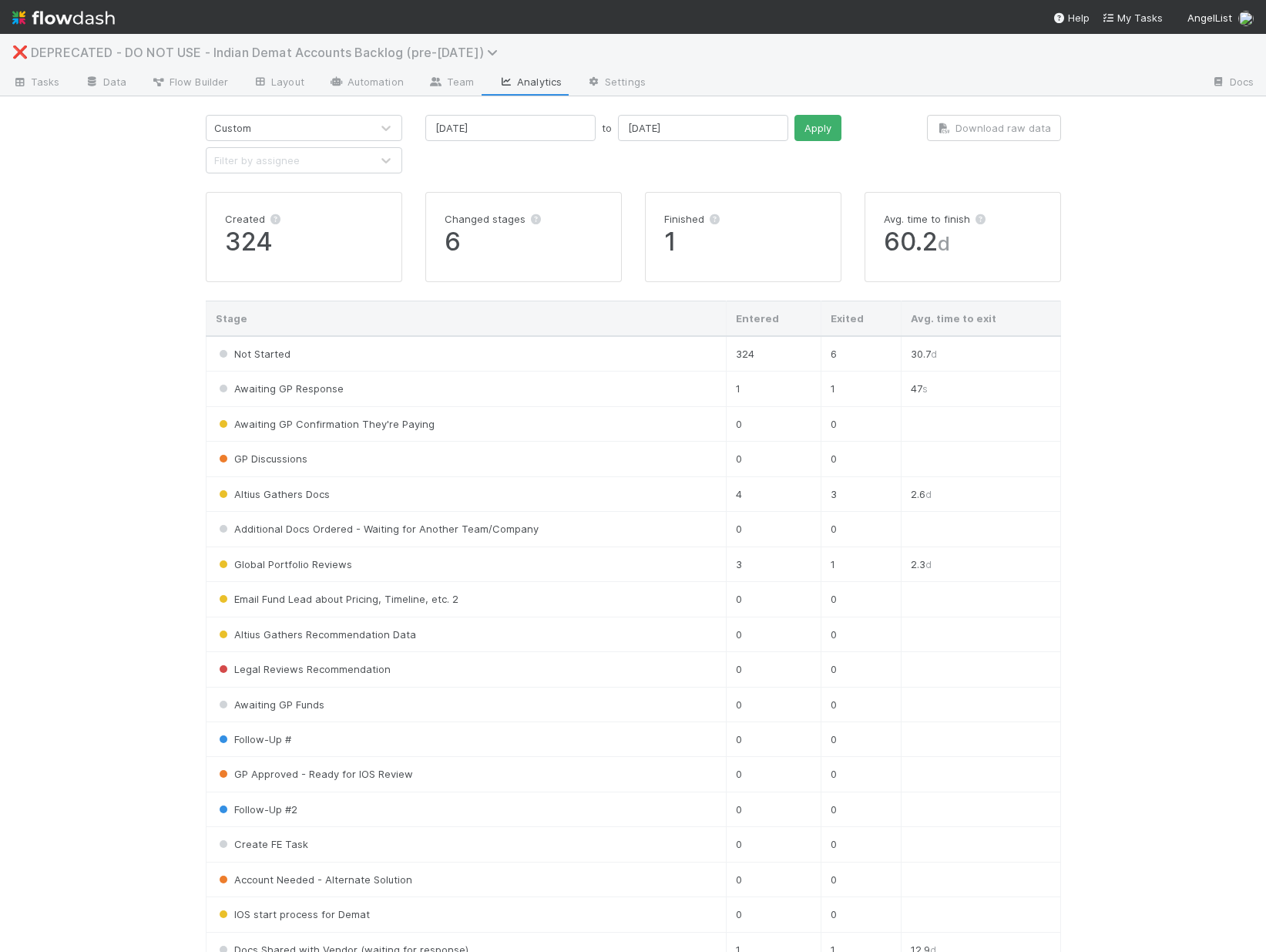
click at [292, 56] on span "DEPRECATED - DO NOT USE - Indian Demat Accounts Backlog (pre-Oct. 2024)" at bounding box center [267, 52] width 475 height 15
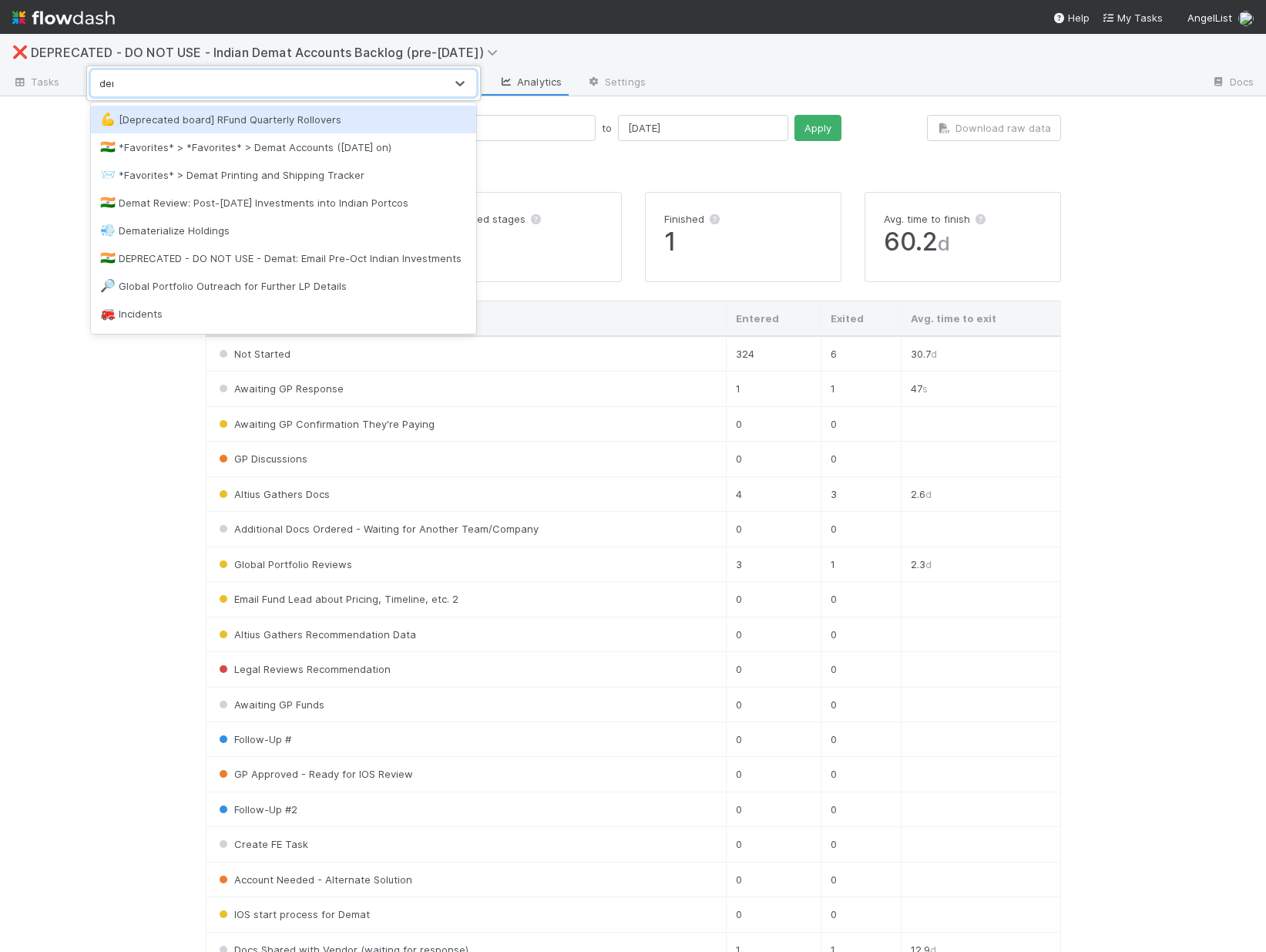
type input "demat"
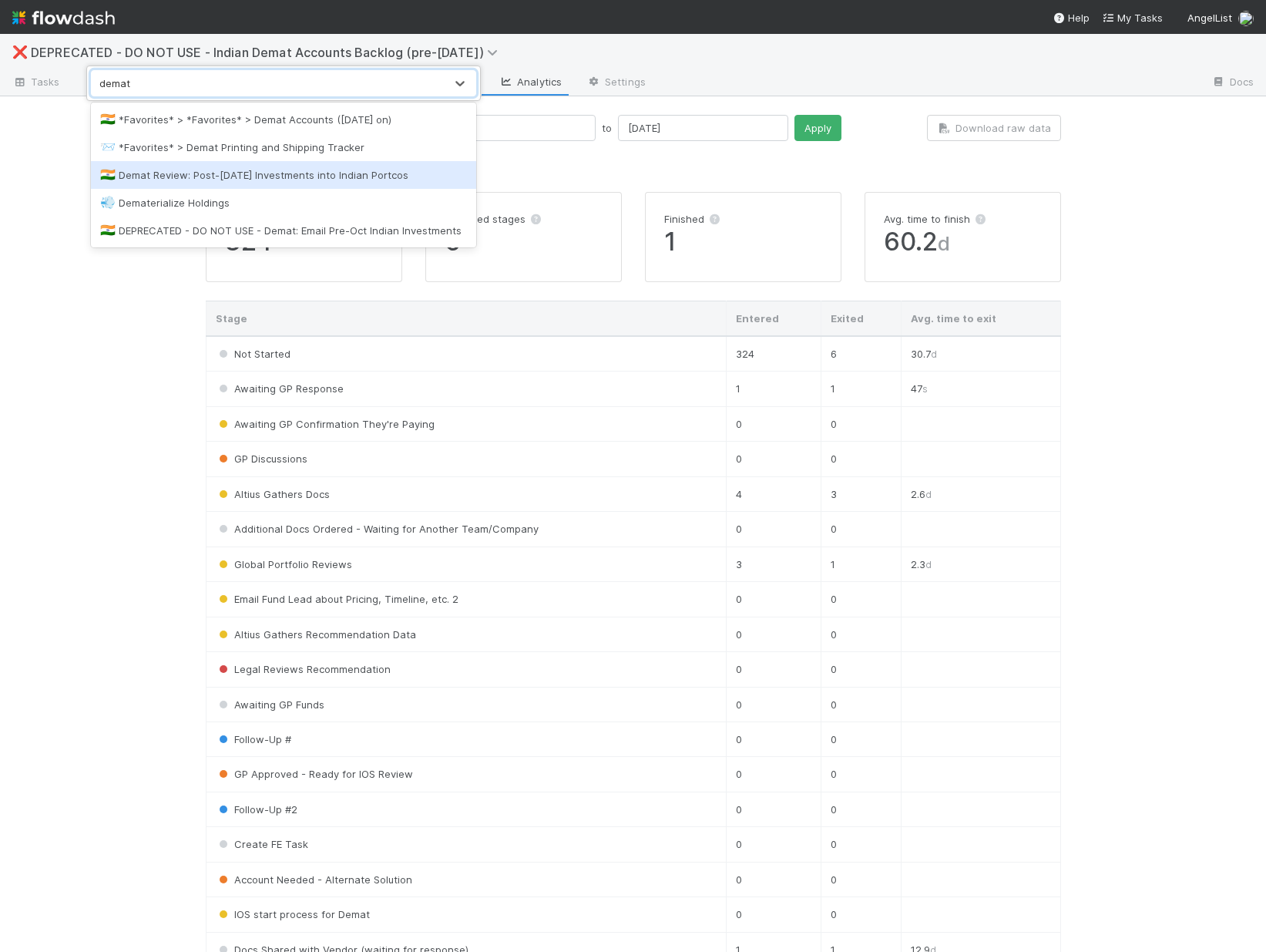
click at [339, 177] on div "🇮🇳 Demat Review: Post-Oct. 2024 Investments into Indian Portcos" at bounding box center [283, 175] width 366 height 15
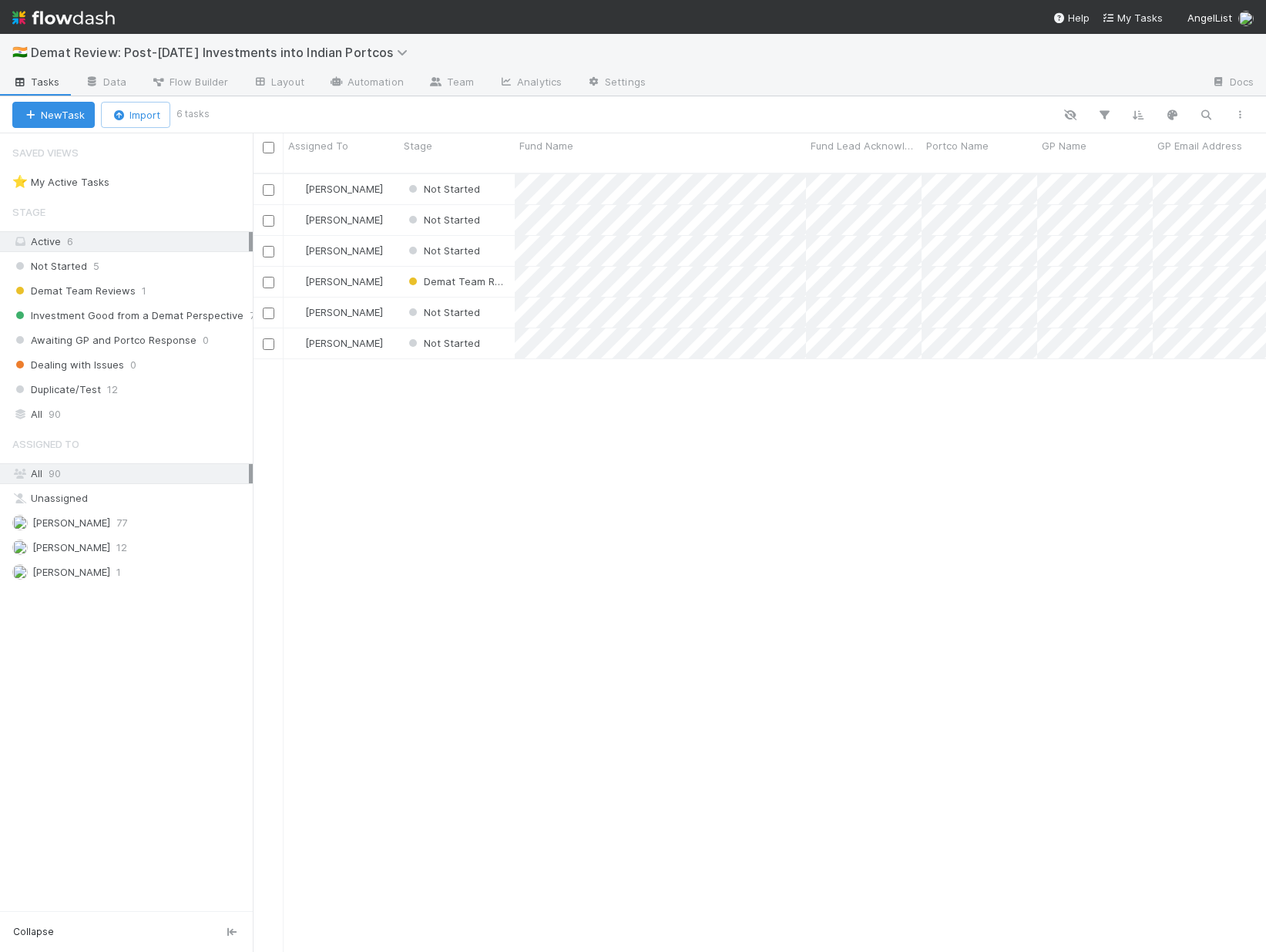
scroll to position [780, 1002]
click at [541, 83] on link "Analytics" at bounding box center [530, 83] width 88 height 24
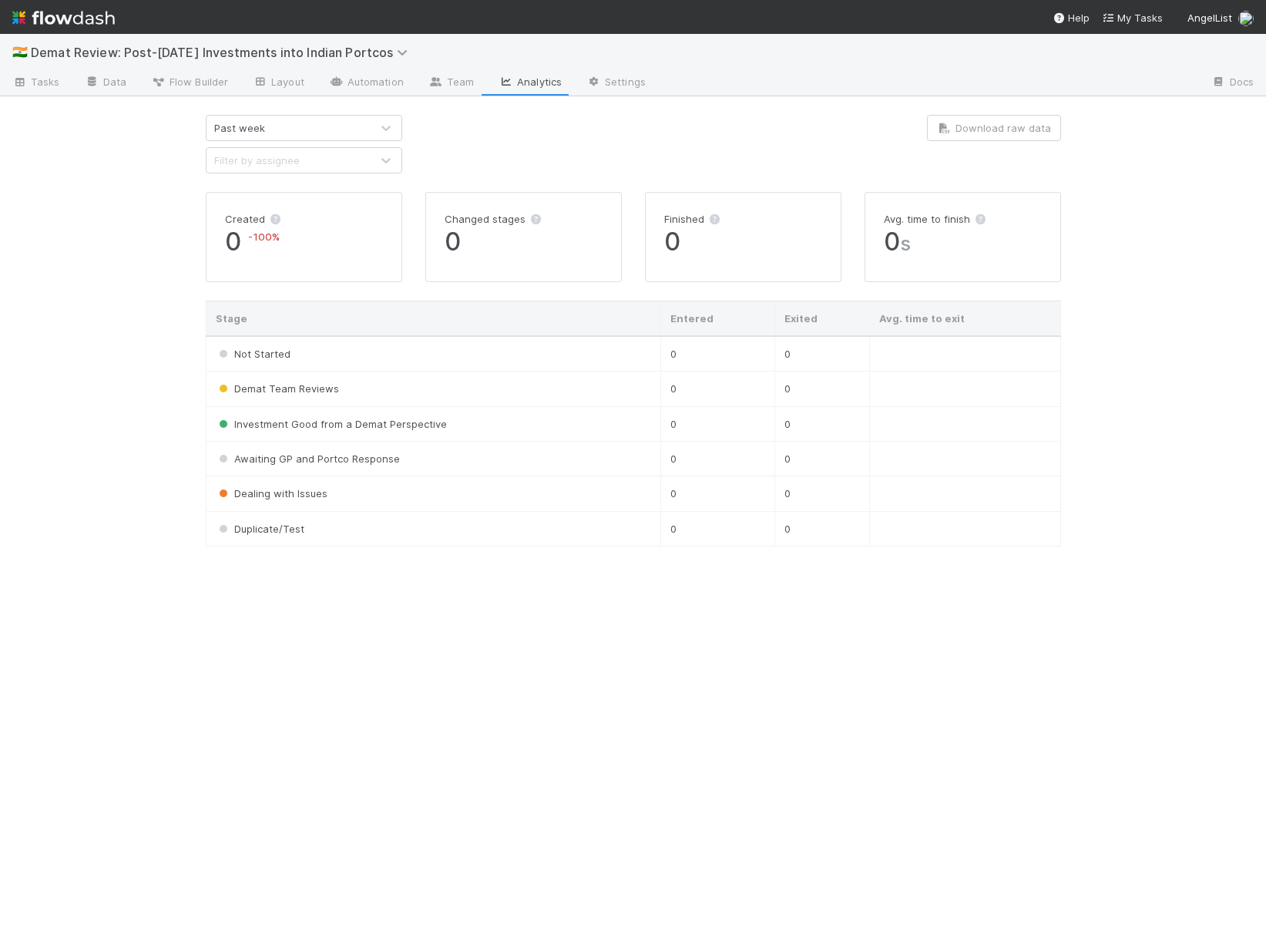
click at [297, 122] on div "Past week" at bounding box center [288, 127] width 164 height 24
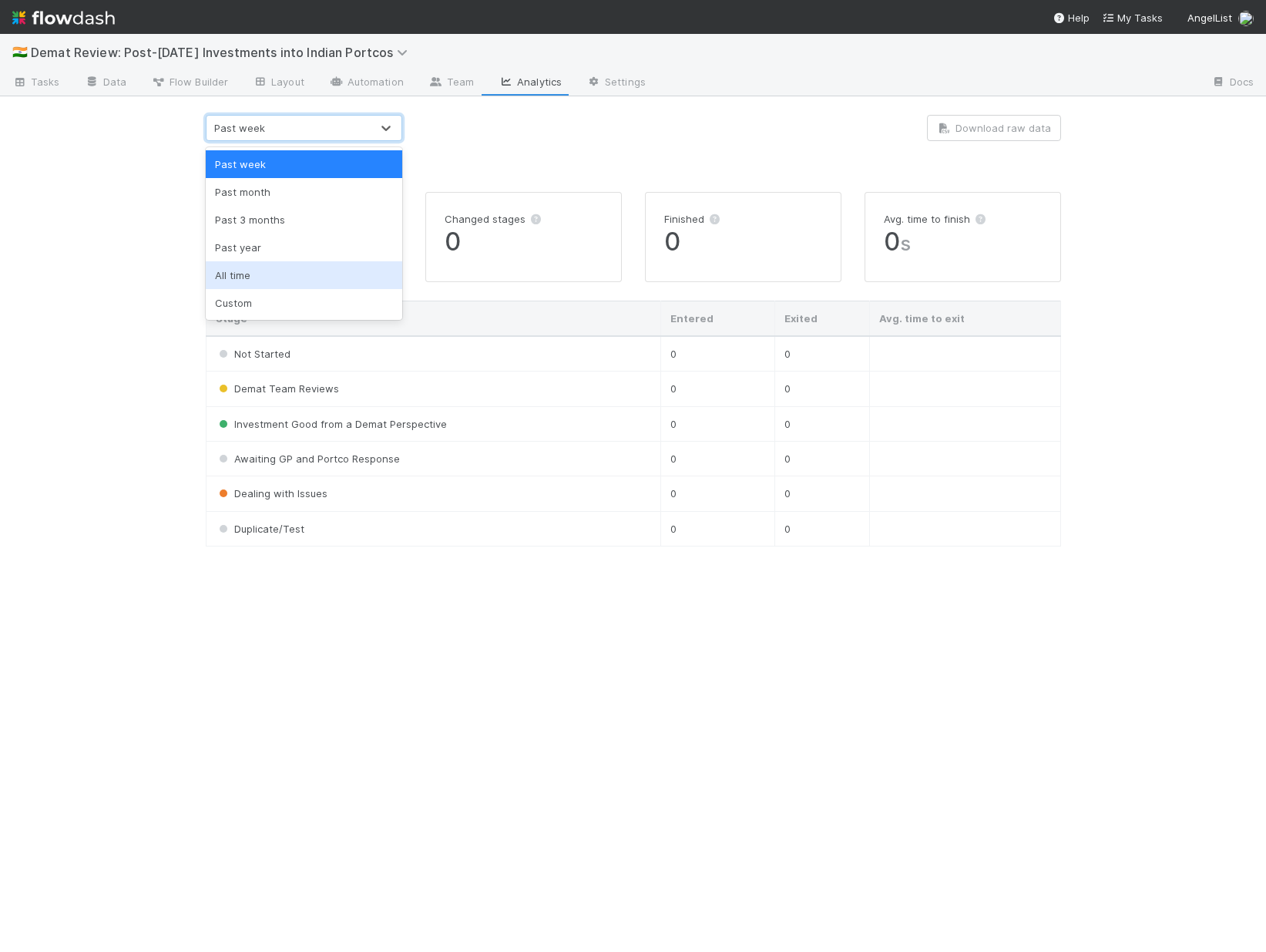
click at [291, 268] on div "All time" at bounding box center [304, 275] width 196 height 28
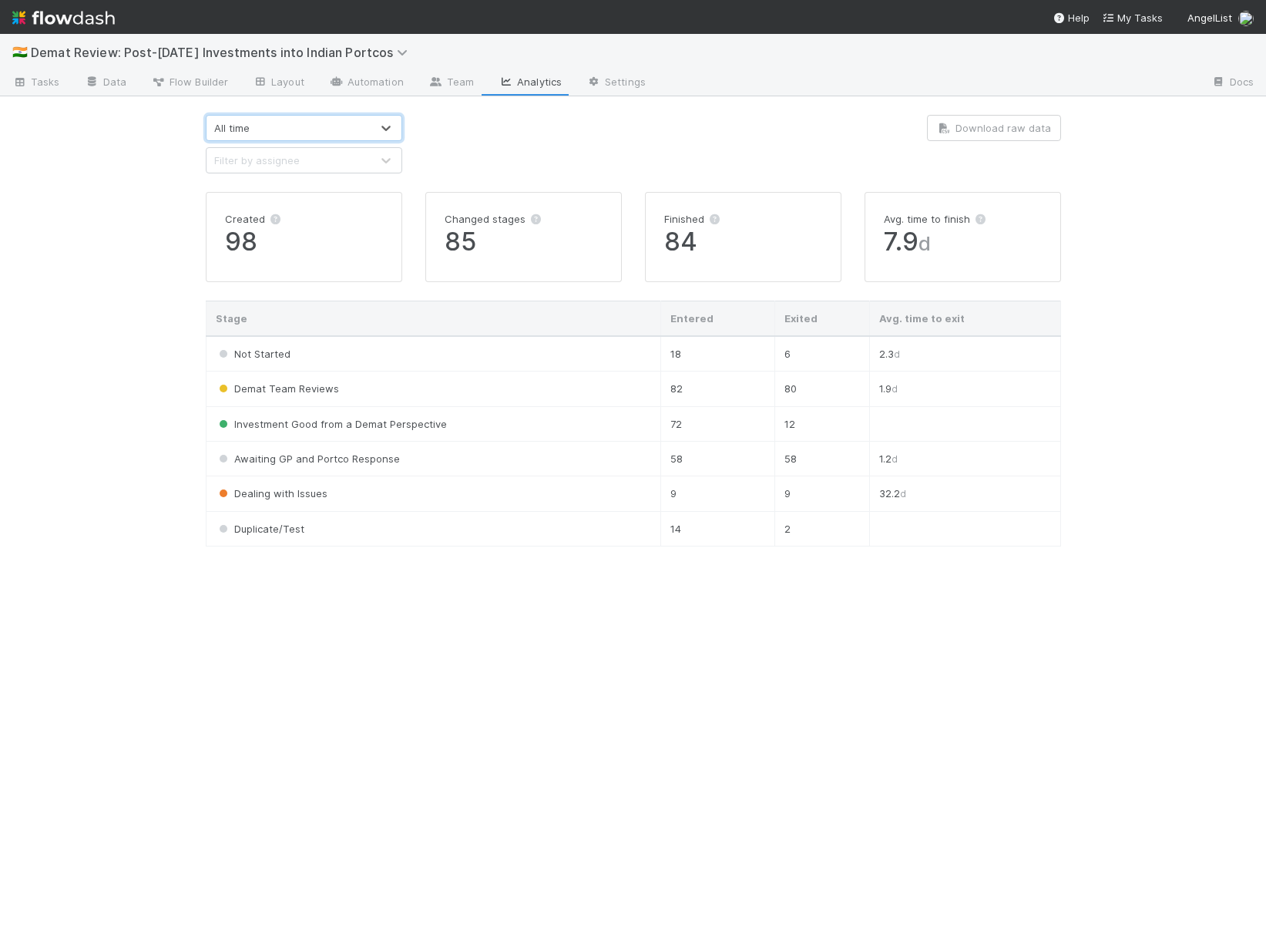
click at [296, 130] on div "All time" at bounding box center [288, 127] width 164 height 24
click at [307, 295] on div "Custom" at bounding box center [304, 303] width 196 height 28
click at [493, 132] on input "text" at bounding box center [510, 128] width 170 height 26
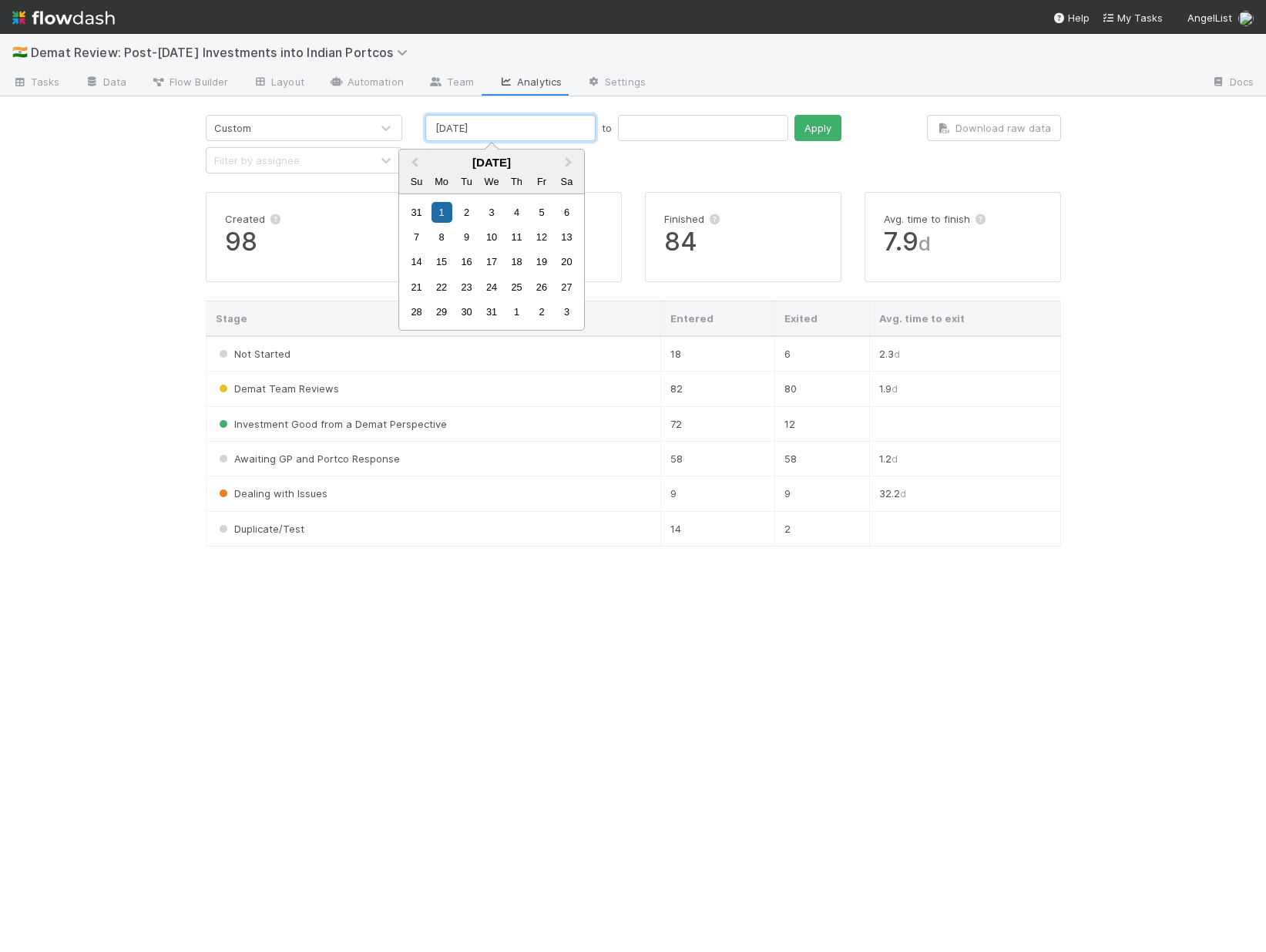
type input "01/01/2024"
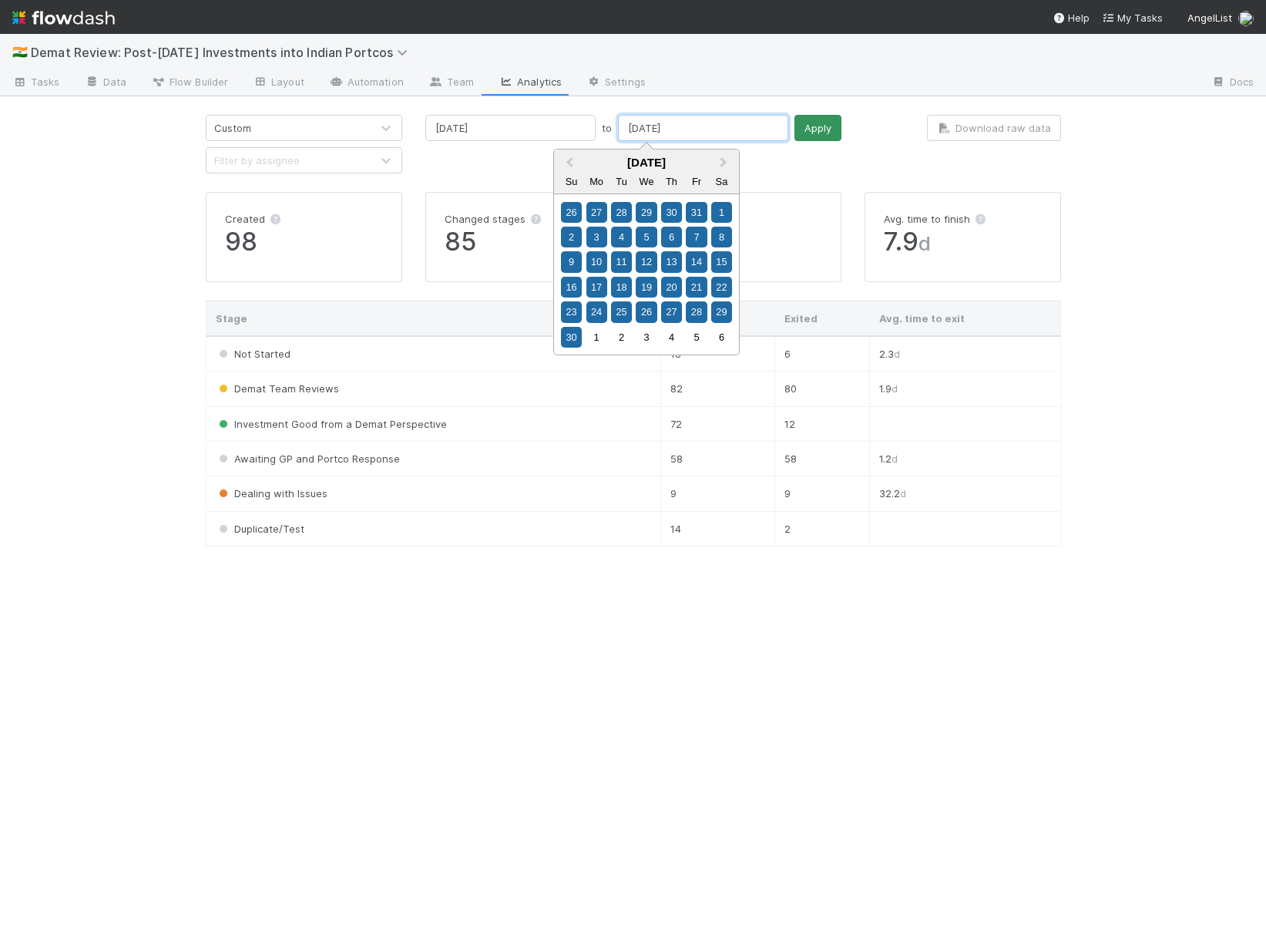
type input "06/30/2024"
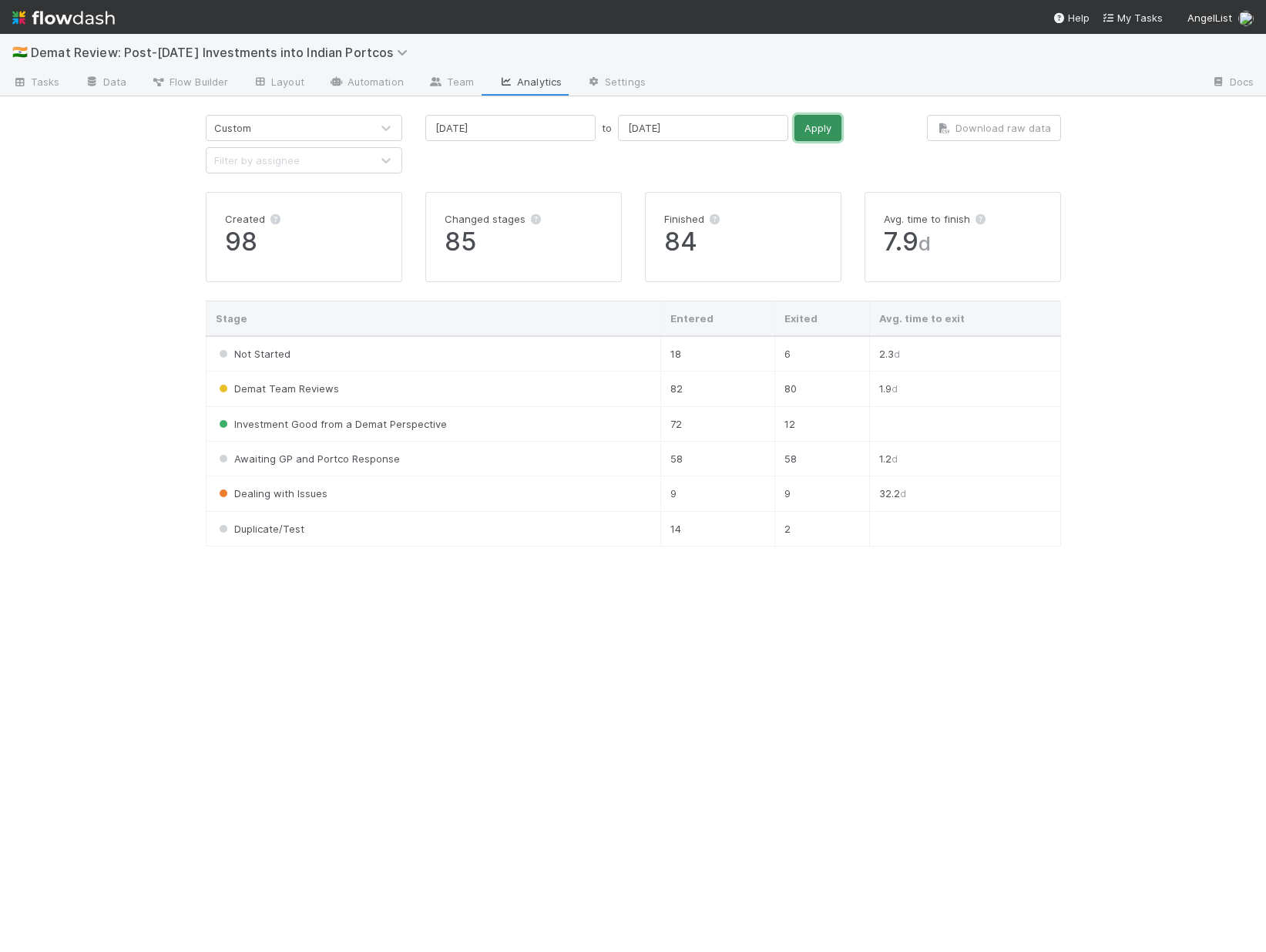
click at [794, 125] on button "Apply" at bounding box center [818, 128] width 47 height 26
click at [281, 50] on span "Demat Review: Post-Oct. 2024 Investments into Indian Portcos" at bounding box center [222, 52] width 384 height 15
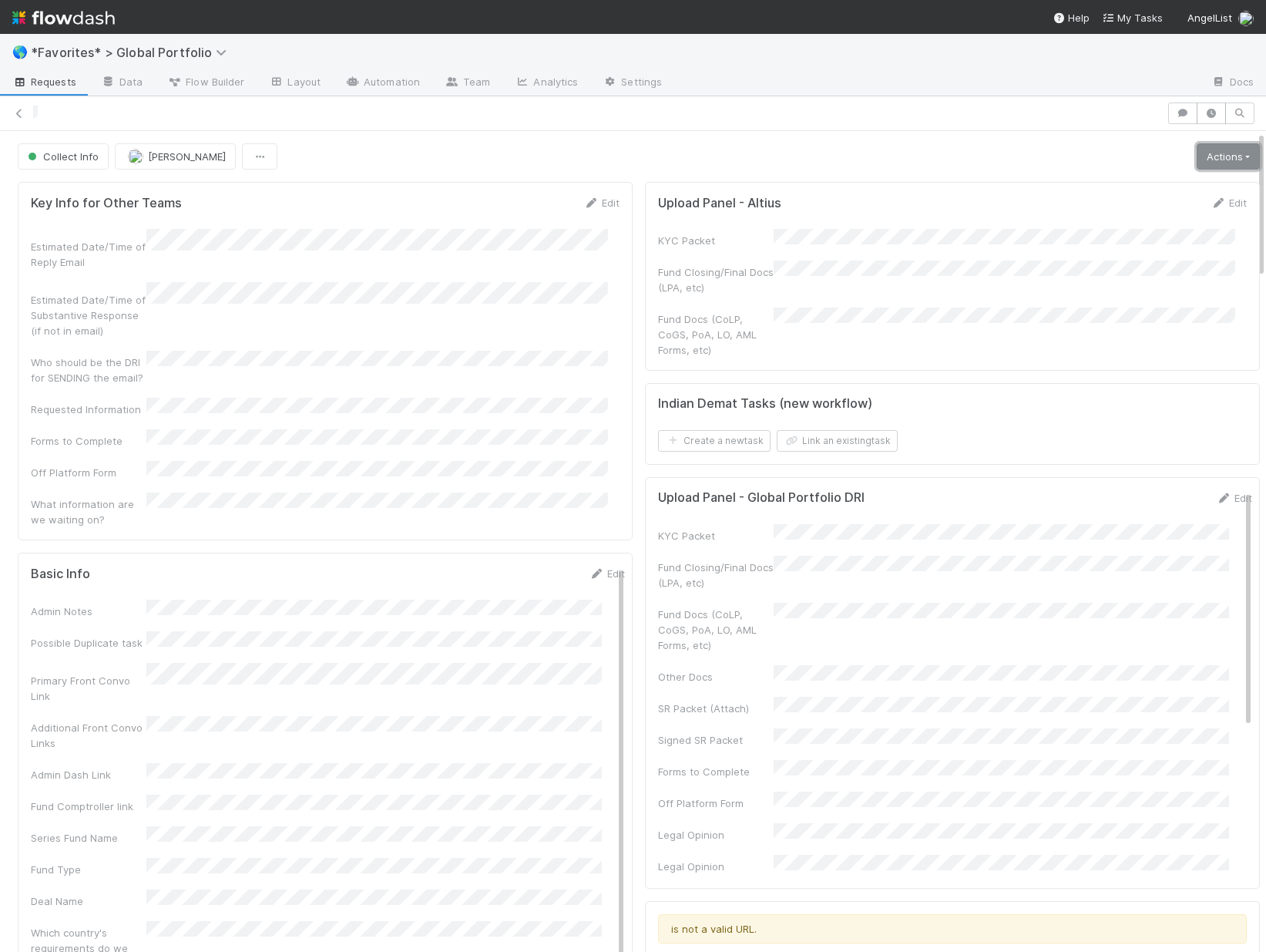
click at [1212, 157] on link "Actions" at bounding box center [1228, 156] width 63 height 26
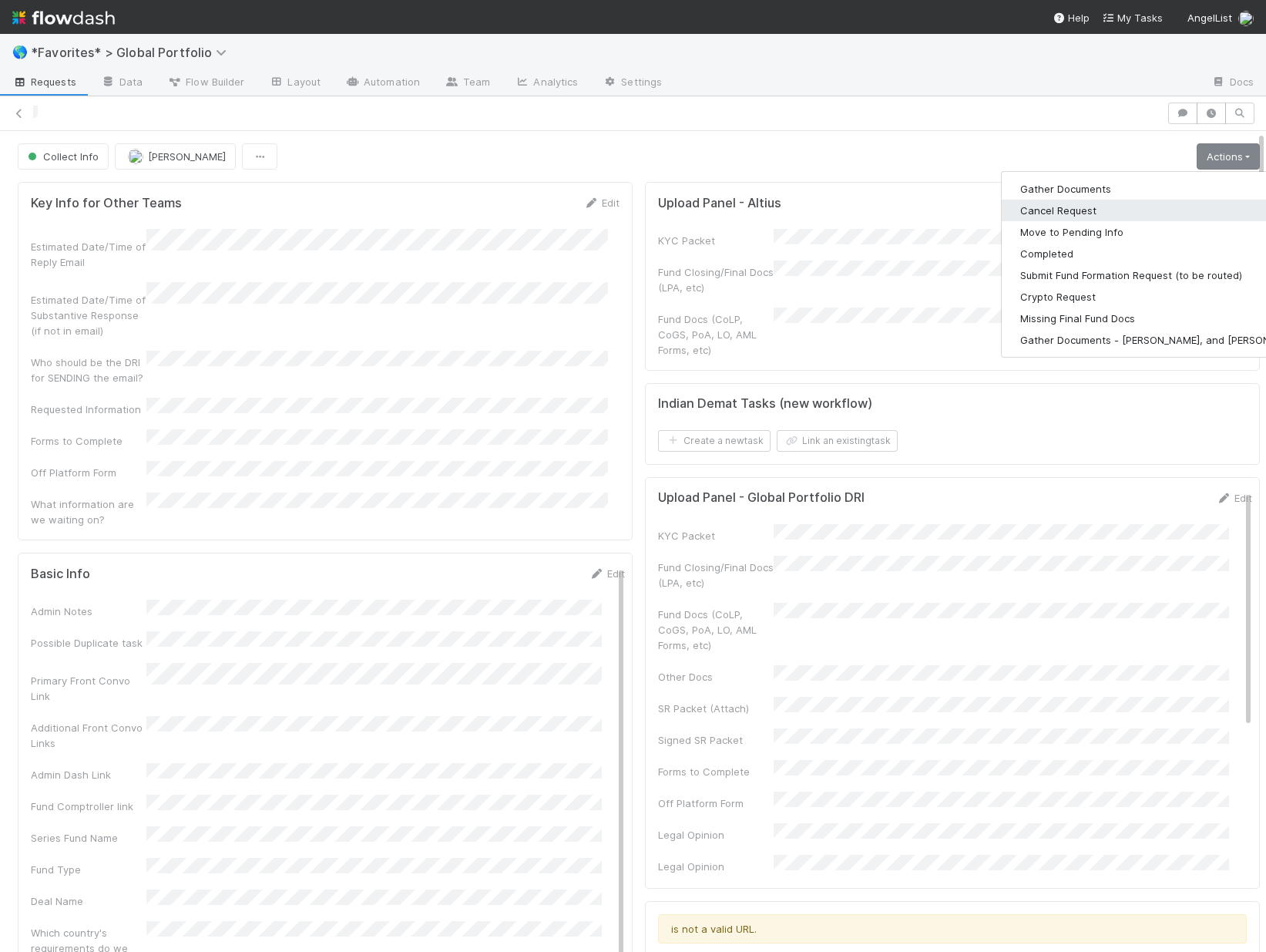
click at [1081, 212] on button "Cancel Request" at bounding box center [1163, 211] width 322 height 22
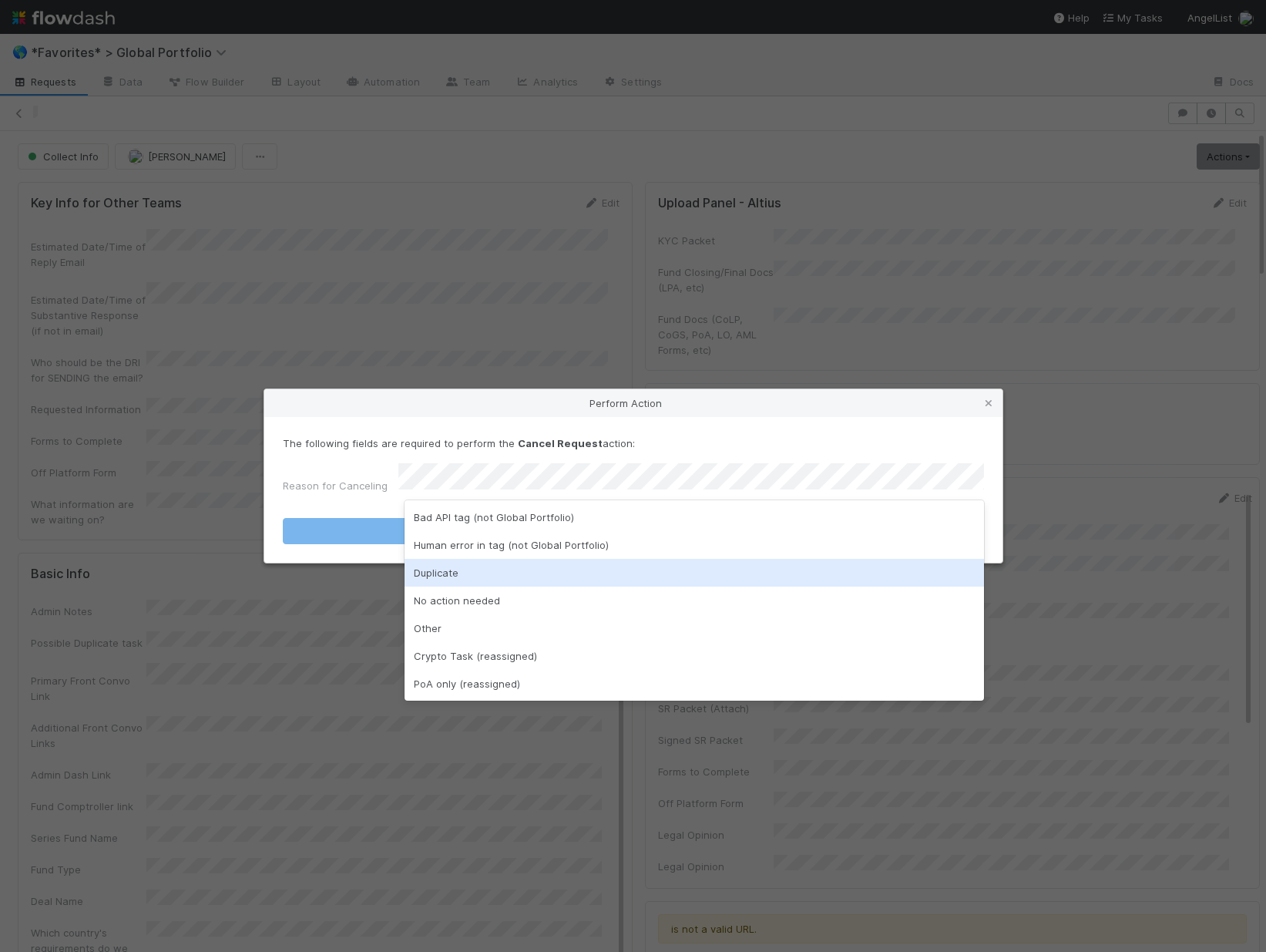
click at [516, 572] on div "Duplicate" at bounding box center [694, 573] width 580 height 28
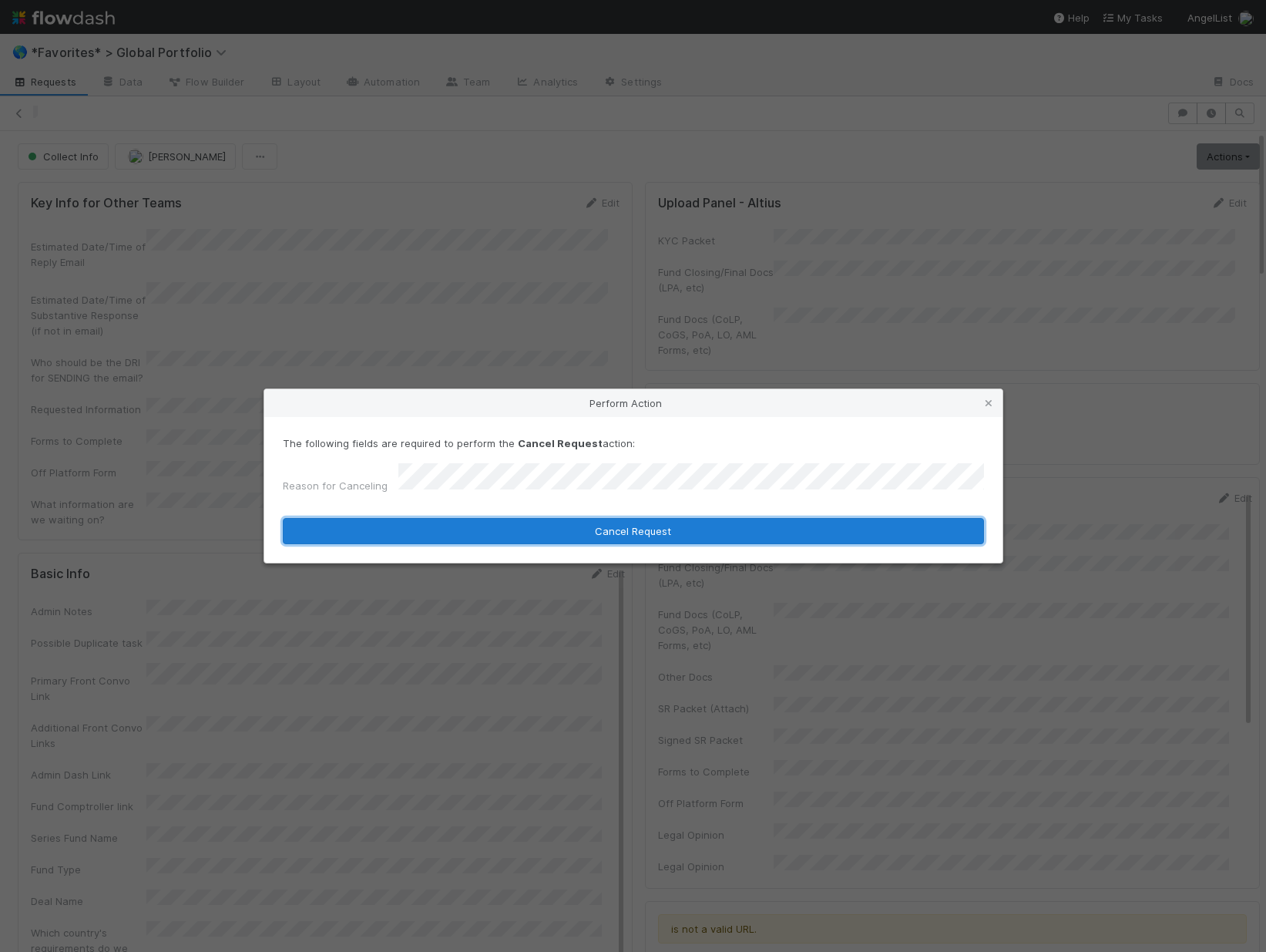
click at [516, 532] on button "Cancel Request" at bounding box center [633, 530] width 701 height 26
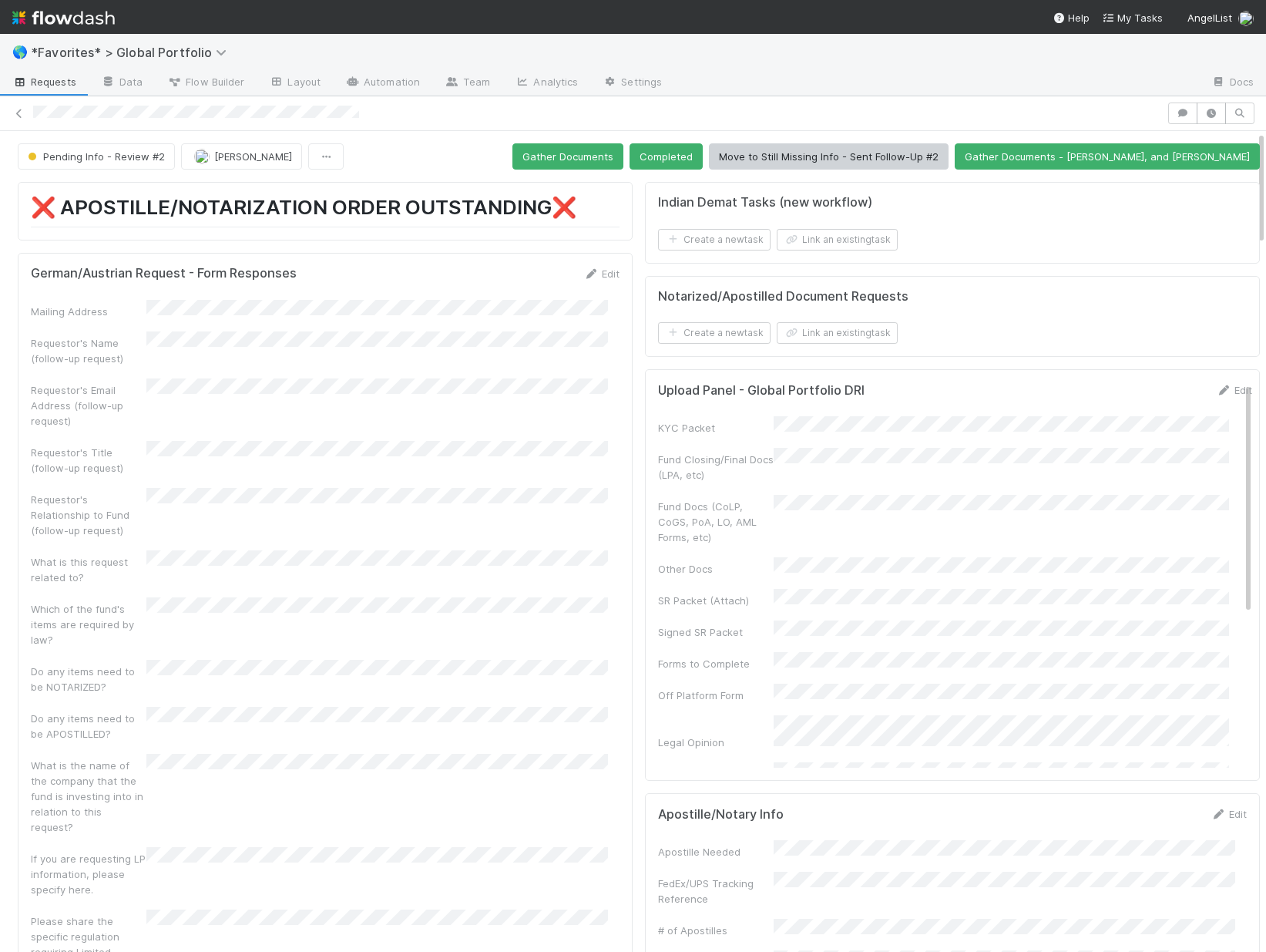
click at [367, 108] on div at bounding box center [598, 113] width 1129 height 16
click at [419, 123] on div at bounding box center [633, 113] width 1266 height 22
click at [227, 114] on div at bounding box center [598, 113] width 1129 height 16
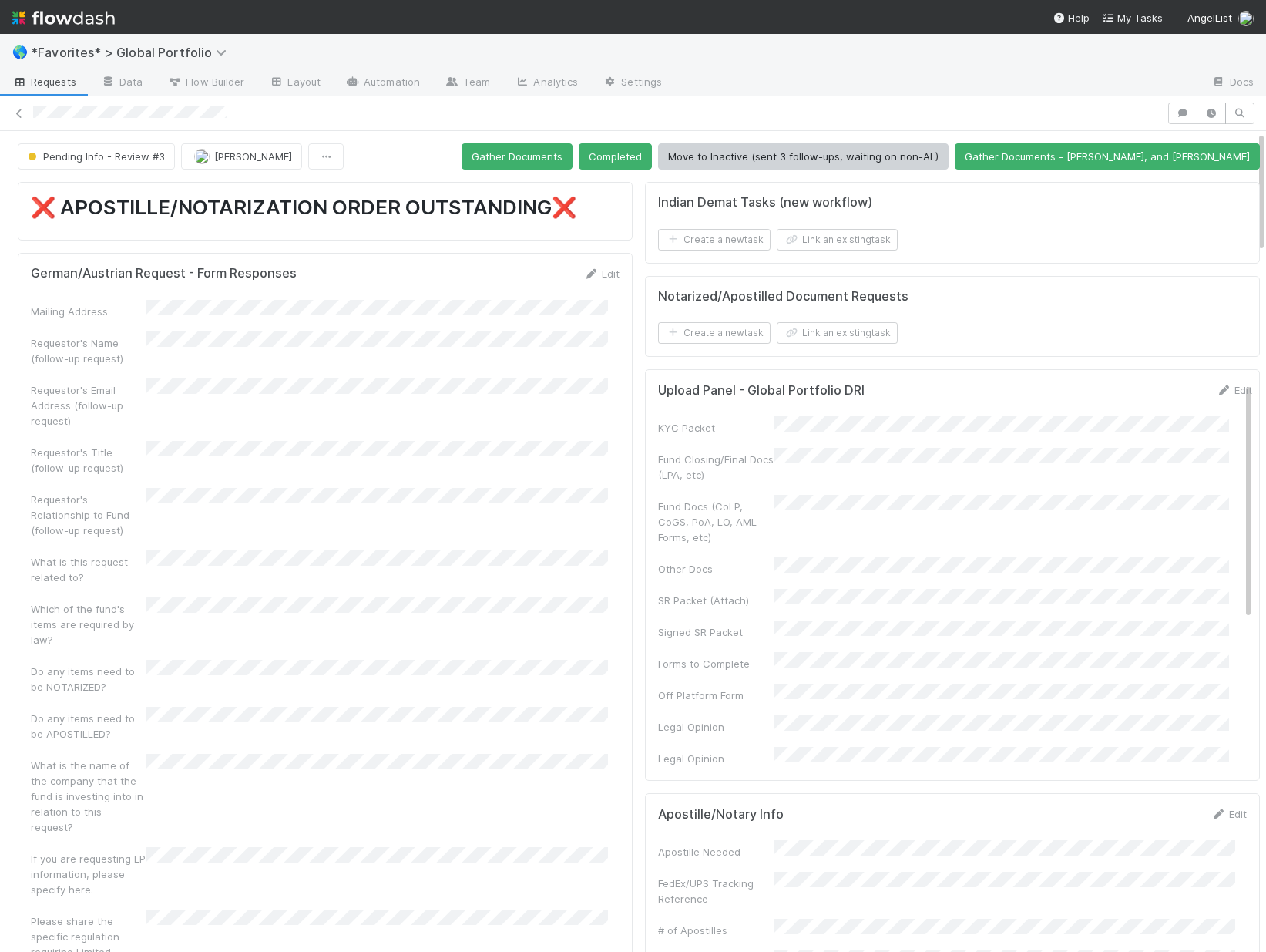
click at [261, 113] on div at bounding box center [598, 113] width 1129 height 16
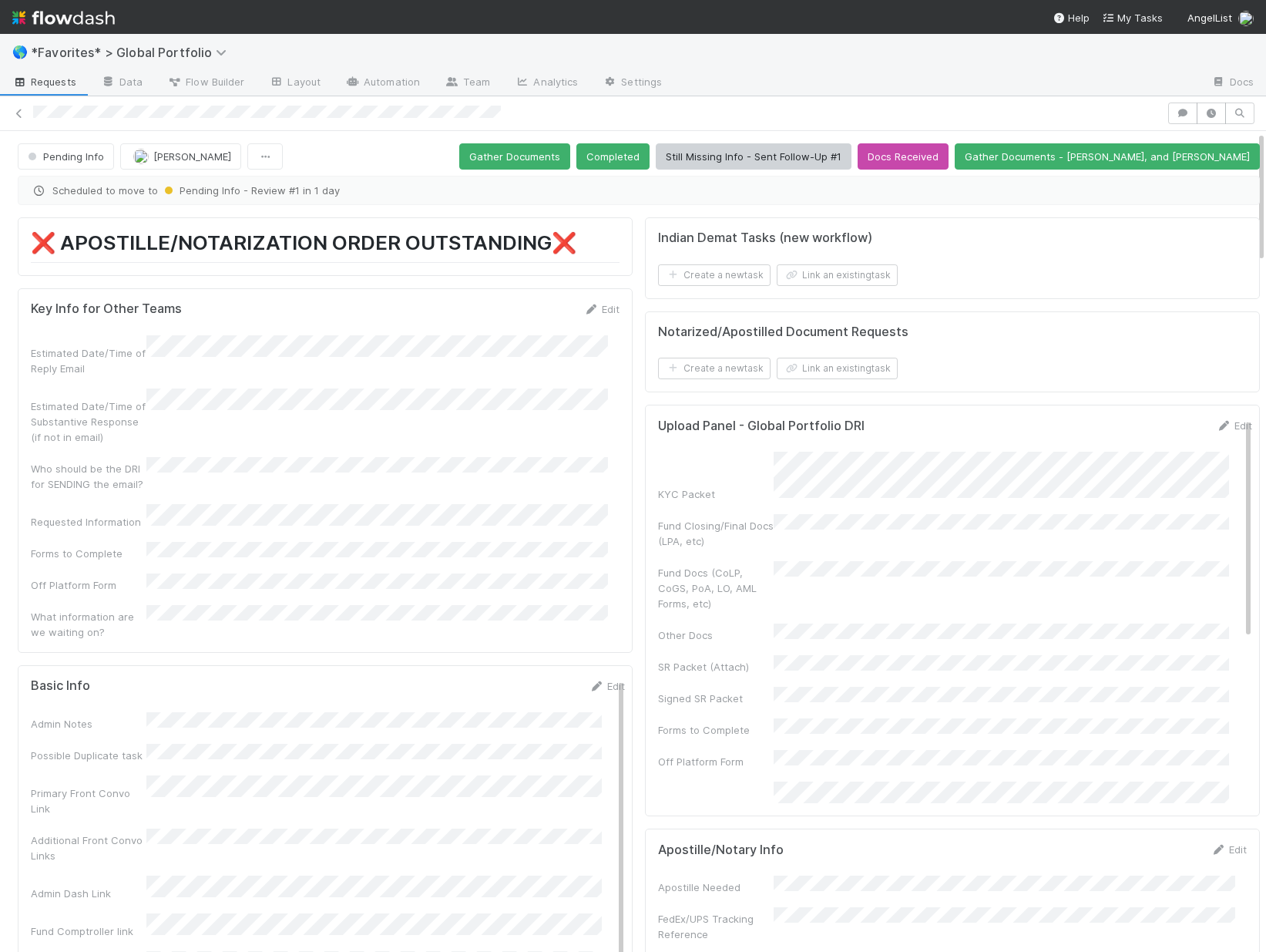
click at [523, 110] on div at bounding box center [598, 113] width 1129 height 16
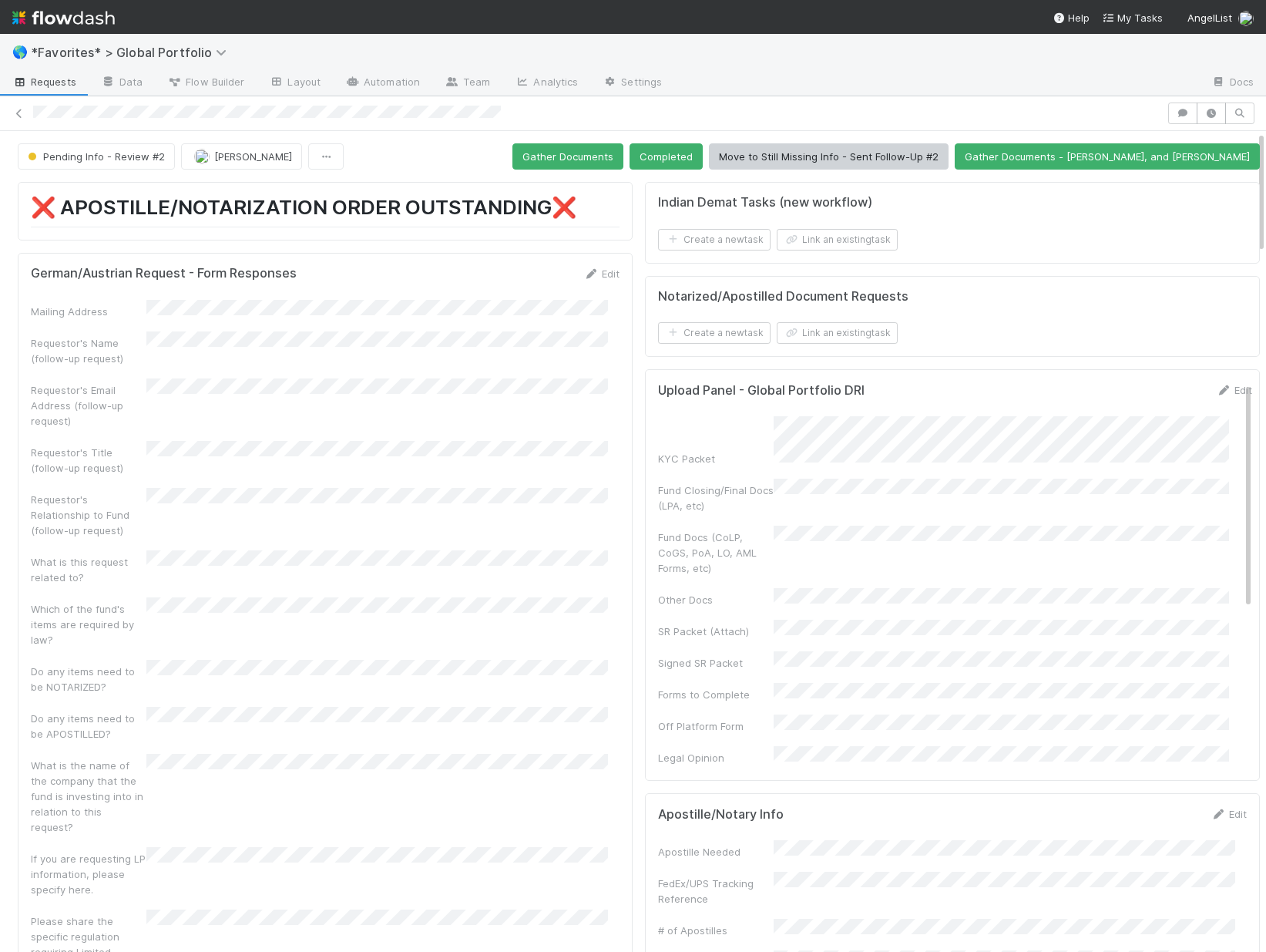
click at [590, 110] on div at bounding box center [598, 113] width 1129 height 16
click at [351, 122] on div at bounding box center [633, 113] width 1266 height 22
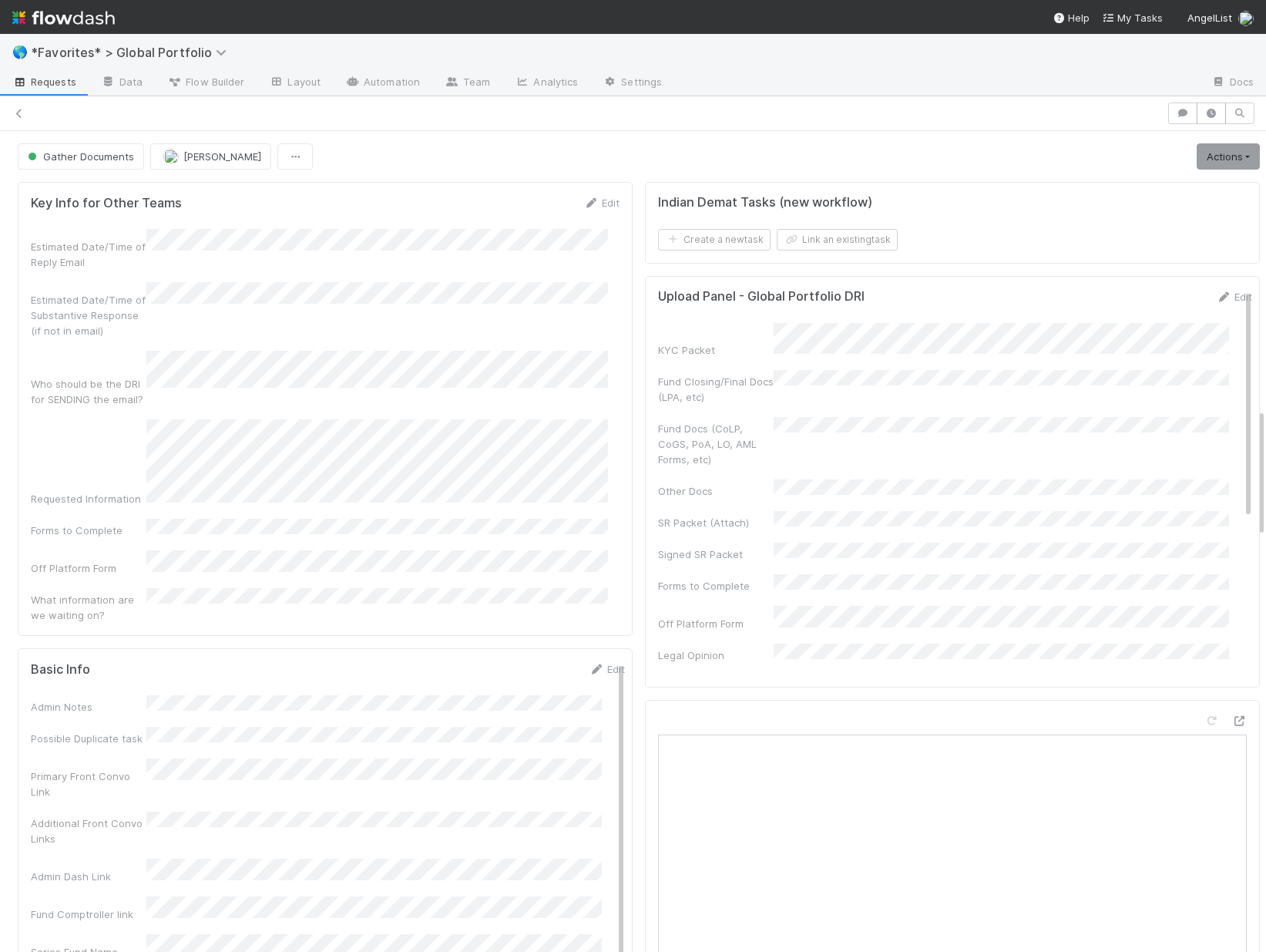
scroll to position [1760, 0]
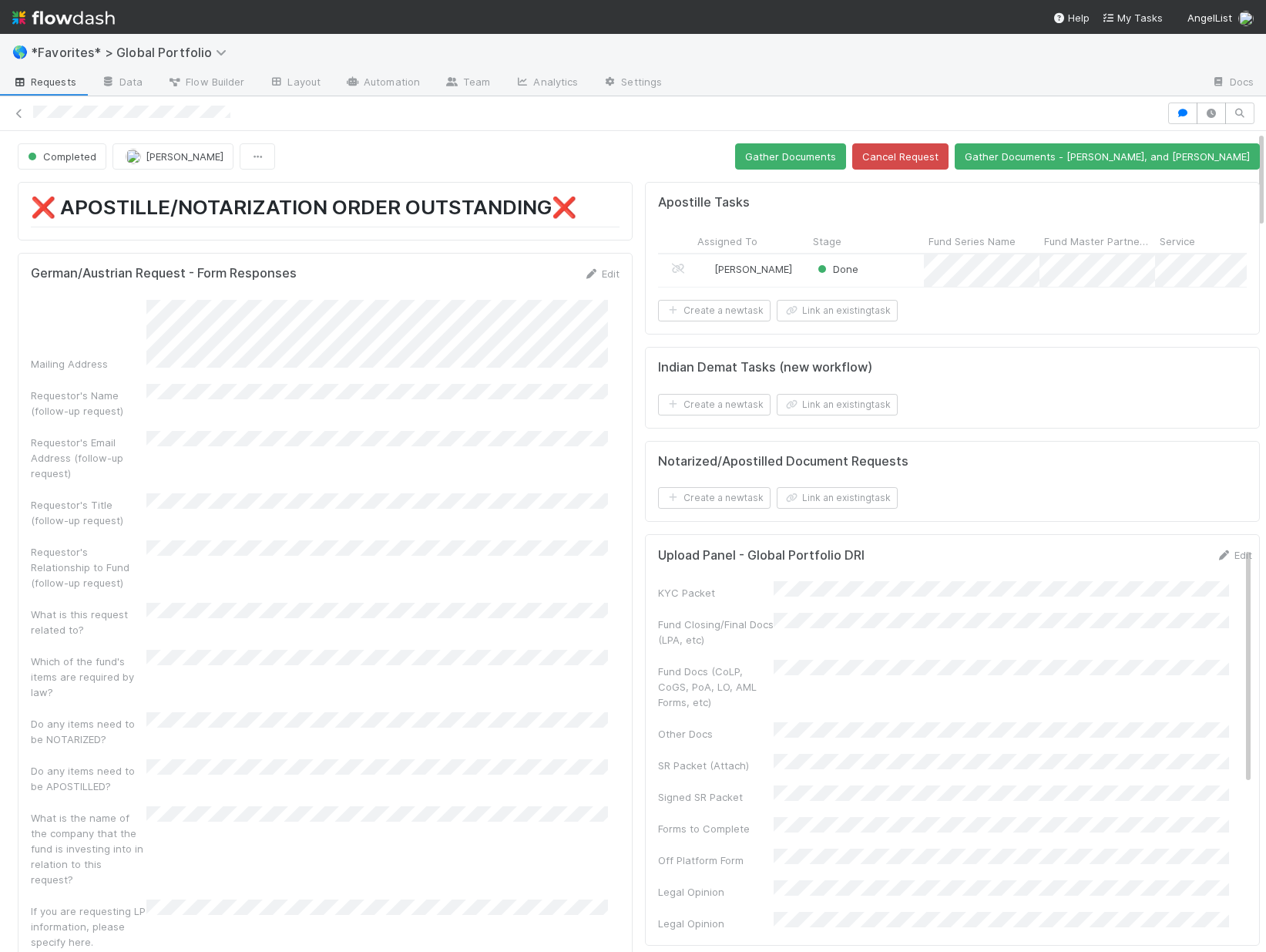
scroll to position [302, 565]
click at [826, 163] on button "Gather Documents" at bounding box center [791, 156] width 111 height 26
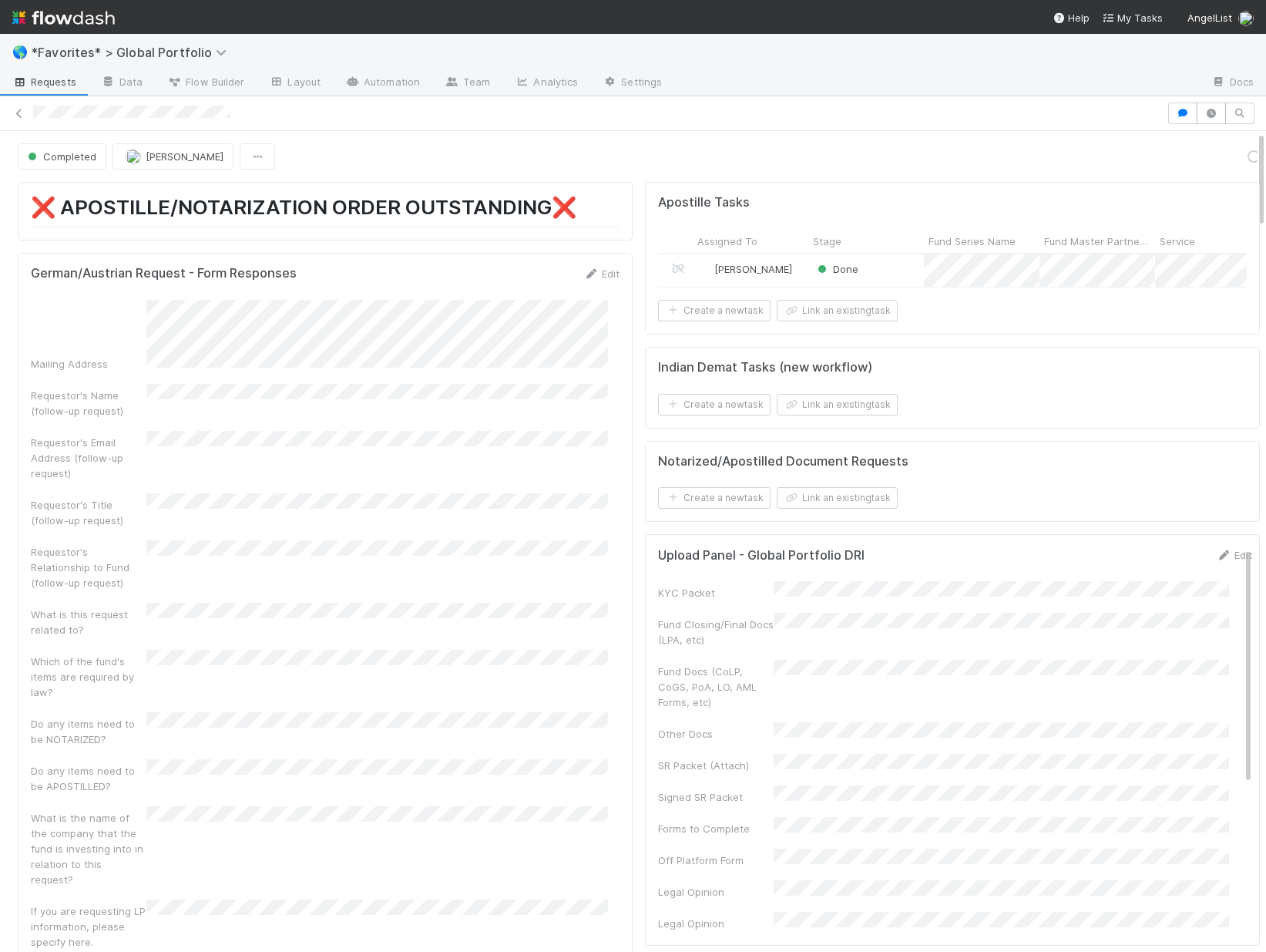
scroll to position [302, 565]
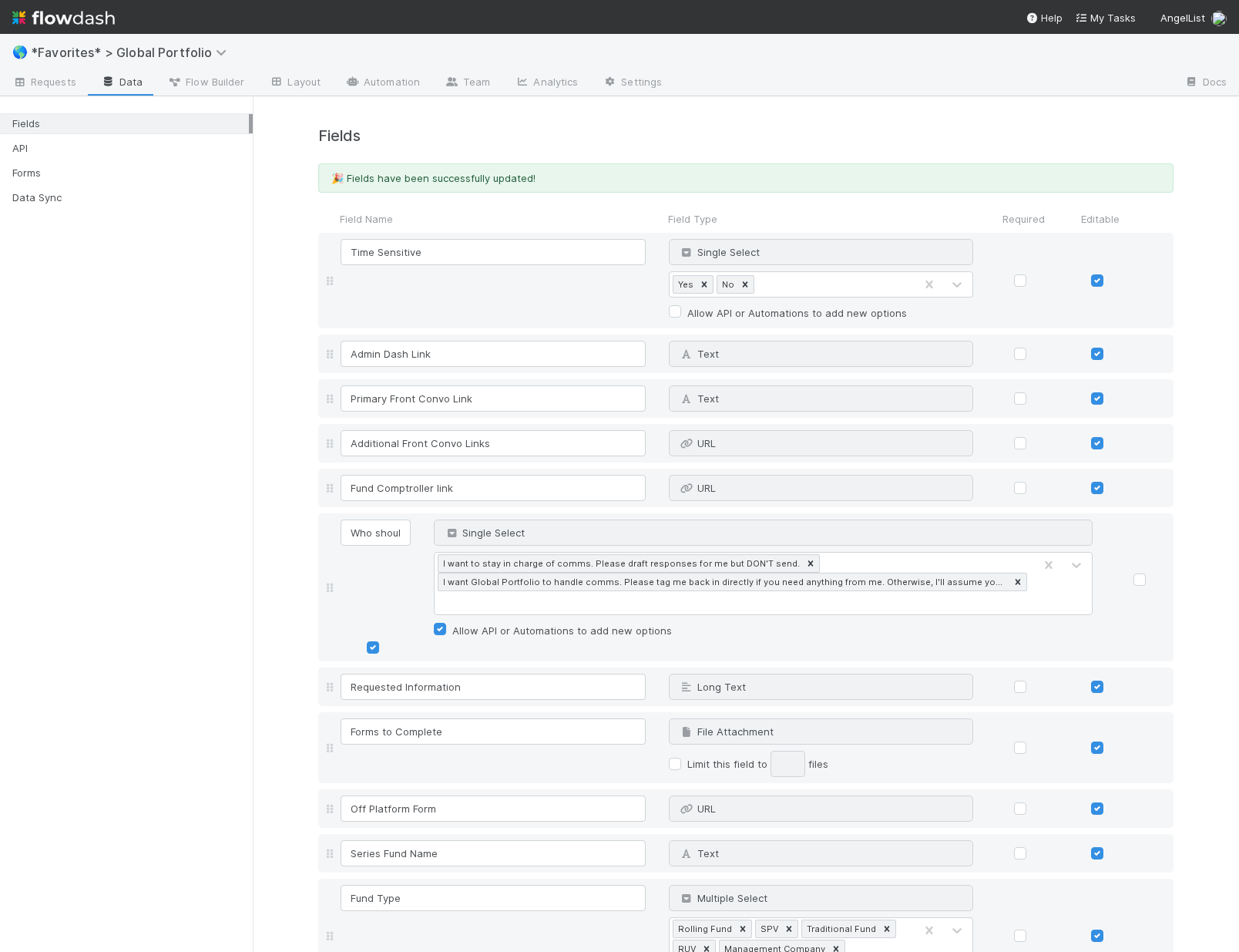
scroll to position [0, 149]
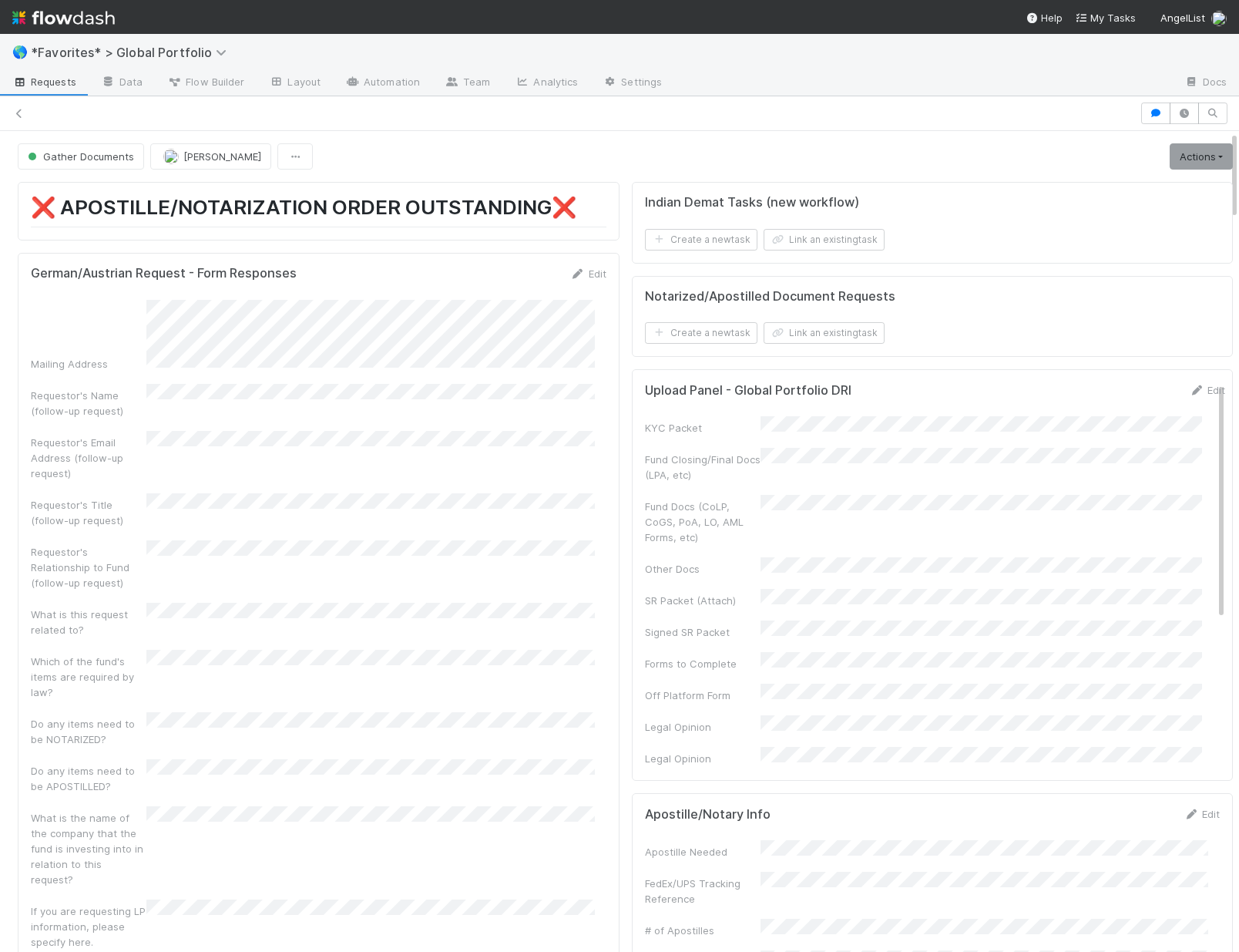
scroll to position [302, 552]
click at [17, 117] on icon at bounding box center [19, 113] width 15 height 10
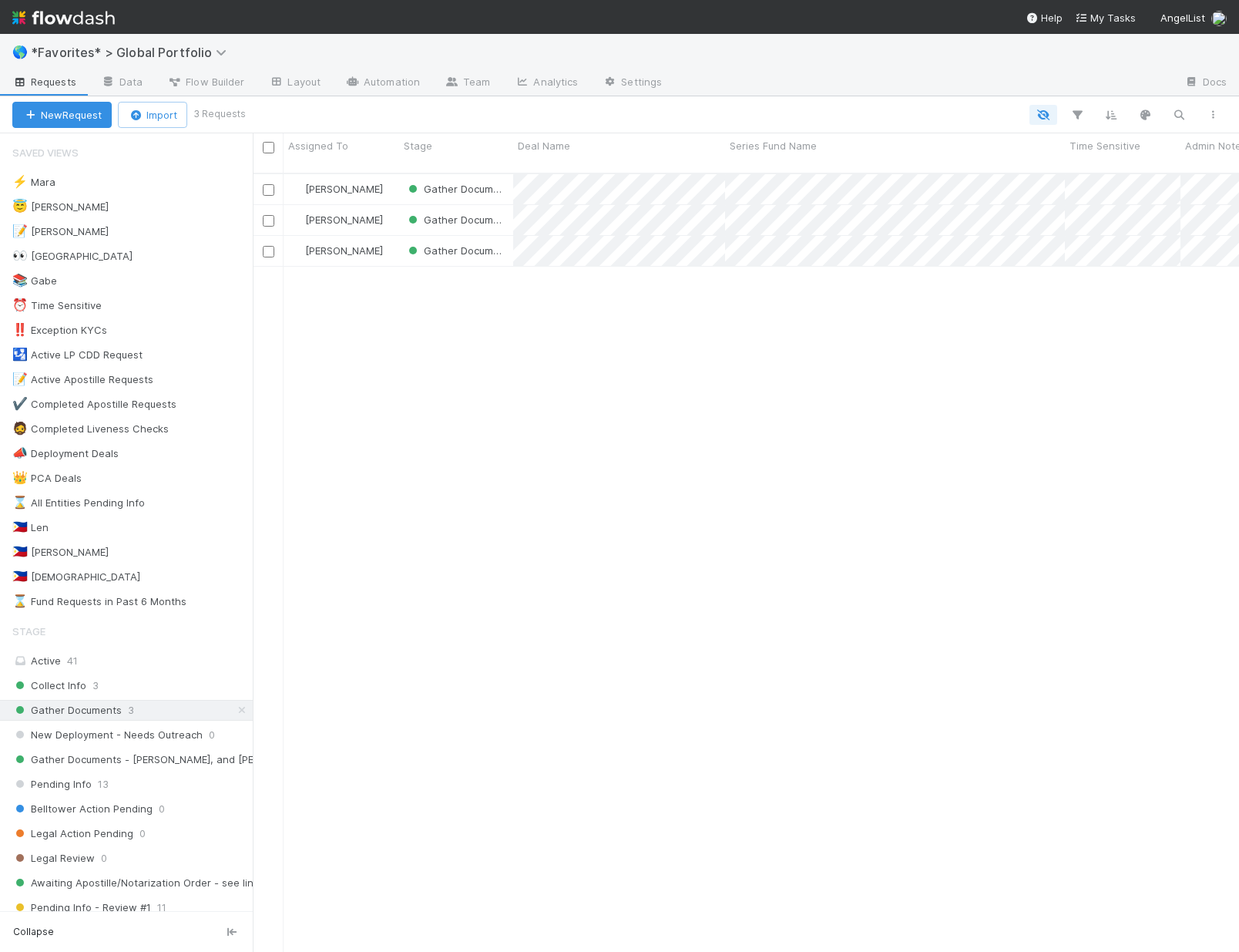
scroll to position [13, 13]
click at [62, 690] on span "Collect Info" at bounding box center [50, 685] width 74 height 19
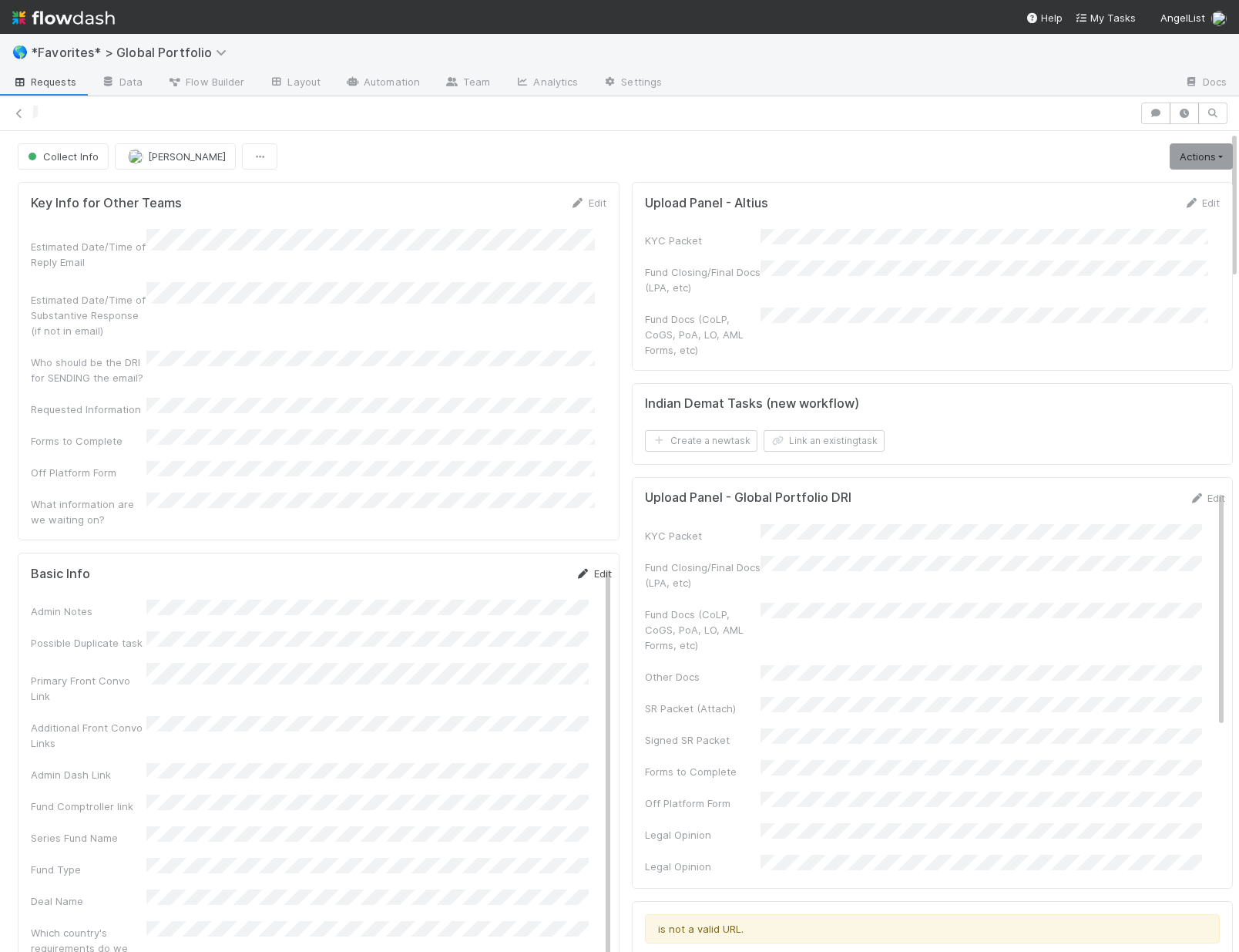
click at [578, 567] on link "Edit" at bounding box center [593, 574] width 36 height 13
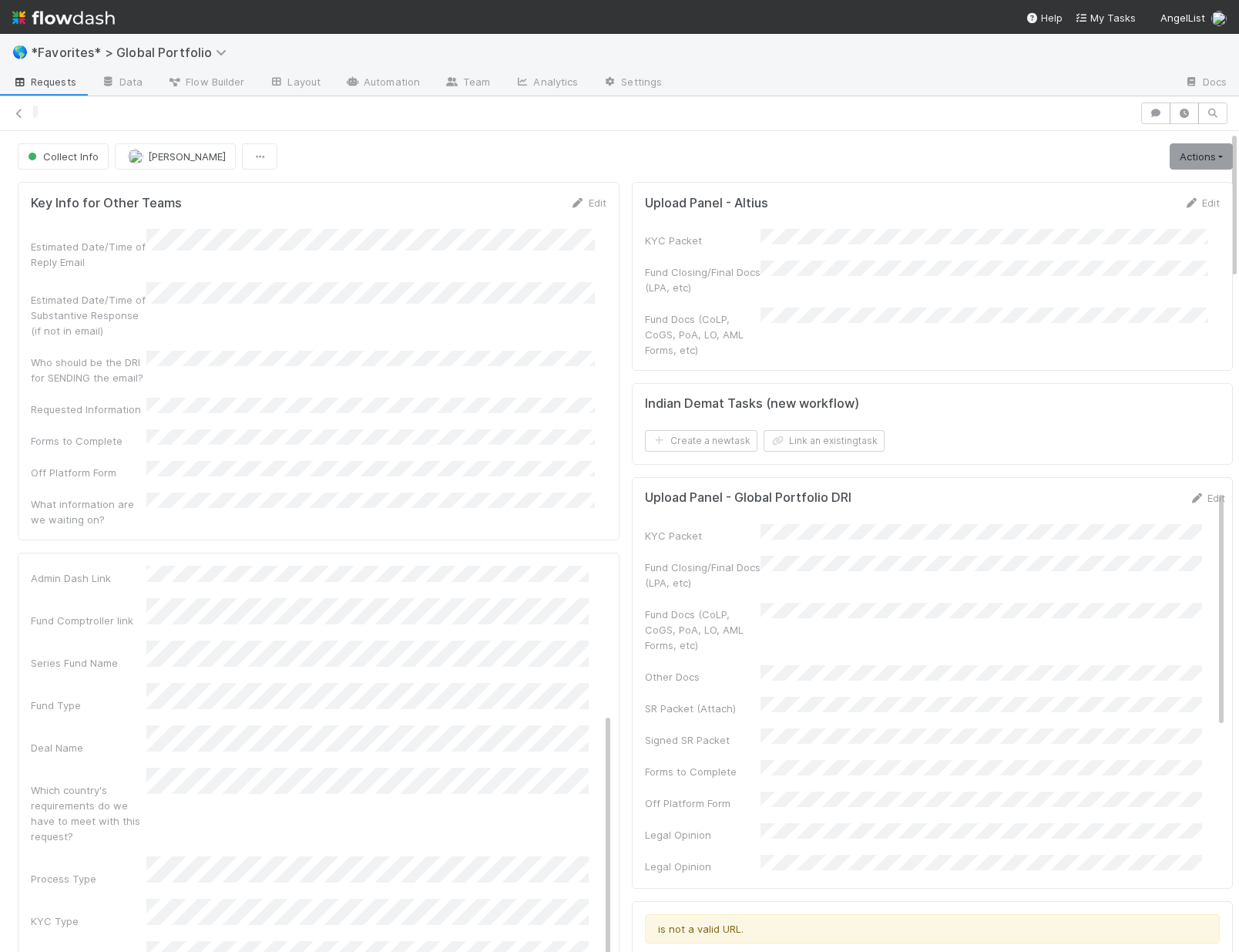
scroll to position [277, 0]
click at [207, 771] on div "Germany" at bounding box center [370, 762] width 436 height 28
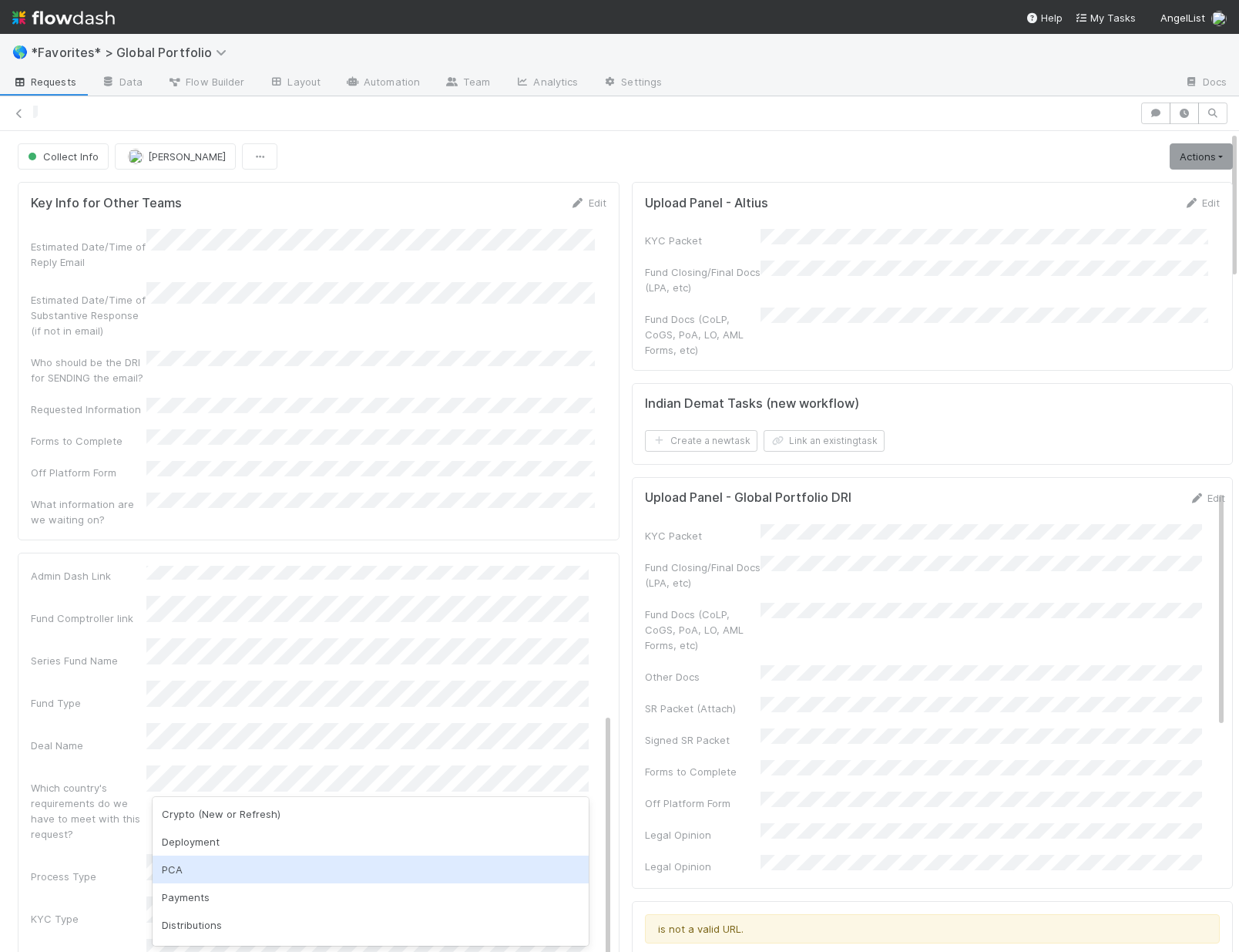
drag, startPoint x: 222, startPoint y: 866, endPoint x: 212, endPoint y: 867, distance: 10.0
click at [222, 866] on div "PCA" at bounding box center [370, 869] width 436 height 28
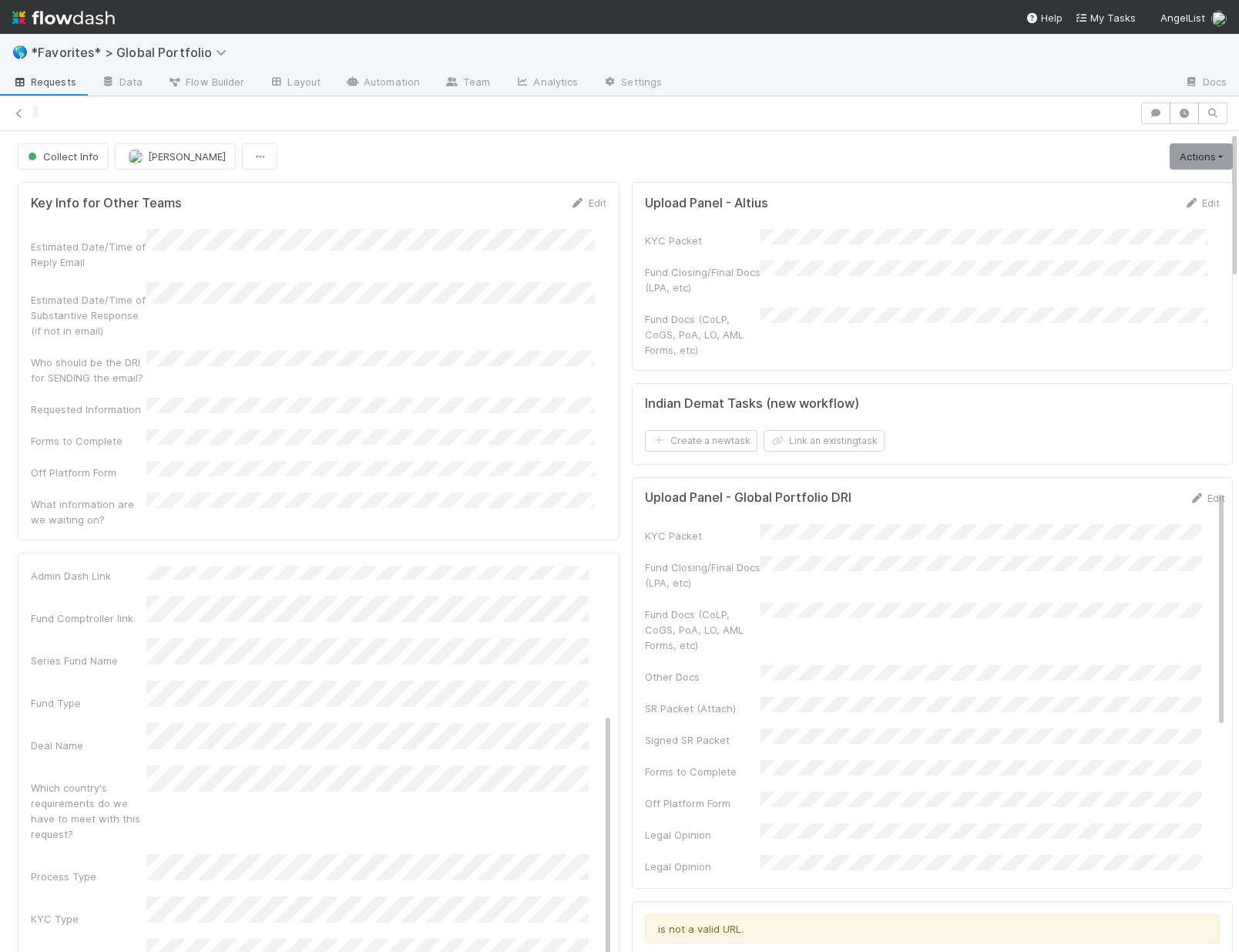
click at [86, 896] on div "KYC Type" at bounding box center [321, 911] width 581 height 30
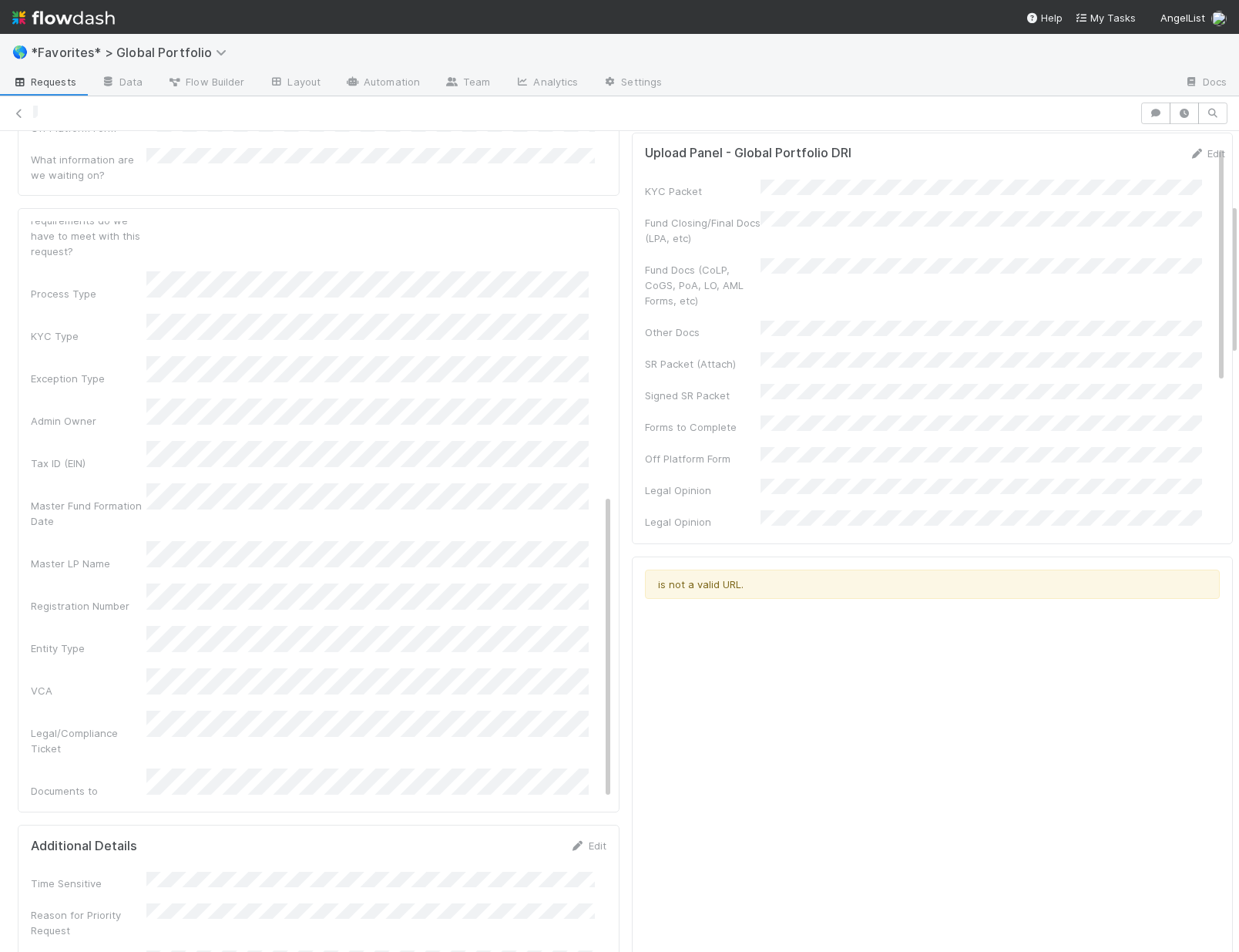
scroll to position [391, 0]
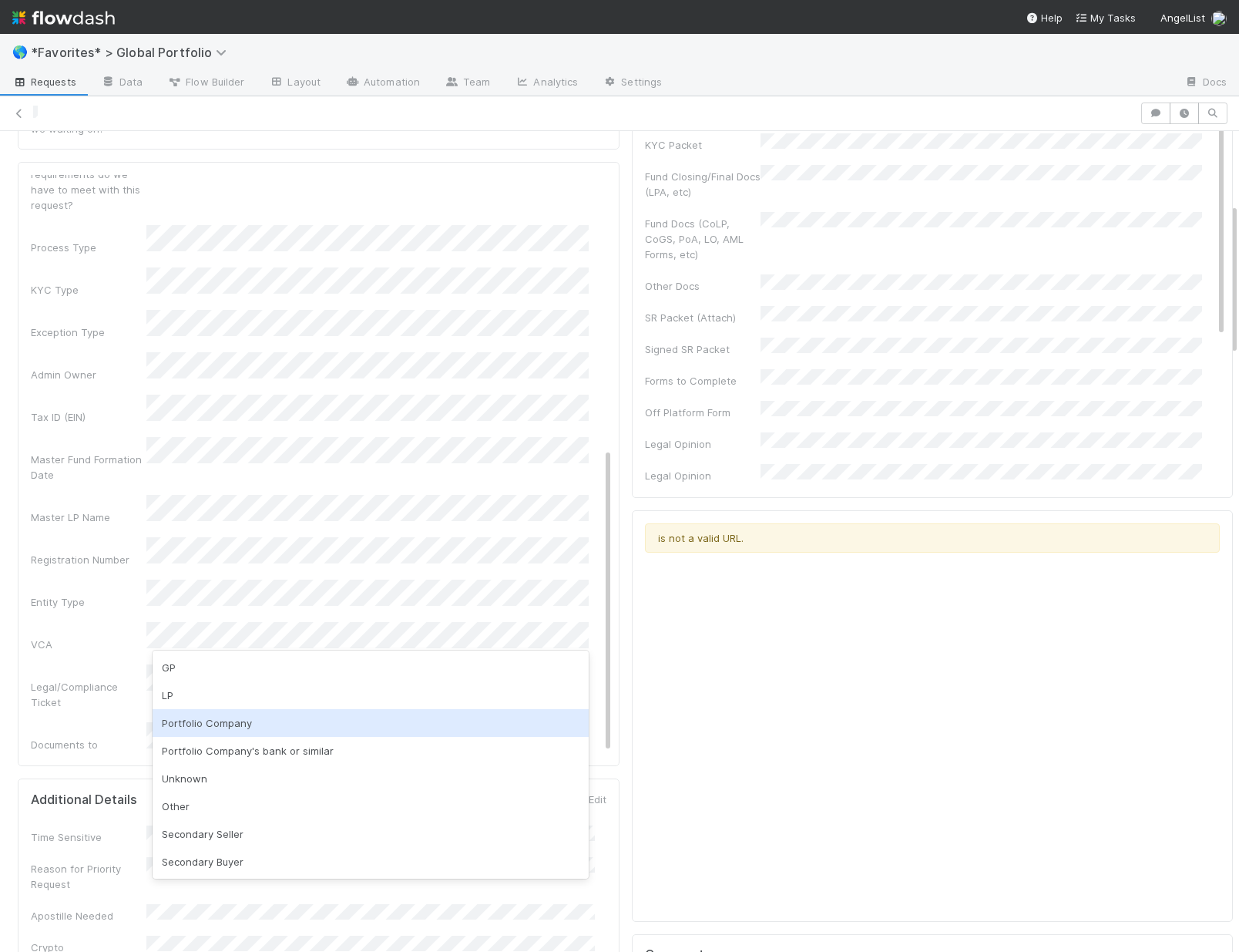
click at [211, 717] on div "Portfolio Company" at bounding box center [370, 722] width 436 height 28
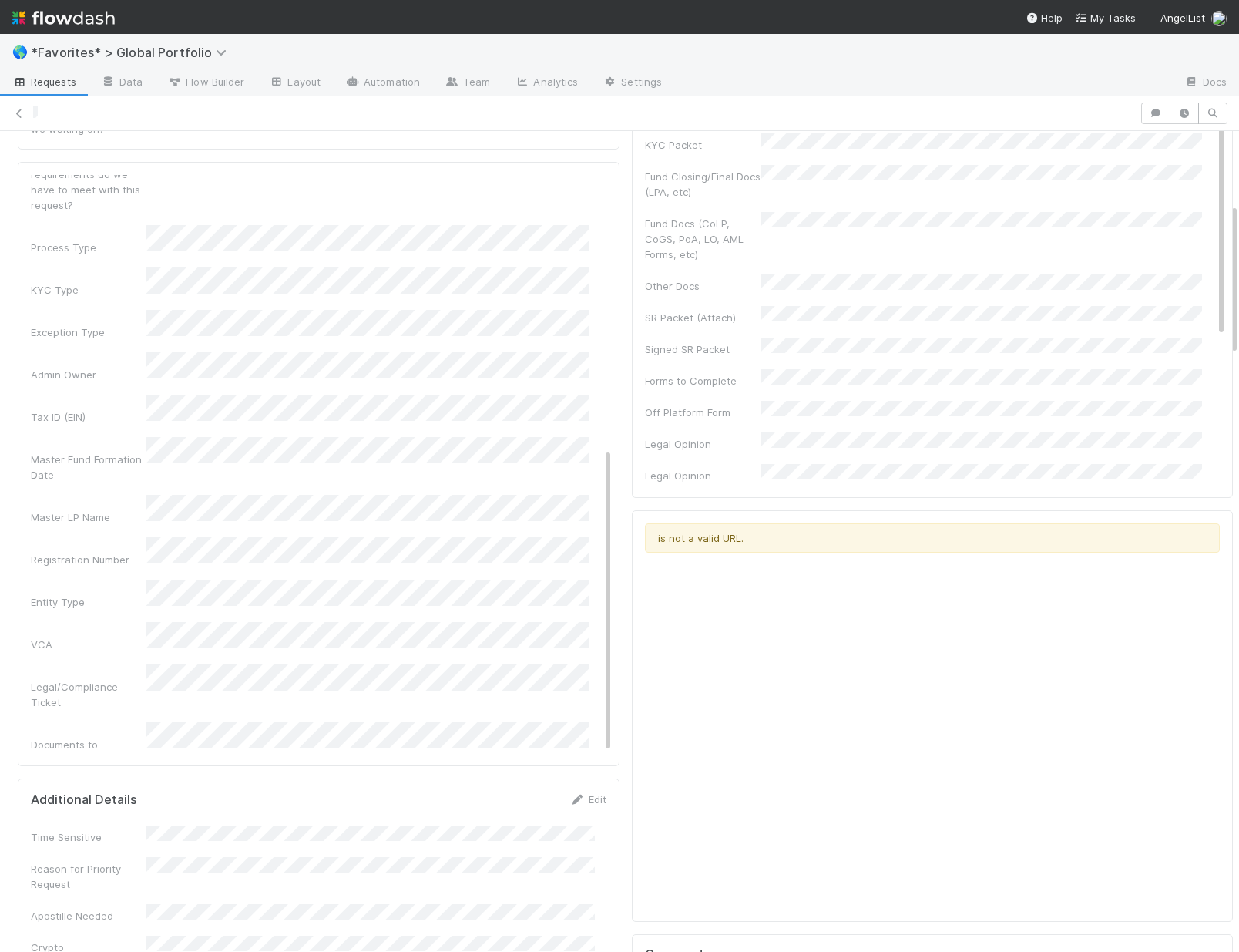
scroll to position [515, 0]
click at [106, 853] on div "Could have been self-served if shelf/data room solution existed?" at bounding box center [88, 875] width 115 height 46
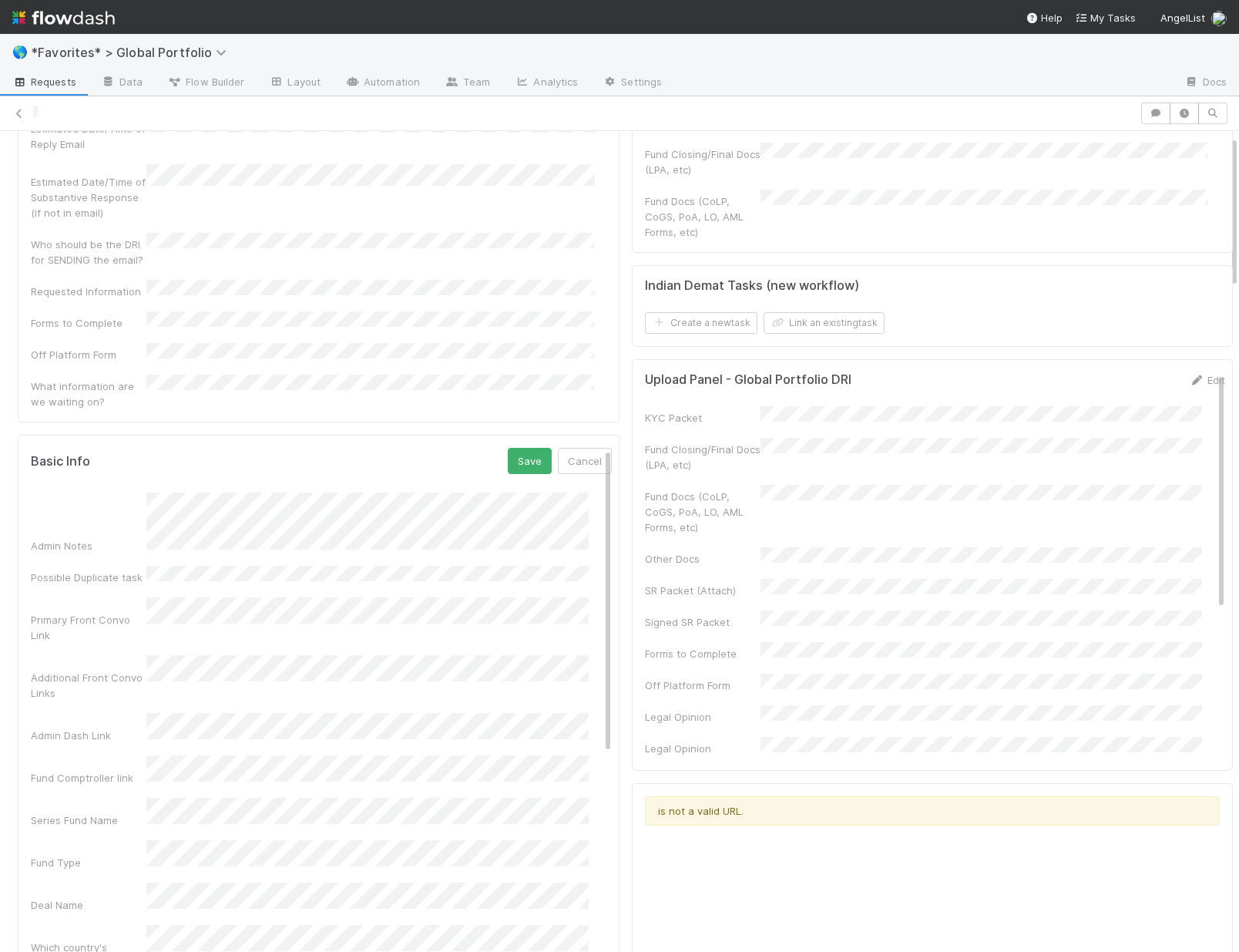
scroll to position [0, 0]
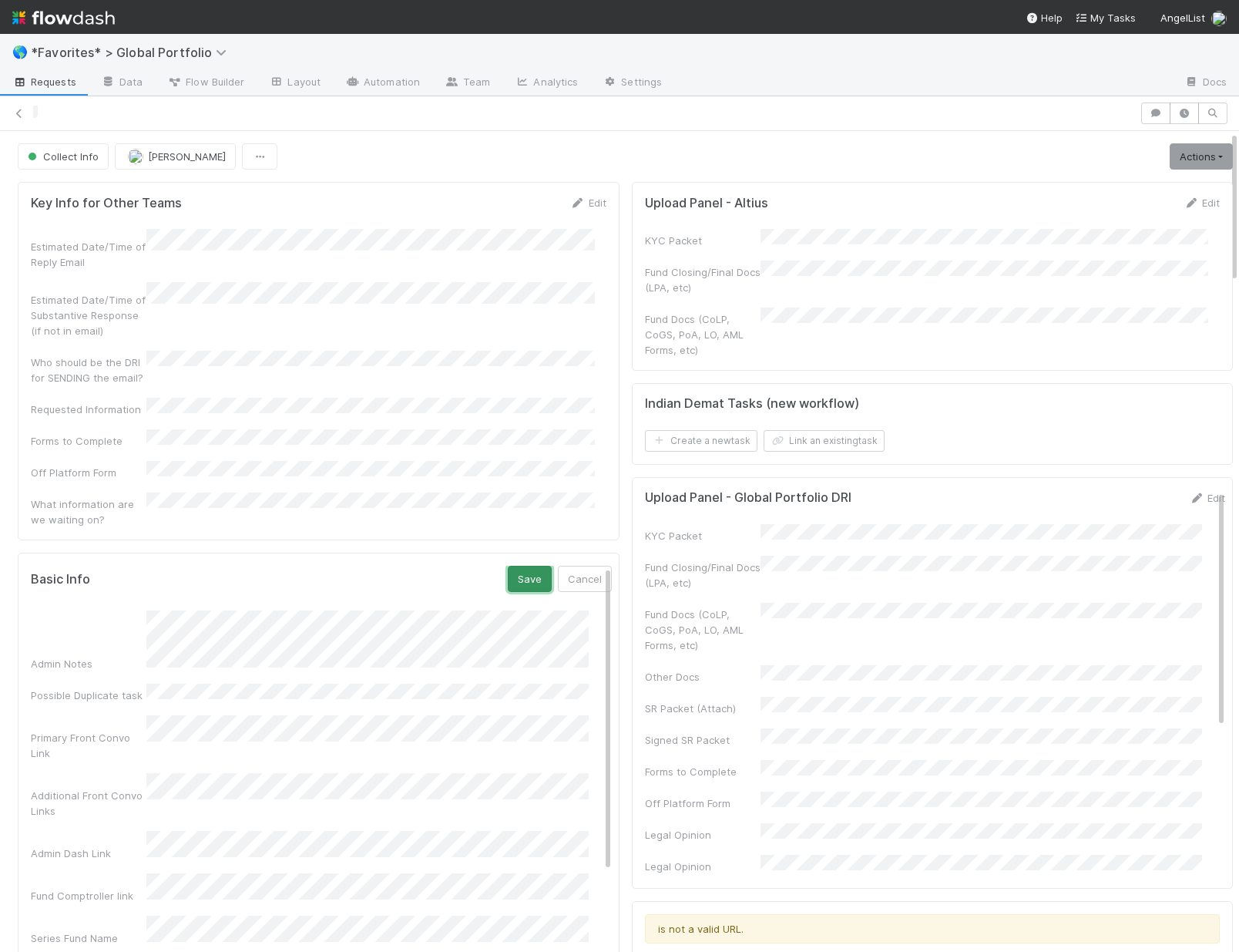
click at [521, 566] on button "Save" at bounding box center [529, 578] width 44 height 26
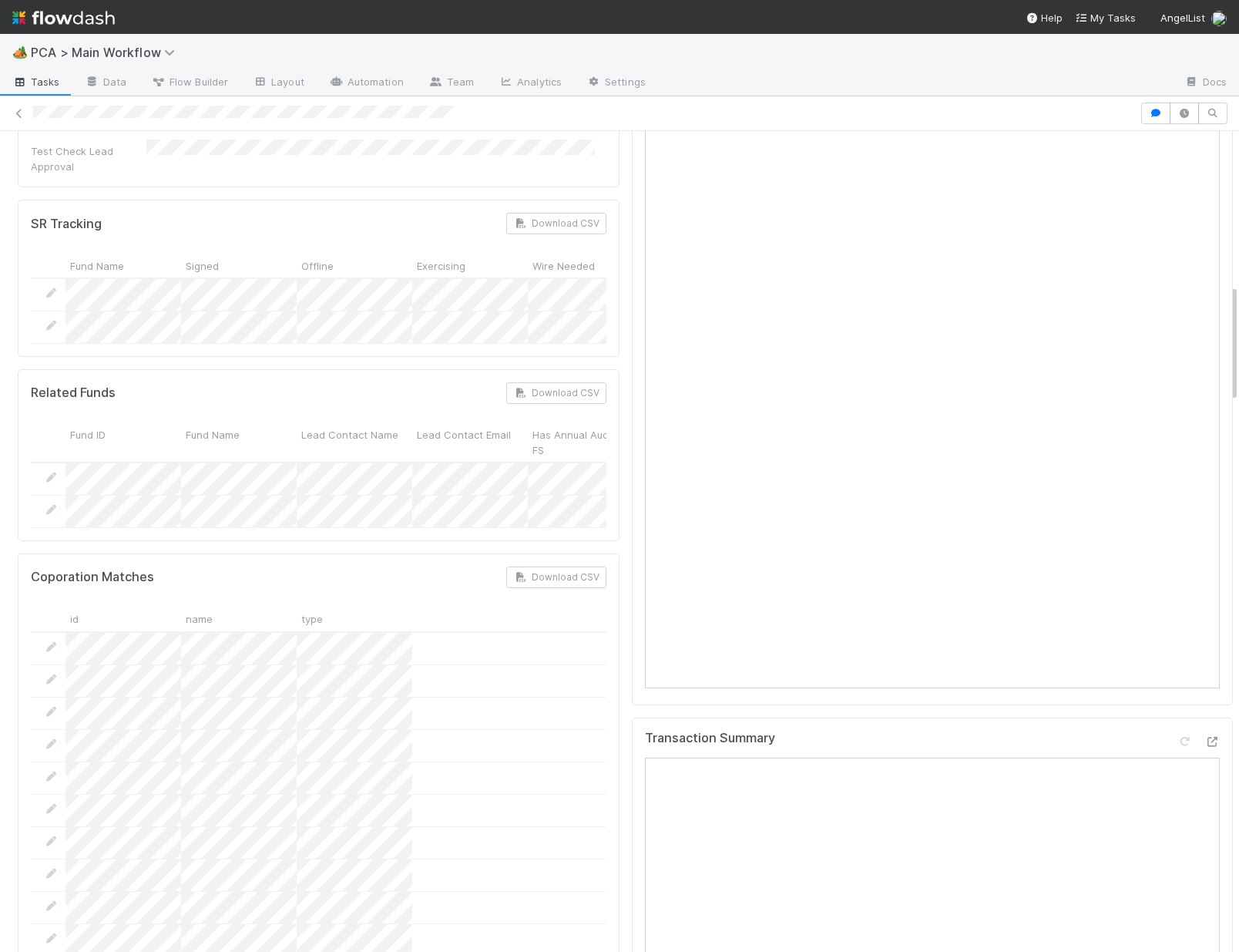
scroll to position [1072, 0]
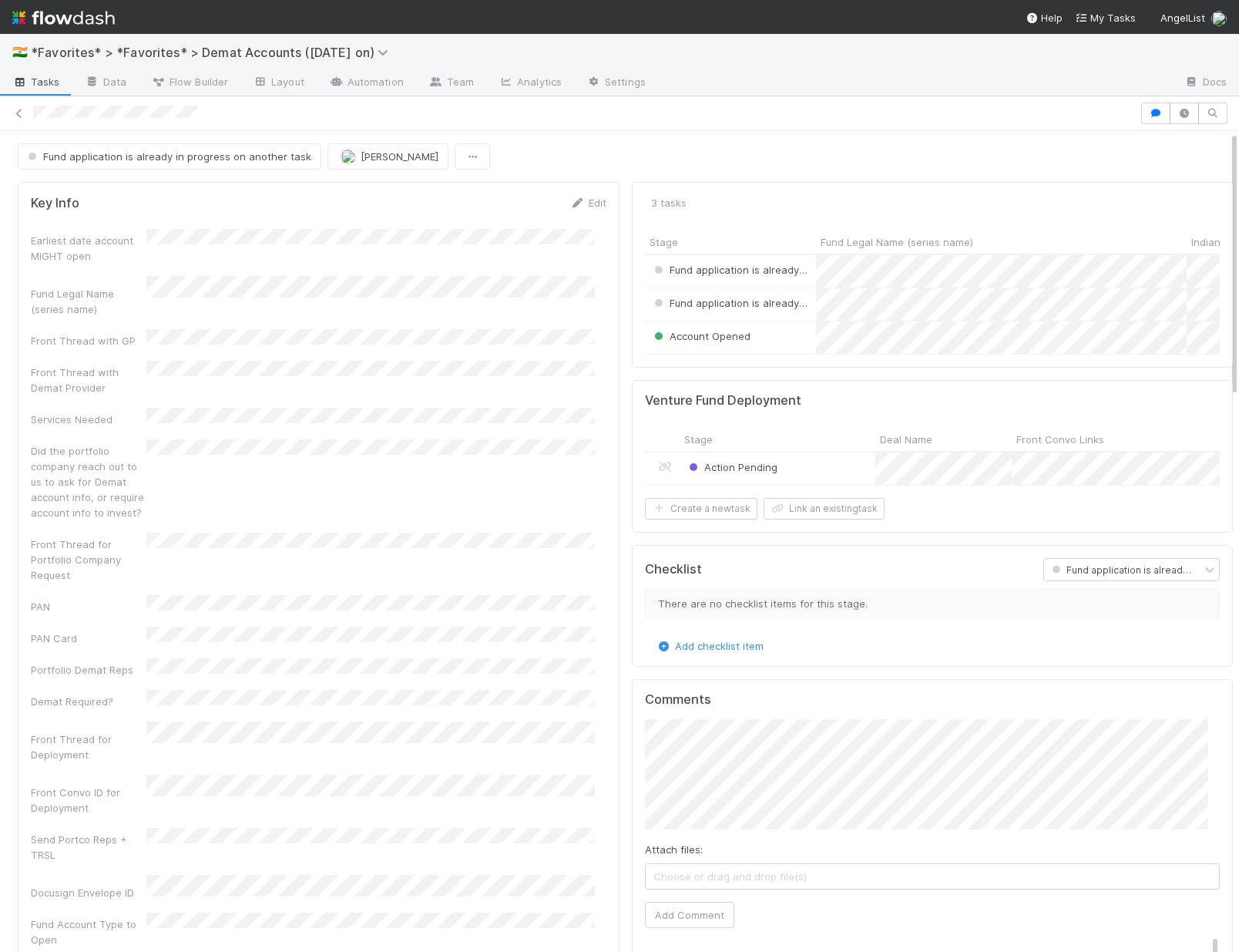
scroll to position [302, 552]
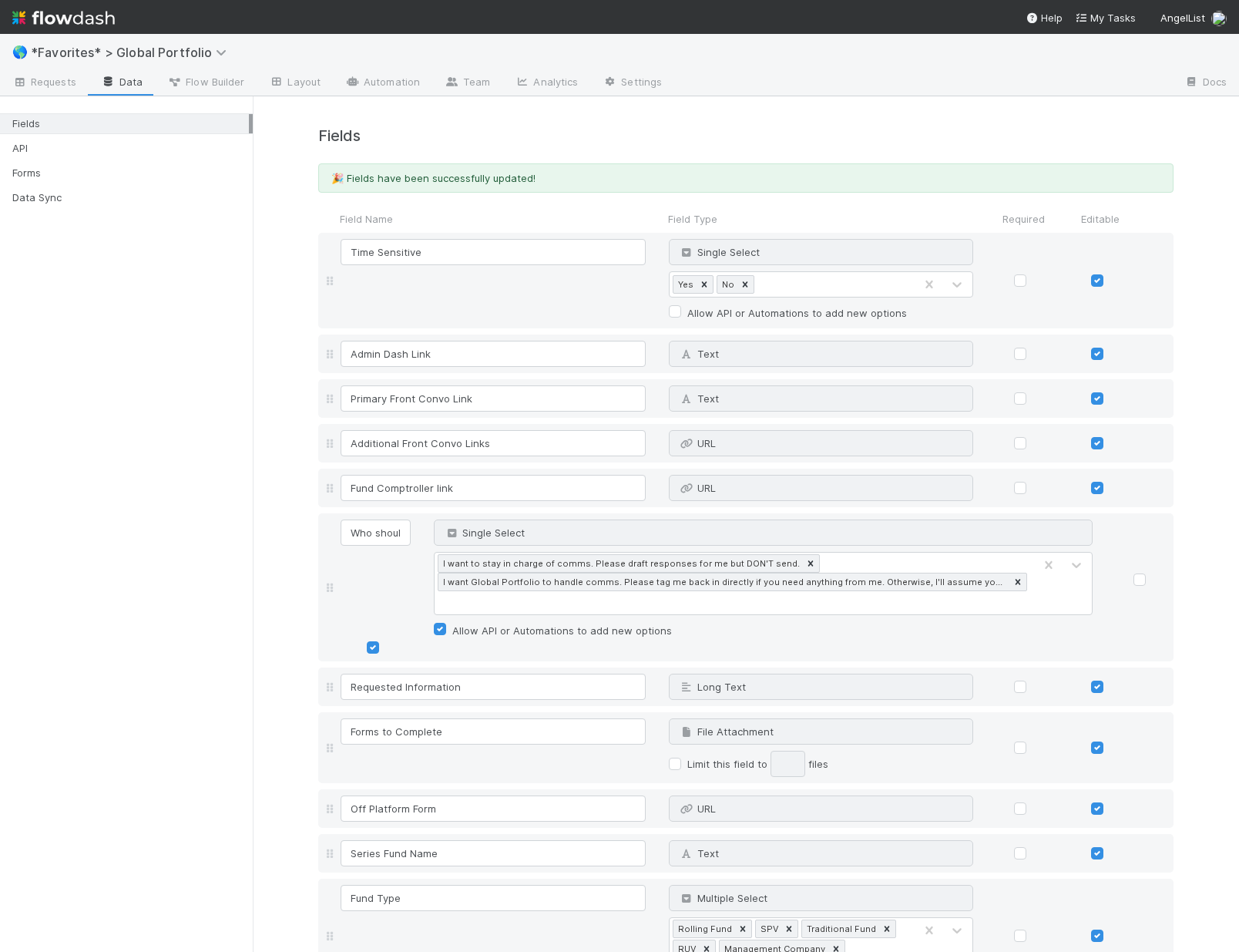
scroll to position [0, 149]
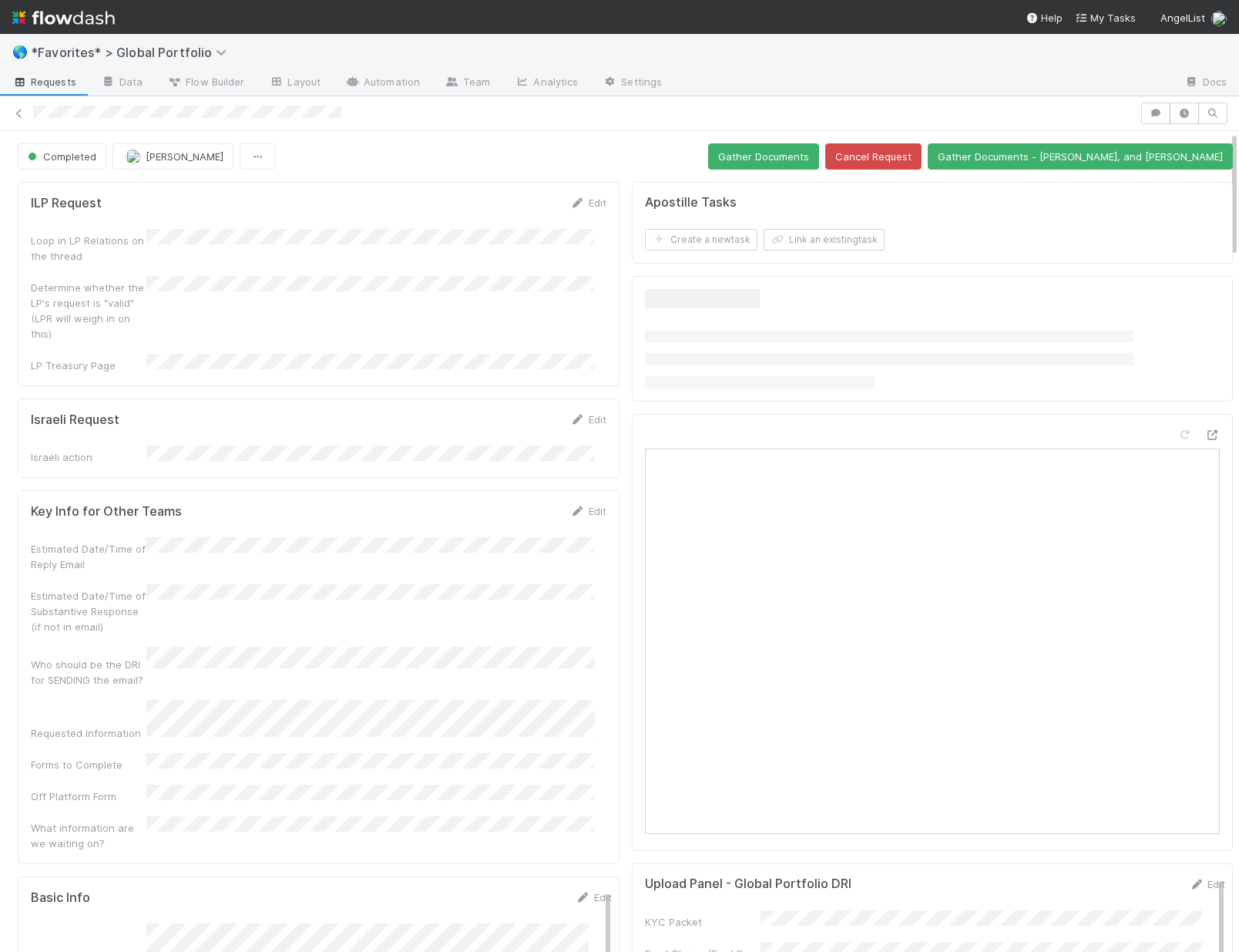
click at [143, 43] on span "*Favorites* > Global Portfolio" at bounding box center [139, 52] width 216 height 19
click at [188, 50] on span "*Favorites* > Global Portfolio" at bounding box center [132, 52] width 203 height 15
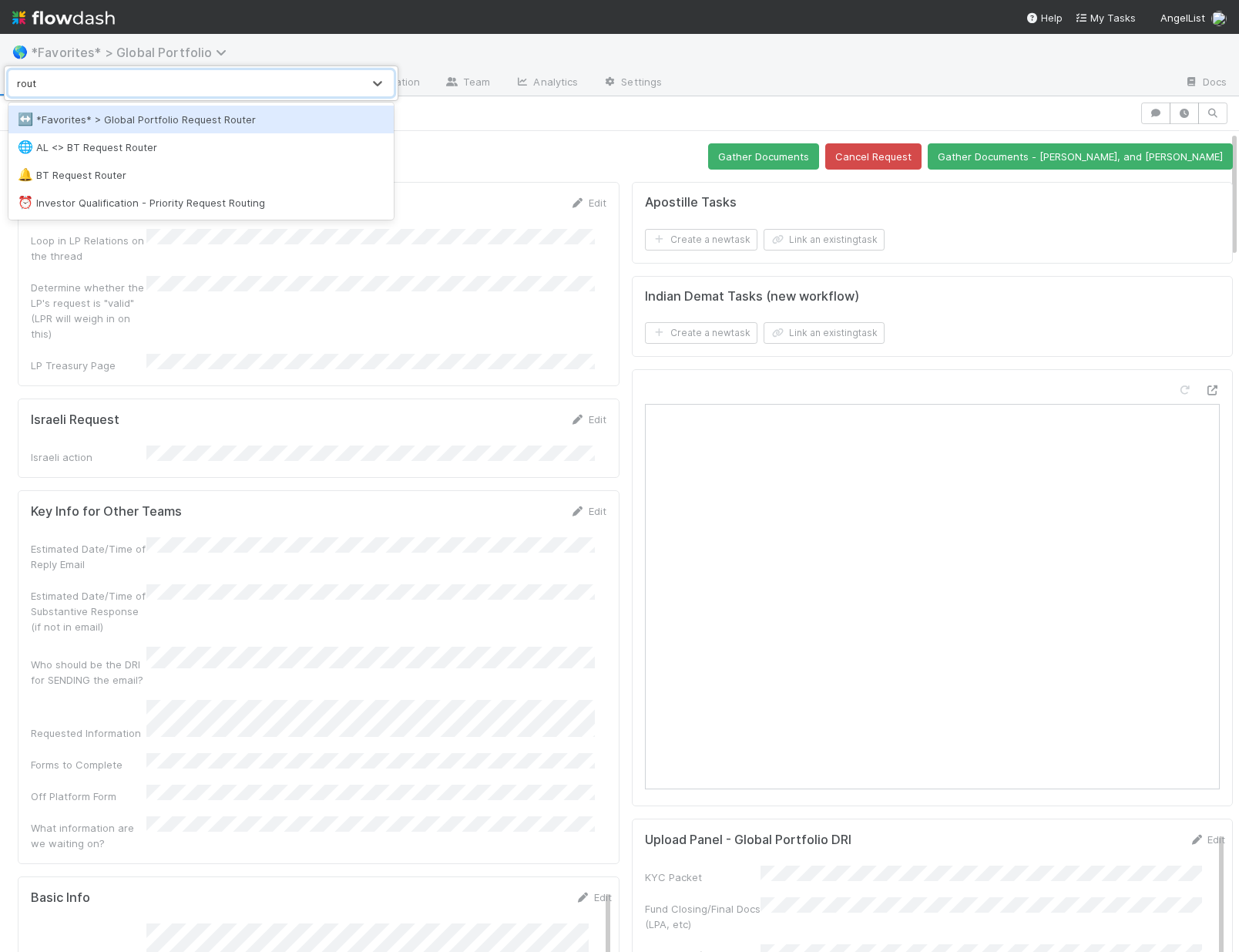
type input "route"
click at [105, 108] on div "↔️ *Favorites* > Global Portfolio Request Router" at bounding box center [201, 119] width 385 height 28
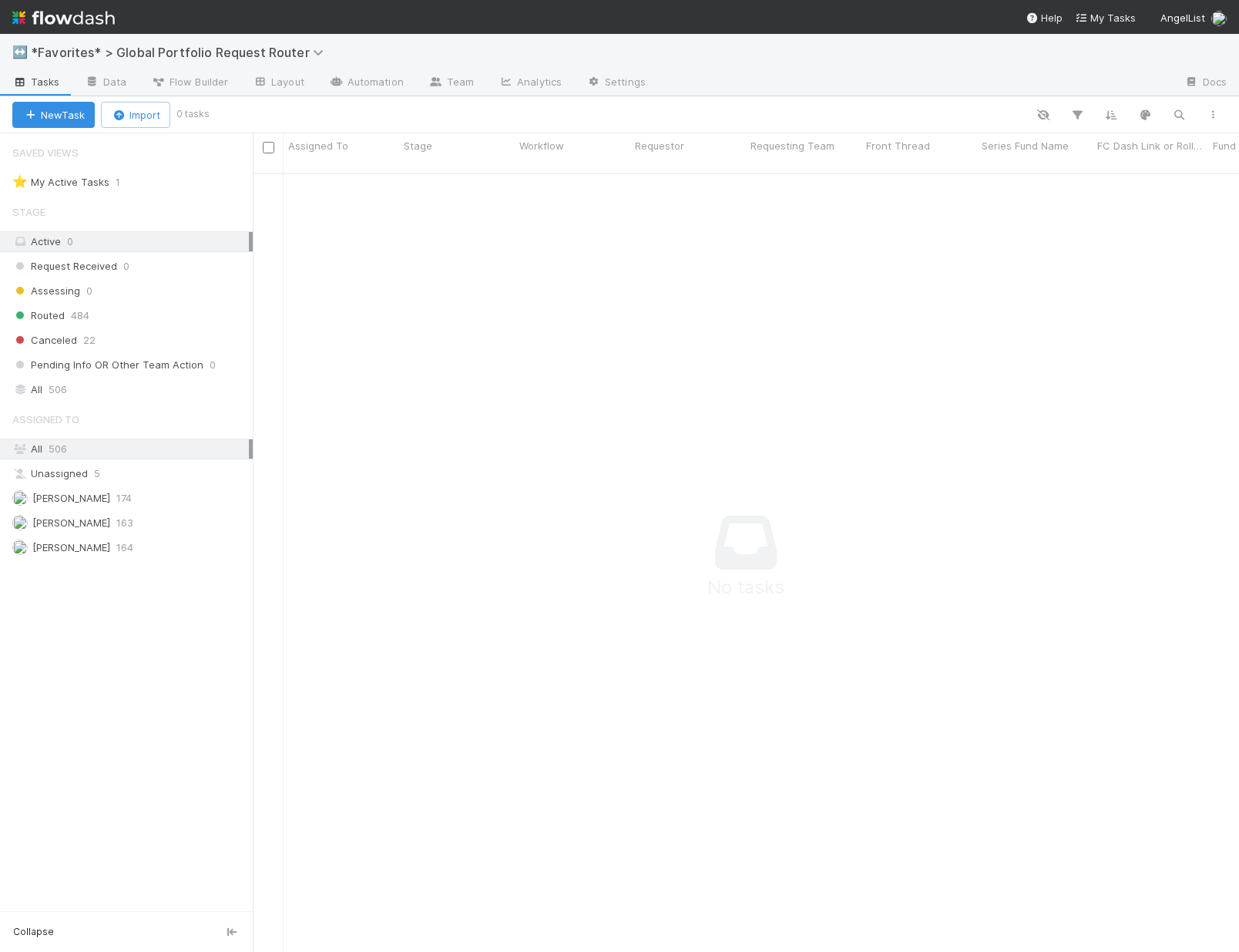
scroll to position [768, 975]
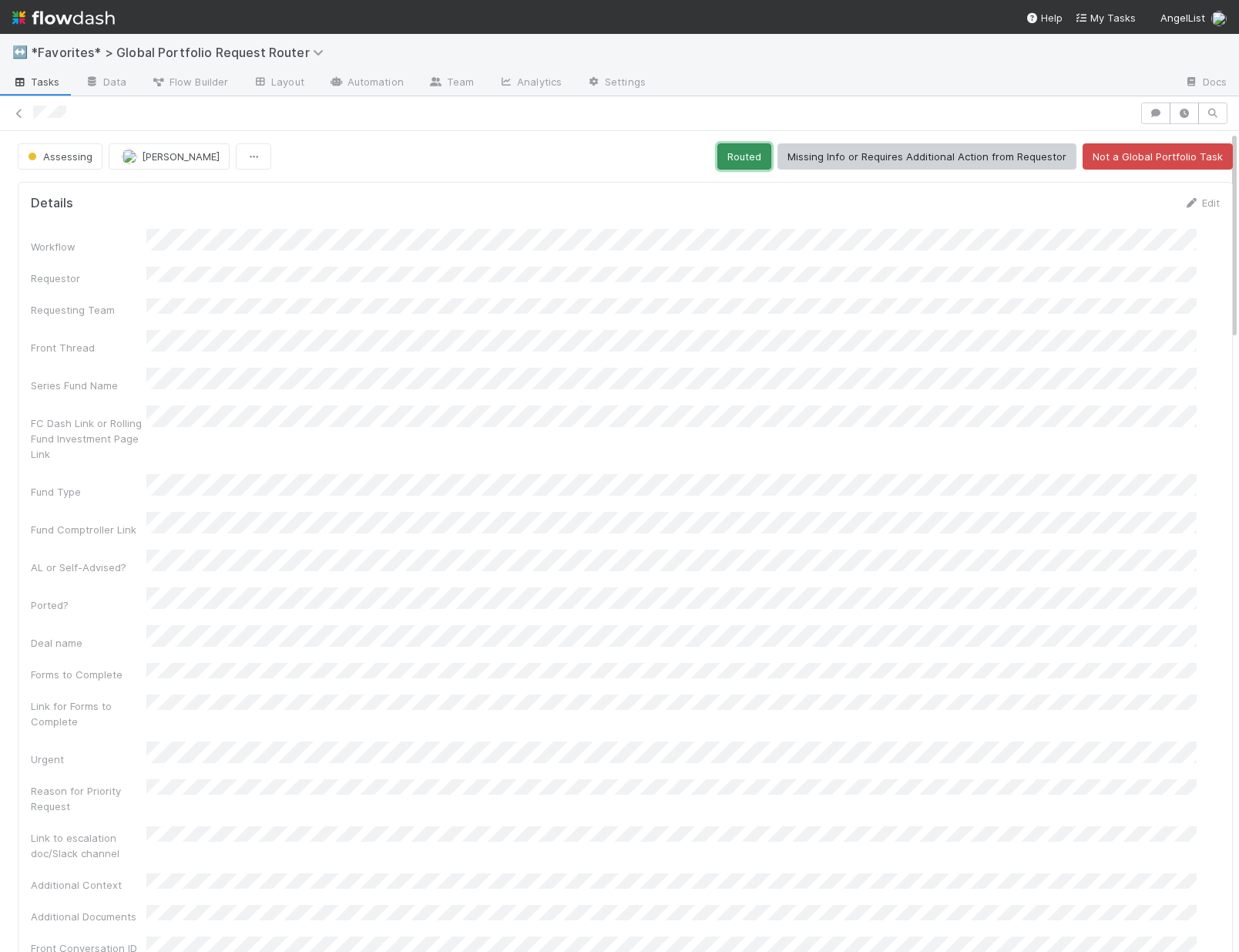
click at [746, 153] on button "Routed" at bounding box center [745, 156] width 54 height 26
click at [729, 152] on button "Routed" at bounding box center [745, 156] width 54 height 26
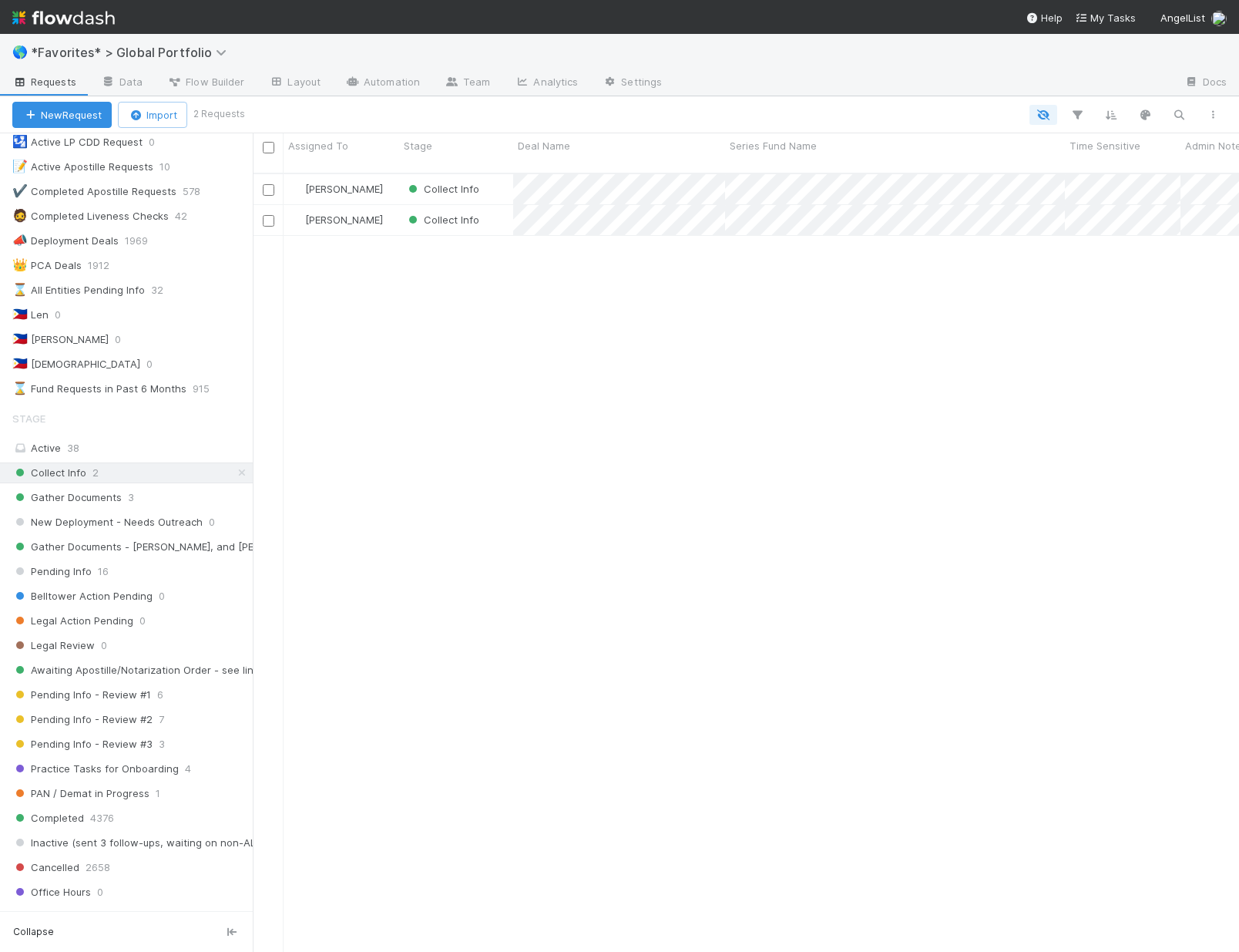
scroll to position [588, 0]
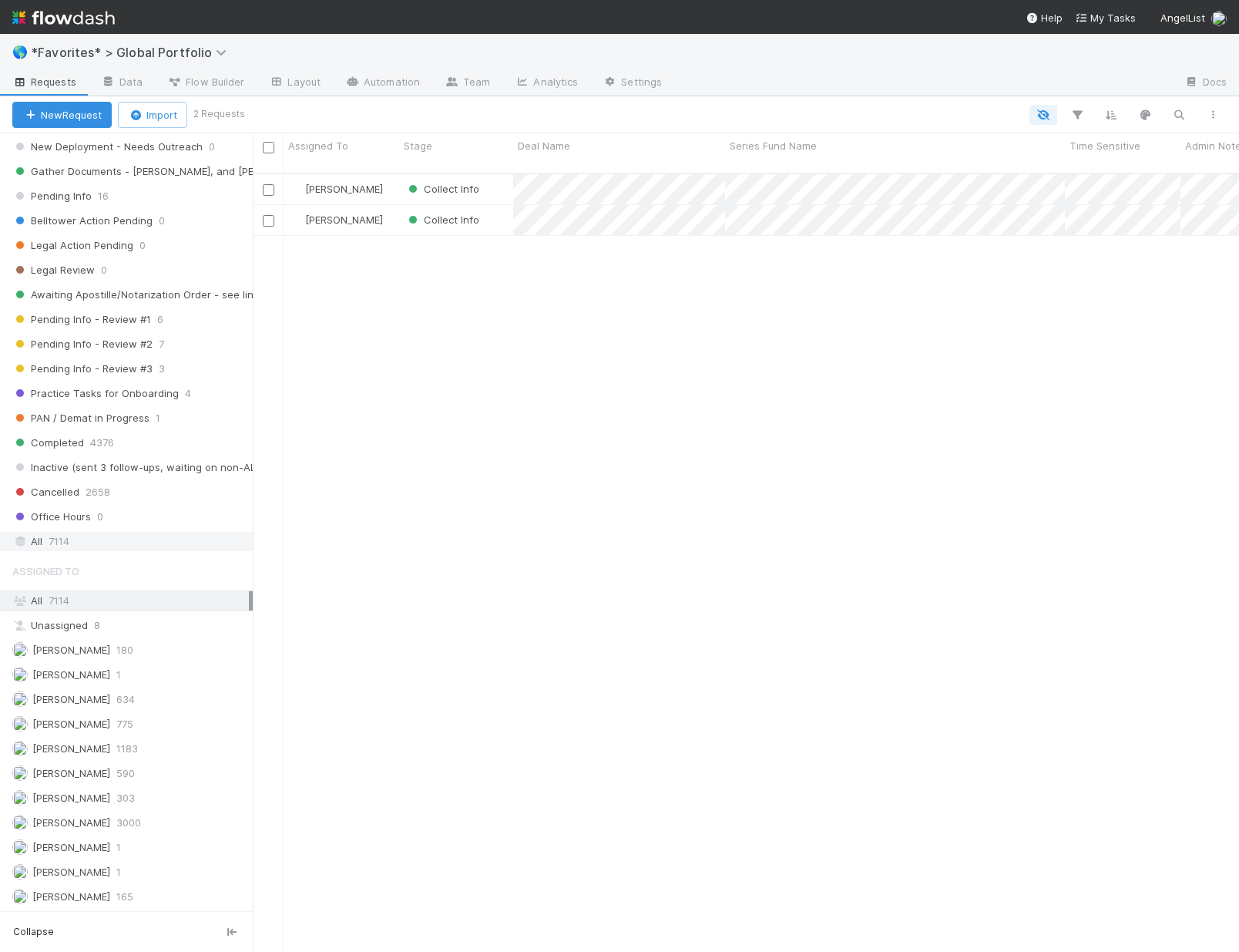
click at [80, 537] on div "All 7114" at bounding box center [131, 541] width 237 height 19
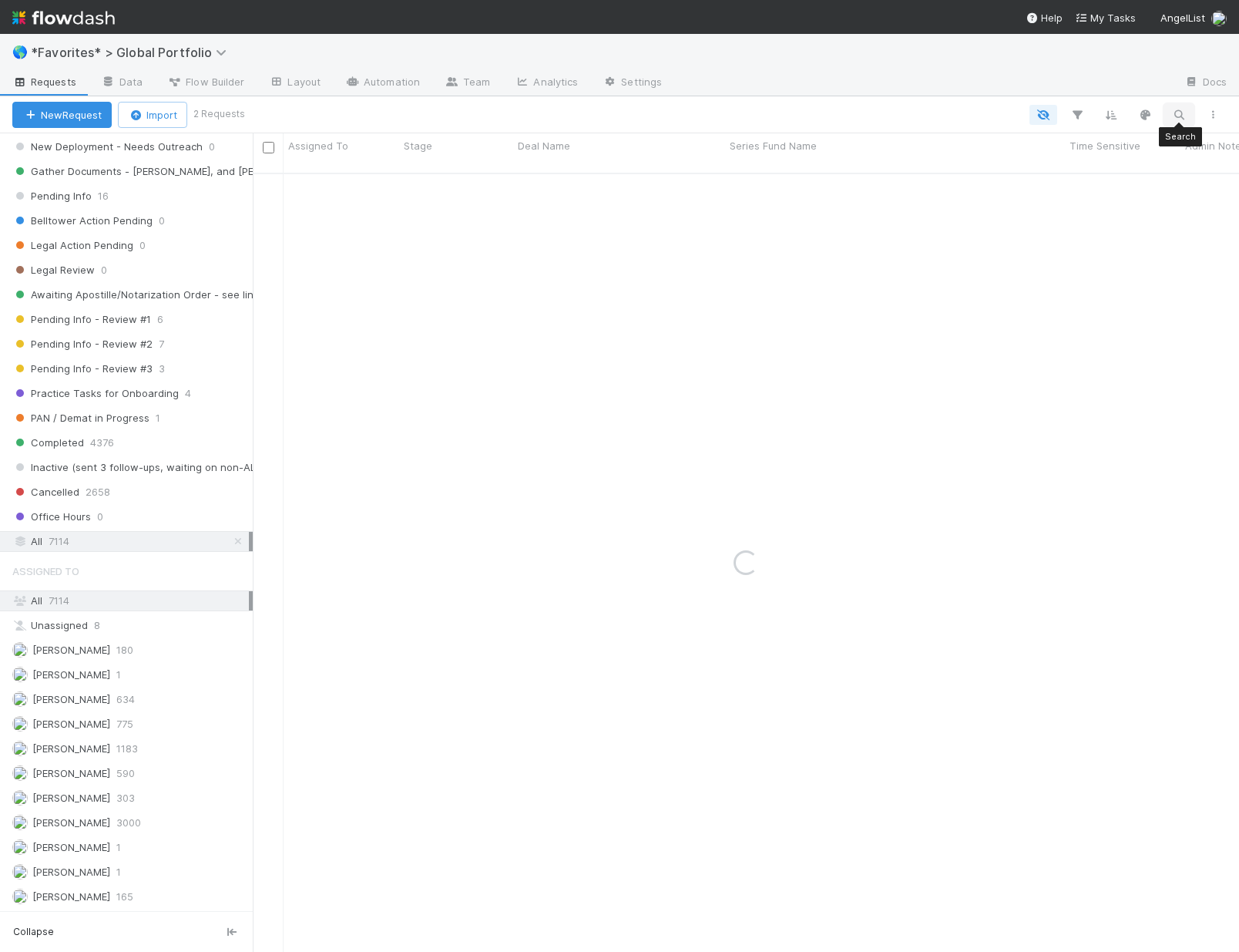
click at [1180, 116] on icon "button" at bounding box center [1179, 114] width 15 height 14
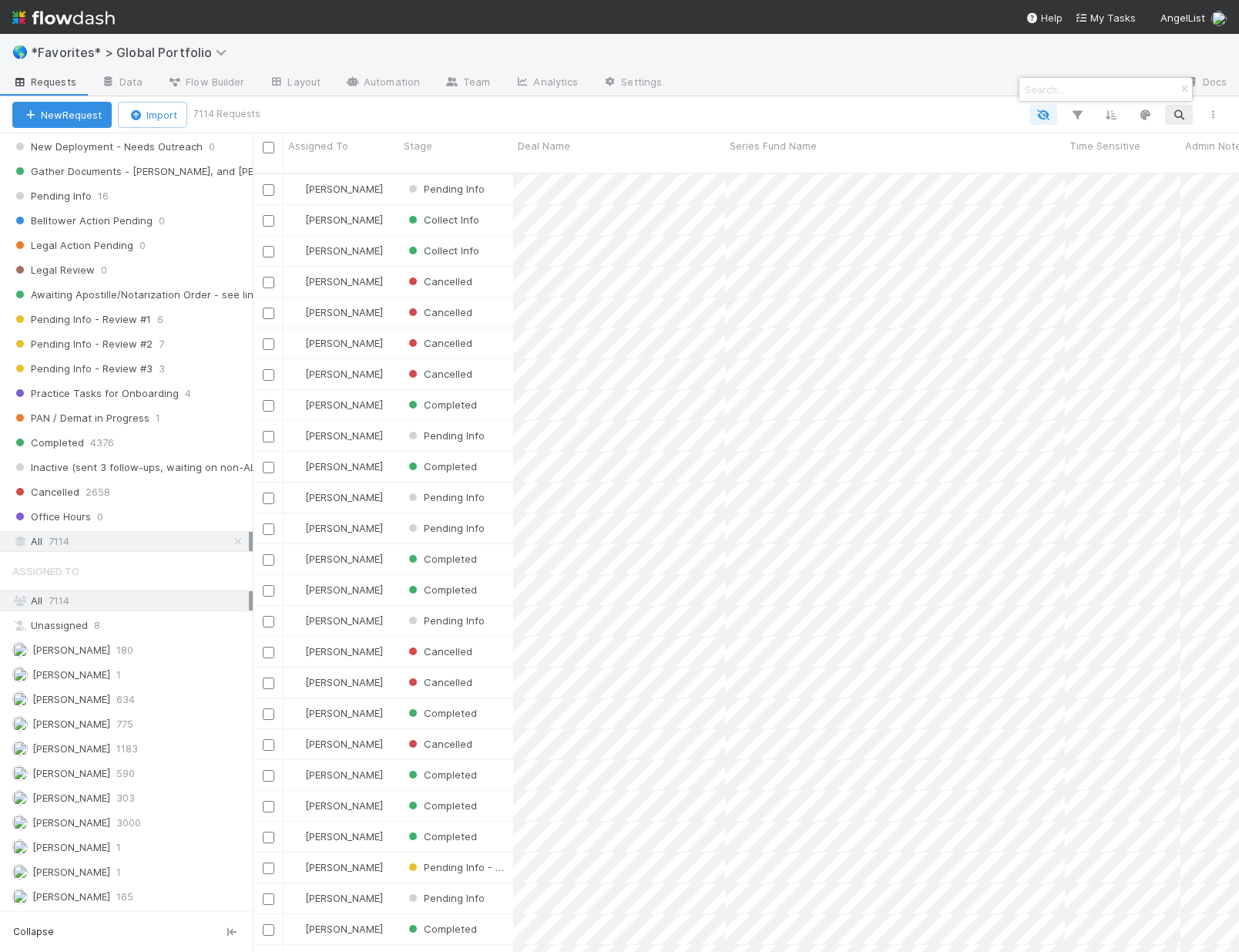
scroll to position [780, 975]
type input "climate choice"
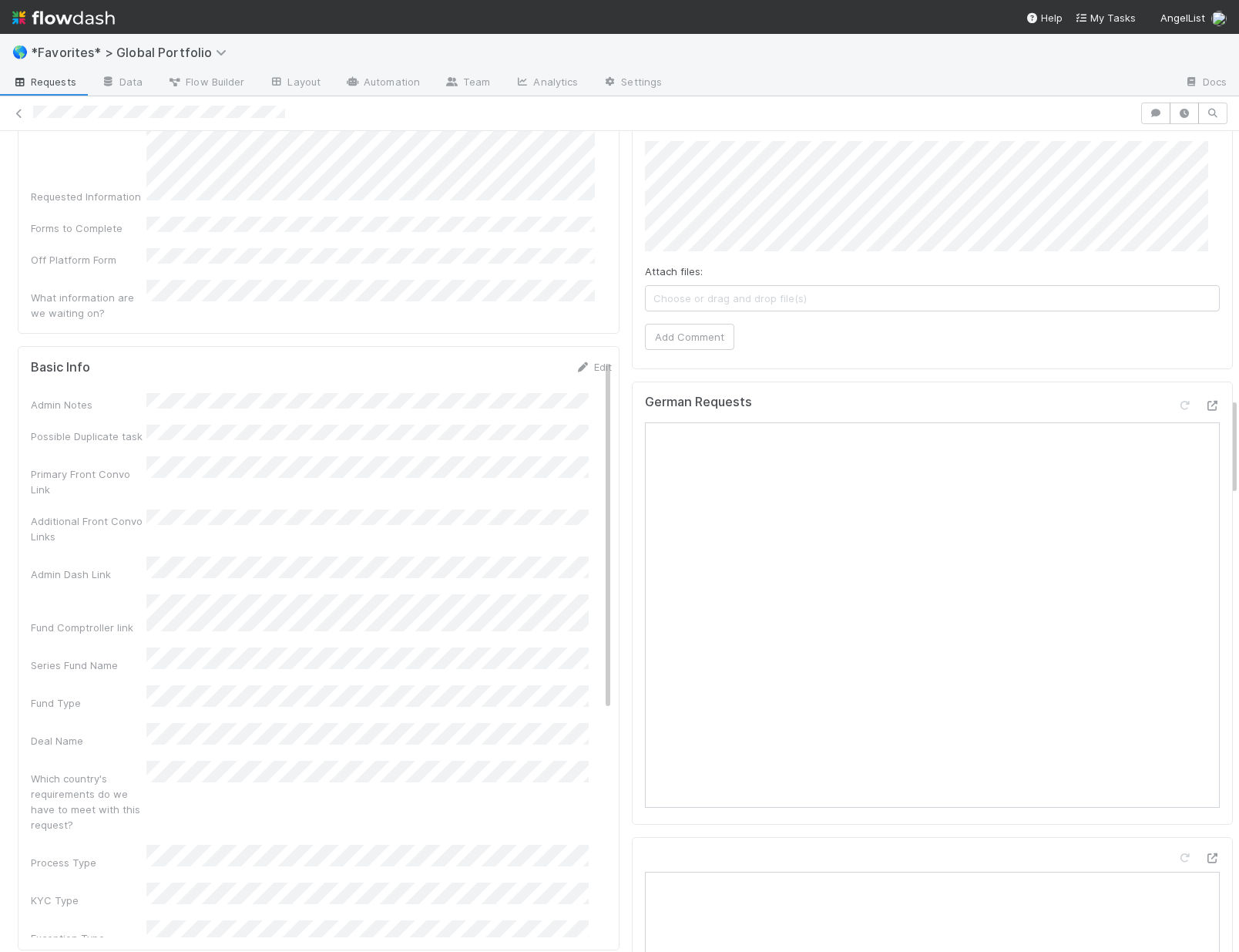
scroll to position [1928, 0]
